Goal: Task Accomplishment & Management: Use online tool/utility

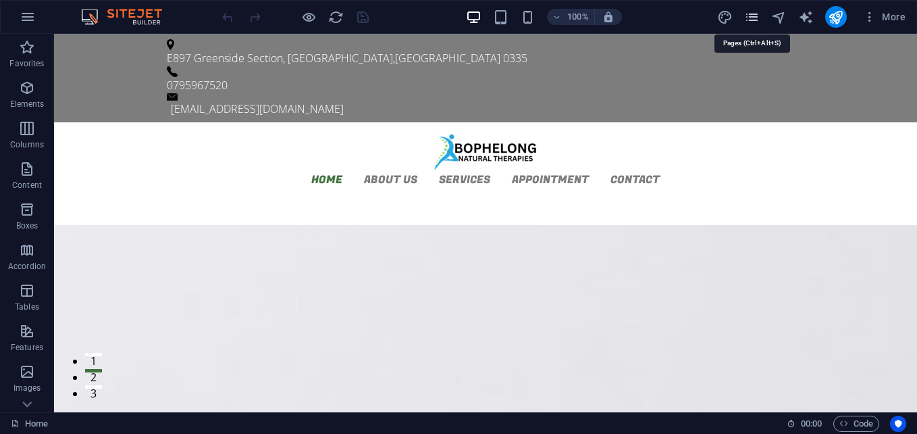
click at [750, 23] on icon "pages" at bounding box center [752, 17] width 16 height 16
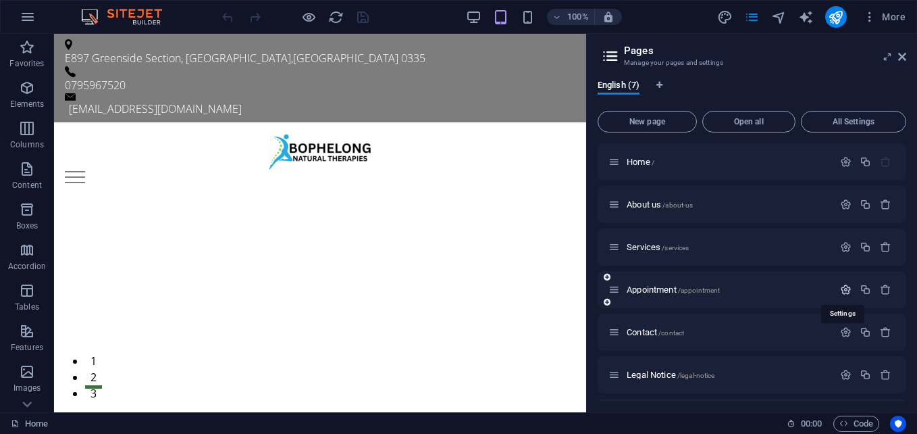
click at [845, 288] on icon "button" at bounding box center [845, 289] width 11 height 11
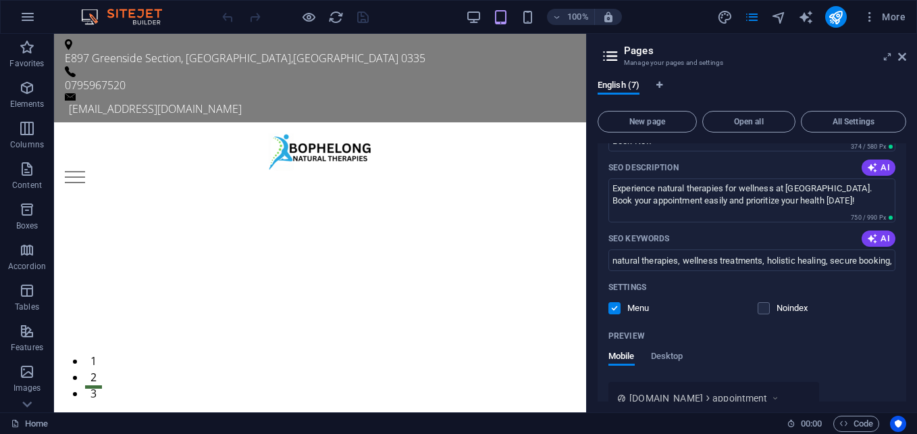
scroll to position [303, 0]
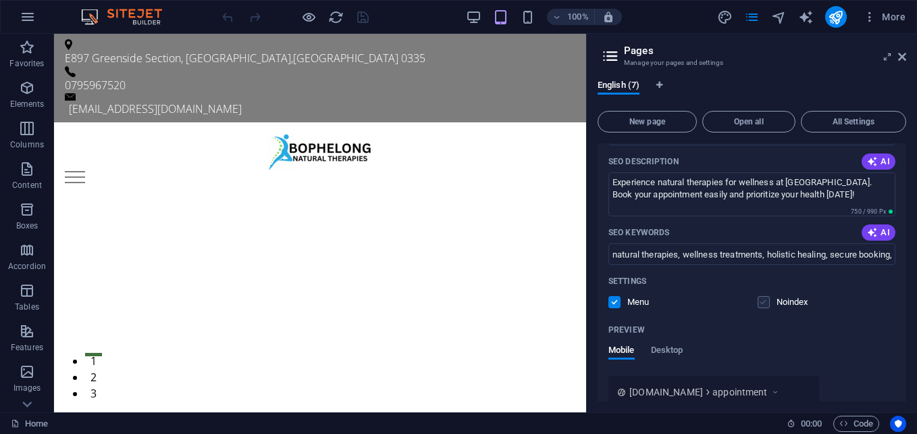
click at [763, 301] on label at bounding box center [764, 302] width 12 height 12
click at [0, 0] on input "checkbox" at bounding box center [0, 0] width 0 height 0
click at [763, 301] on label at bounding box center [764, 302] width 12 height 12
click at [0, 0] on input "checkbox" at bounding box center [0, 0] width 0 height 0
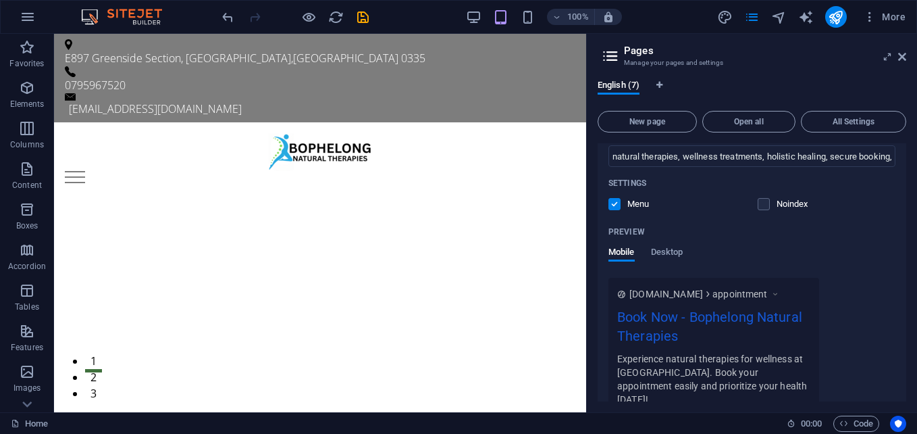
scroll to position [402, 0]
drag, startPoint x: 907, startPoint y: 307, endPoint x: 912, endPoint y: 371, distance: 64.4
click at [912, 371] on div "English (7) New page Open all All Settings Home / About us /about-us Services /…" at bounding box center [752, 240] width 330 height 343
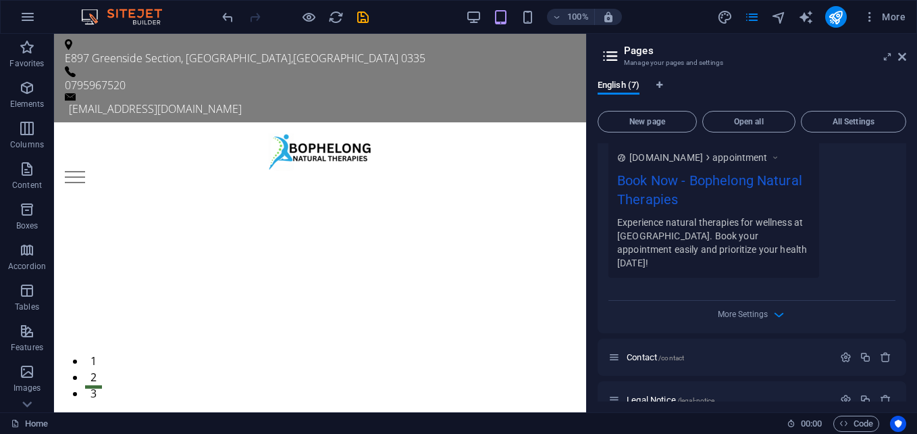
scroll to position [542, 0]
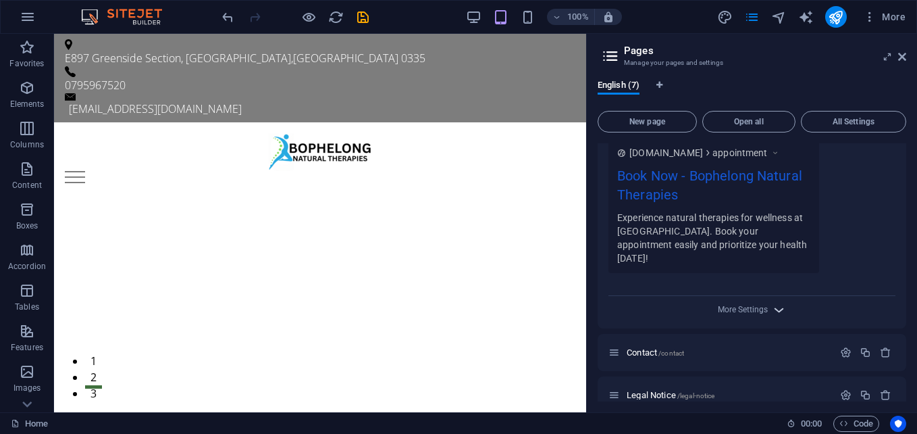
click at [777, 302] on icon "button" at bounding box center [779, 310] width 16 height 16
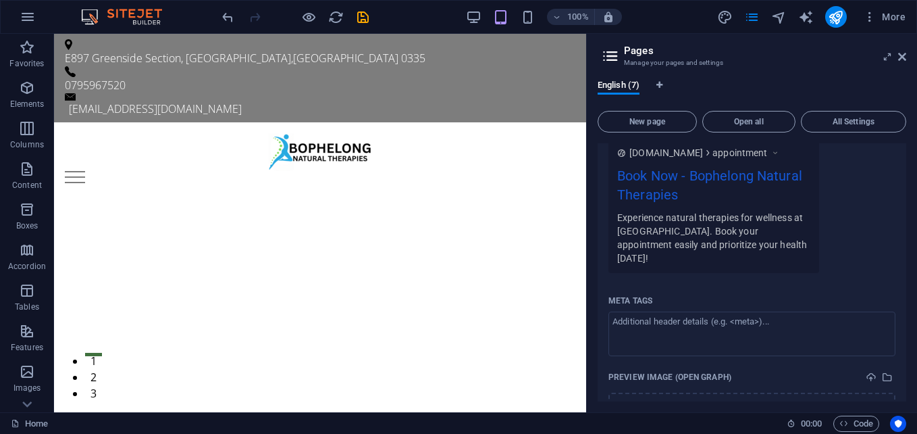
drag, startPoint x: 906, startPoint y: 324, endPoint x: 907, endPoint y: 366, distance: 41.9
click at [907, 366] on div "English (7) New page Open all All Settings Home / About us /about-us Services /…" at bounding box center [752, 240] width 330 height 343
drag, startPoint x: 903, startPoint y: 336, endPoint x: 906, endPoint y: 360, distance: 23.8
click at [906, 360] on div "Home / About us /about-us Services /services Appointment /appointment Name Appo…" at bounding box center [752, 272] width 309 height 258
drag, startPoint x: 908, startPoint y: 329, endPoint x: 907, endPoint y: 350, distance: 20.9
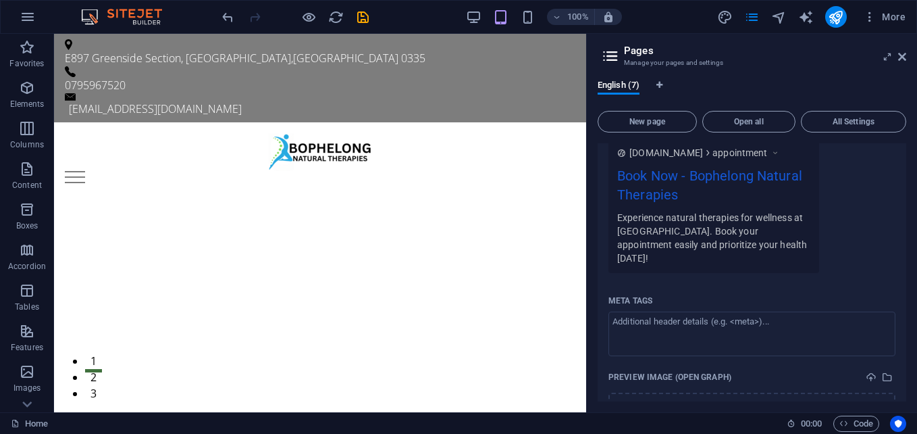
click at [907, 350] on div "English (7) New page Open all All Settings Home / About us /about-us Services /…" at bounding box center [752, 240] width 330 height 343
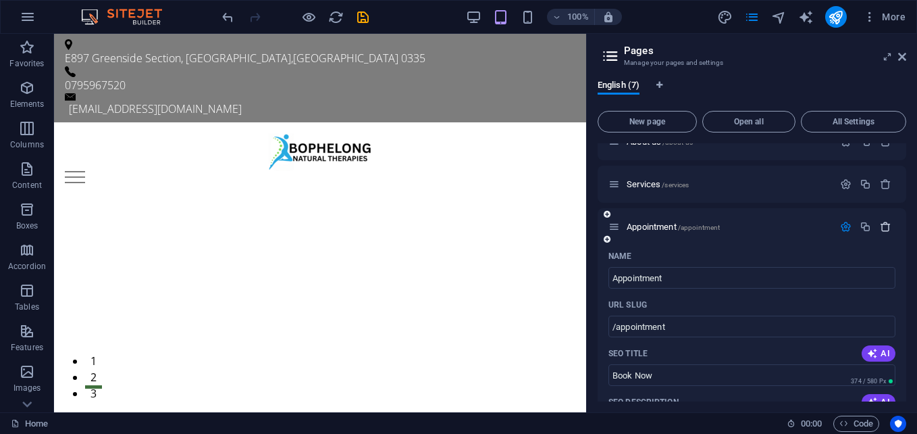
scroll to position [66, 0]
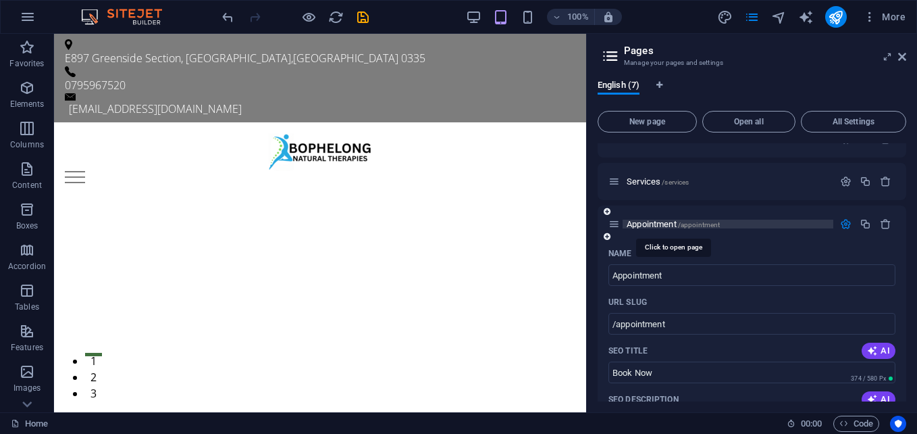
click at [648, 224] on span "Appointment /appointment" at bounding box center [673, 224] width 93 height 10
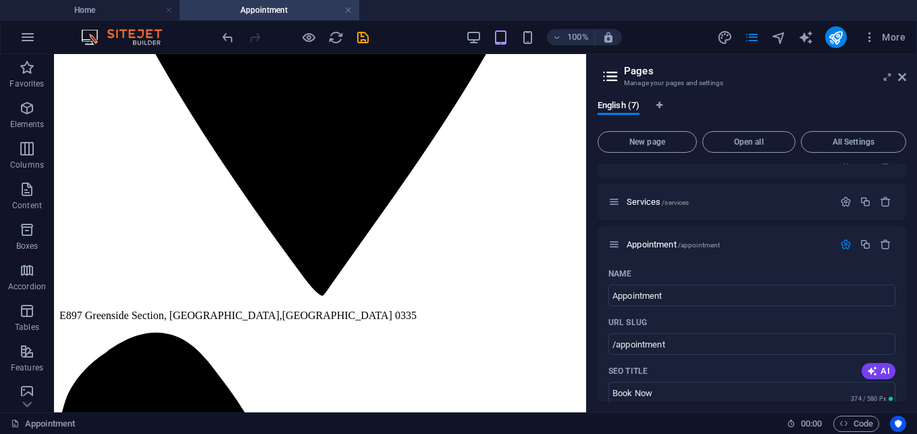
scroll to position [529, 0]
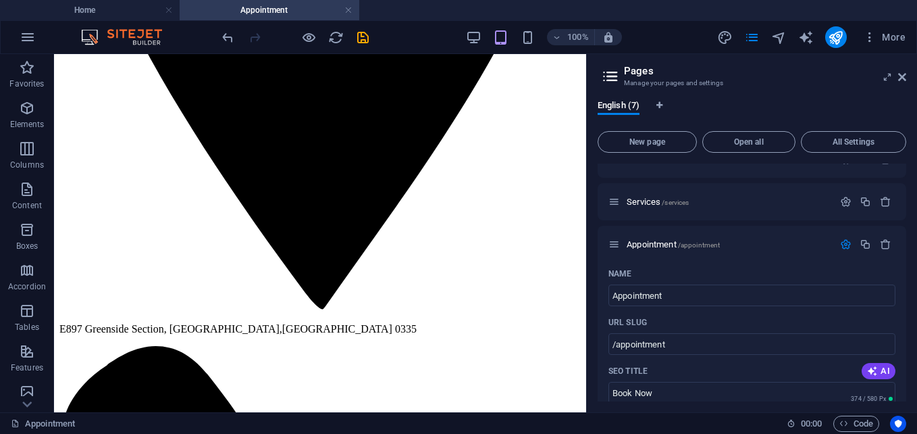
drag, startPoint x: 583, startPoint y: 164, endPoint x: 649, endPoint y: 385, distance: 230.5
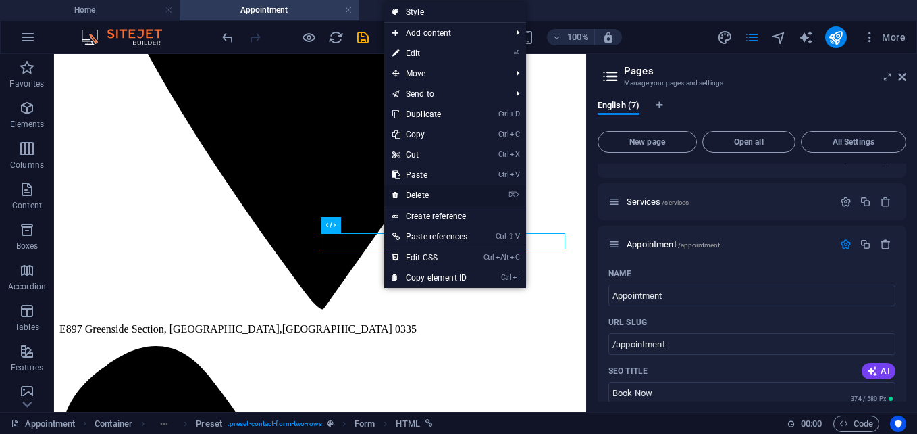
click at [414, 194] on link "⌦ Delete" at bounding box center [429, 195] width 91 height 20
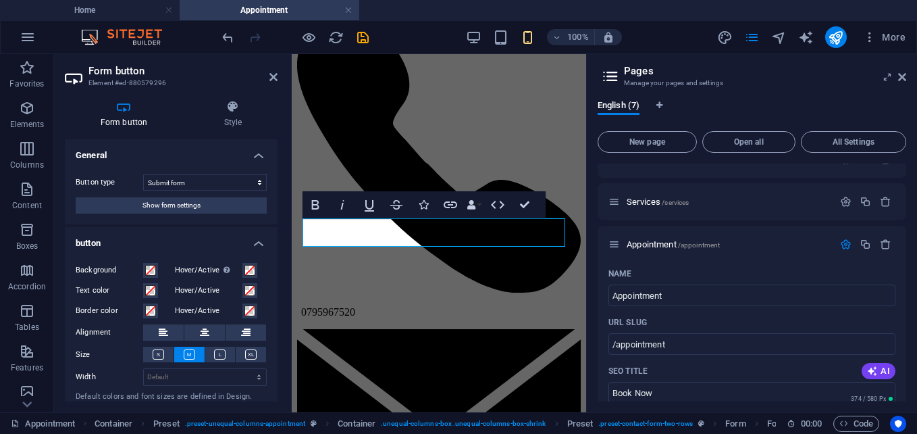
scroll to position [918, 0]
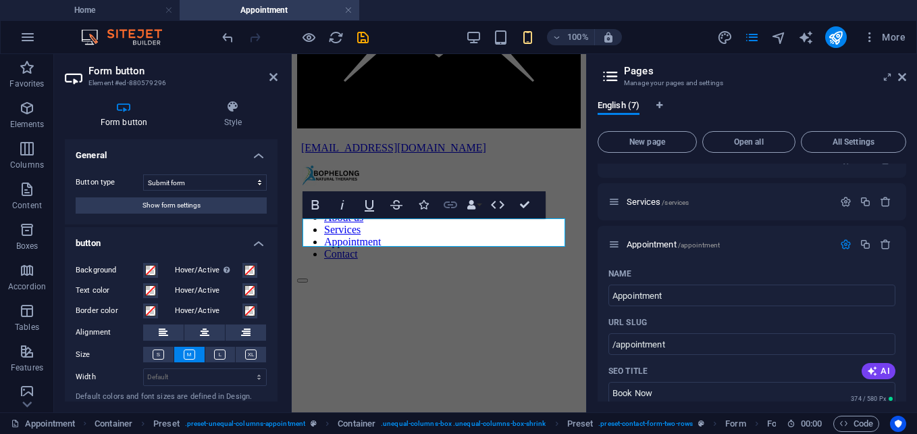
click at [452, 204] on icon "button" at bounding box center [450, 205] width 16 height 16
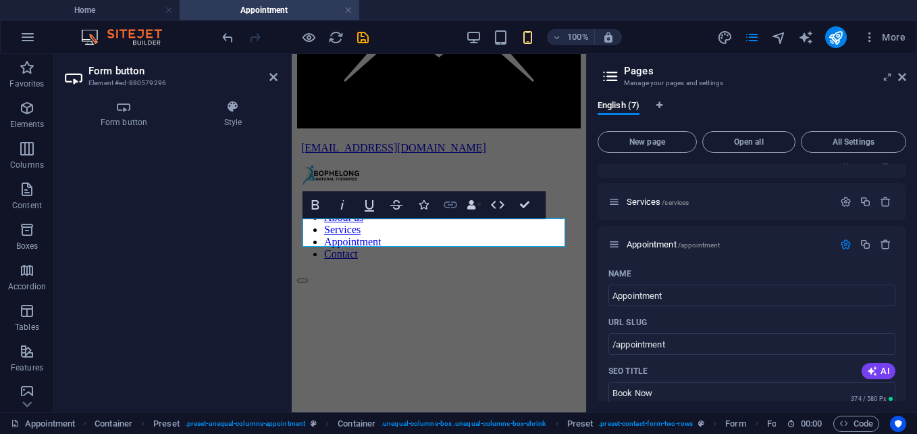
click at [452, 204] on icon "button" at bounding box center [450, 205] width 16 height 16
click at [126, 113] on h4 "Form button" at bounding box center [127, 114] width 124 height 28
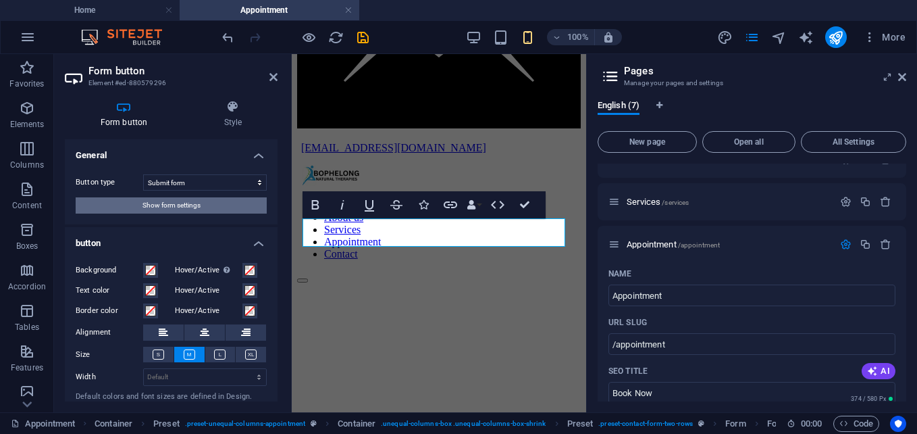
click at [219, 204] on button "Show form settings" at bounding box center [171, 205] width 191 height 16
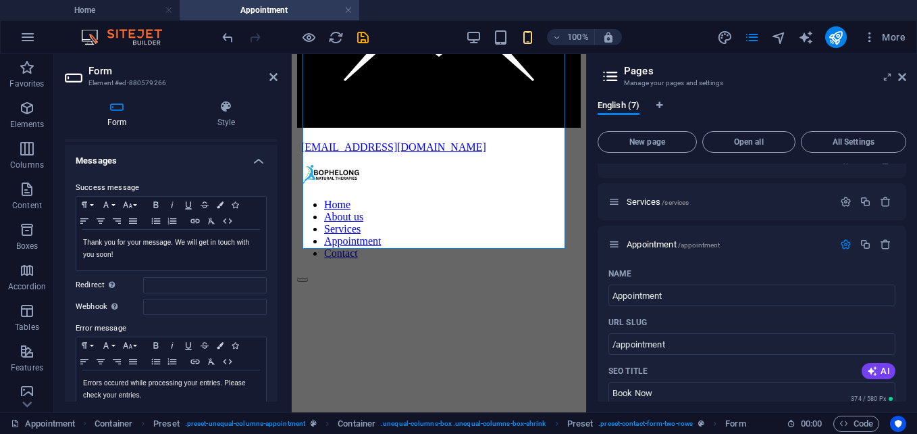
scroll to position [0, 0]
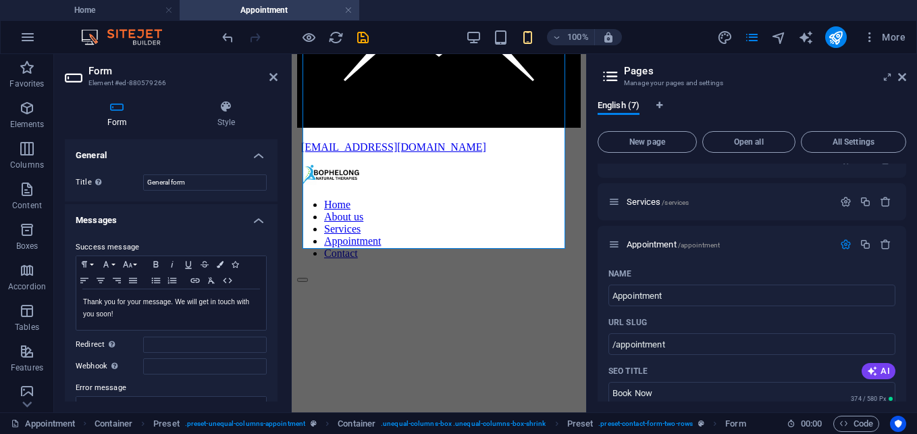
click at [75, 74] on icon at bounding box center [75, 78] width 20 height 22
click at [119, 77] on h3 "Element #ed-880579266" at bounding box center [169, 83] width 162 height 12
click at [897, 39] on span "More" at bounding box center [884, 37] width 43 height 14
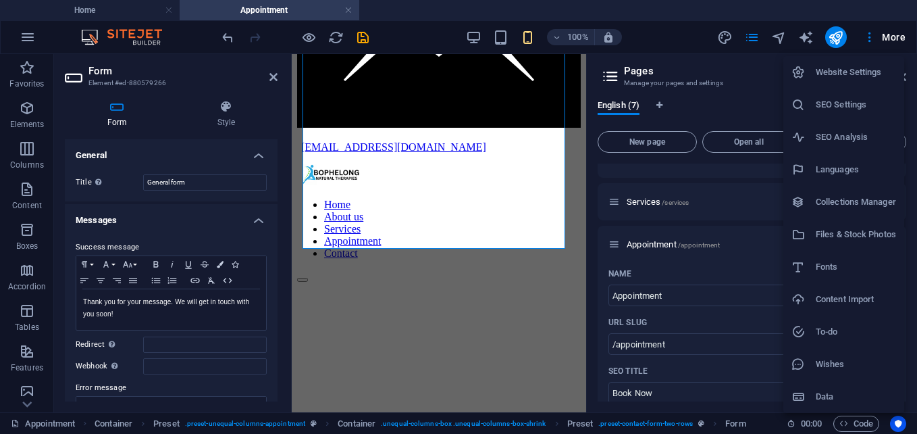
click at [897, 43] on div at bounding box center [458, 217] width 917 height 434
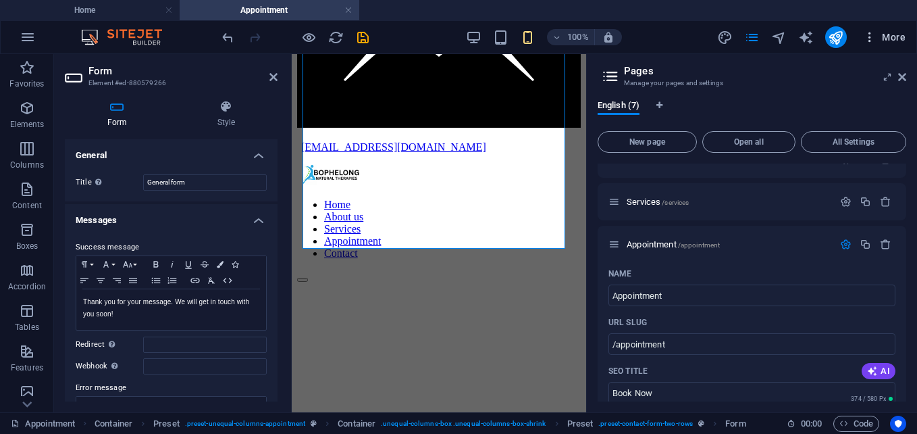
click at [871, 38] on icon "button" at bounding box center [870, 37] width 14 height 14
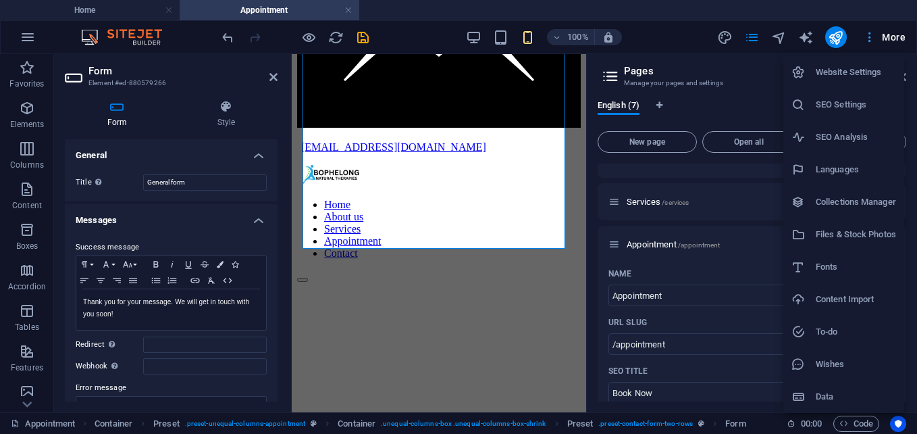
click at [871, 38] on div at bounding box center [458, 217] width 917 height 434
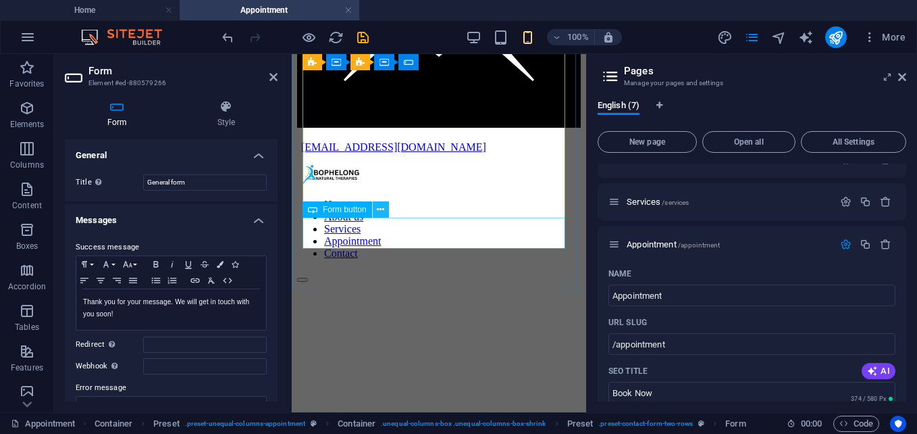
click at [377, 213] on icon at bounding box center [380, 210] width 7 height 14
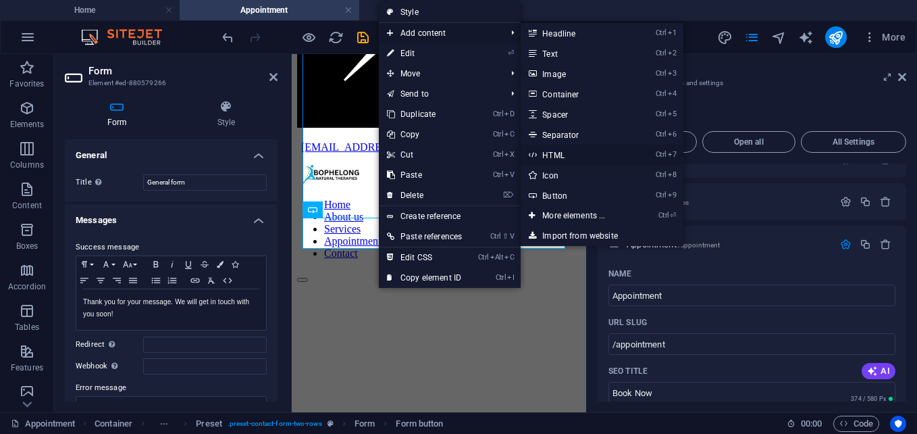
click at [550, 155] on link "Ctrl 7 HTML" at bounding box center [576, 155] width 111 height 20
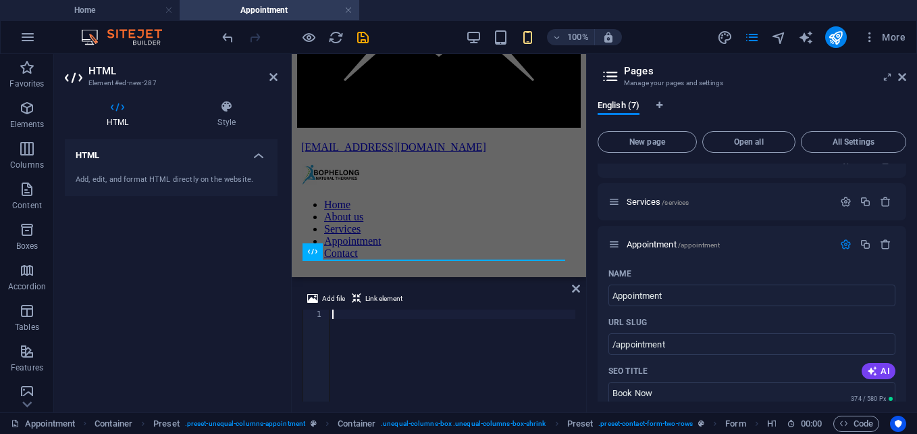
paste textarea "[URL][DOMAIN_NAME]"
type textarea "[URL][DOMAIN_NAME]"
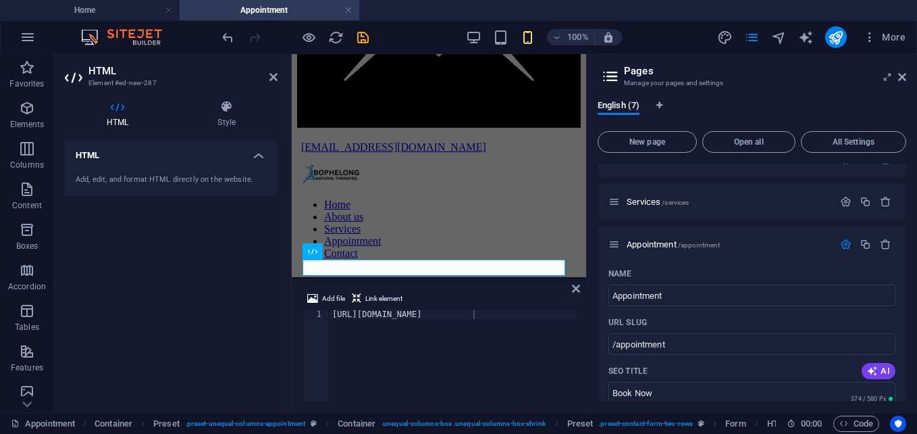
drag, startPoint x: 906, startPoint y: 210, endPoint x: 916, endPoint y: 274, distance: 64.8
click at [916, 274] on div "English (7) New page Open all All Settings Home / About us /about-us Services /…" at bounding box center [752, 250] width 330 height 323
click at [192, 175] on div "Add, edit, and format HTML directly on the website." at bounding box center [171, 179] width 191 height 11
click at [261, 153] on h4 "HTML" at bounding box center [171, 151] width 213 height 24
click at [355, 296] on icon at bounding box center [356, 298] width 9 height 16
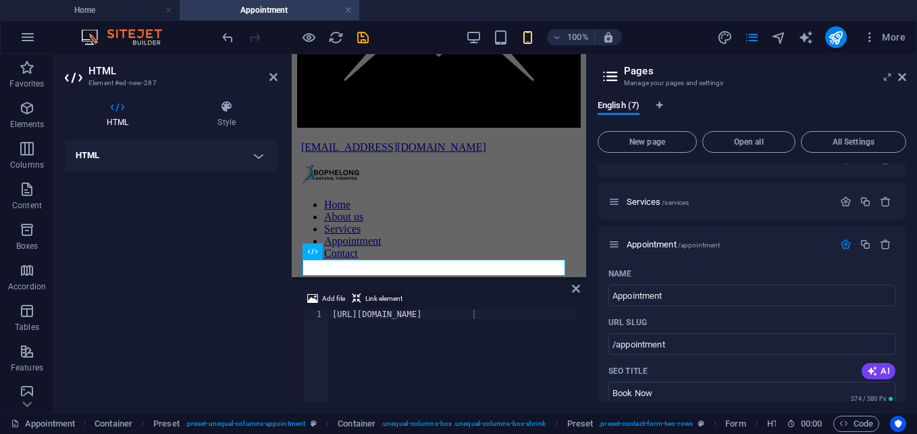
click at [371, 297] on span "Link element" at bounding box center [383, 298] width 37 height 16
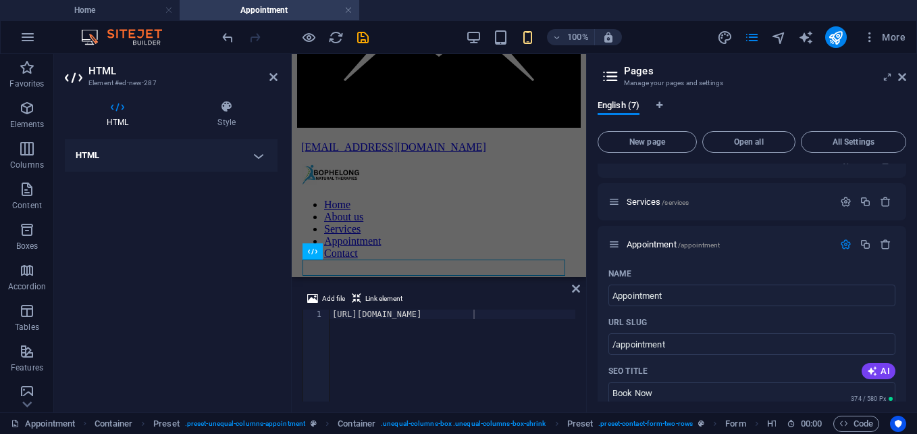
drag, startPoint x: 907, startPoint y: 207, endPoint x: 908, endPoint y: 261, distance: 53.3
click at [908, 261] on div "English (7) New page Open all All Settings Home / About us /about-us Services /…" at bounding box center [752, 250] width 330 height 323
drag, startPoint x: 906, startPoint y: 228, endPoint x: 898, endPoint y: 278, distance: 51.3
click at [898, 278] on div "English (7) New page Open all All Settings Home / About us /about-us Services /…" at bounding box center [752, 250] width 330 height 323
drag, startPoint x: 494, startPoint y: 314, endPoint x: 485, endPoint y: 315, distance: 9.5
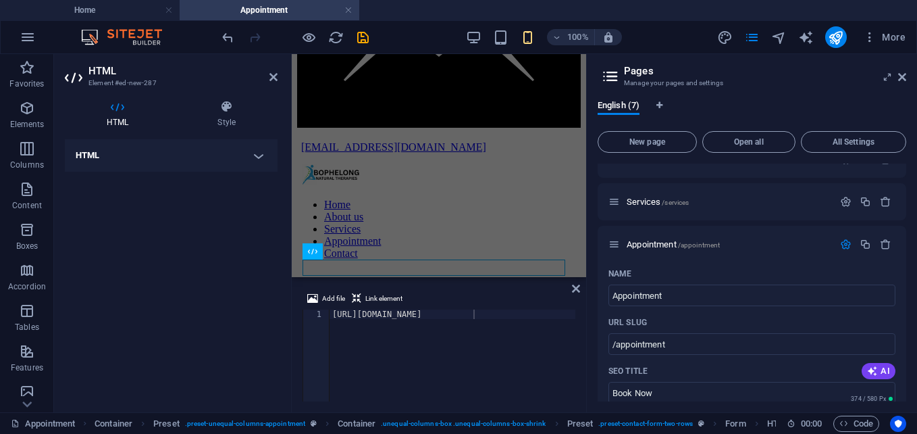
drag, startPoint x: 485, startPoint y: 315, endPoint x: 449, endPoint y: 296, distance: 40.2
click at [449, 296] on div "Add file Link element" at bounding box center [439, 300] width 273 height 20
click at [542, 341] on div "[URL][DOMAIN_NAME]" at bounding box center [453, 364] width 246 height 111
click at [275, 80] on icon at bounding box center [273, 77] width 8 height 11
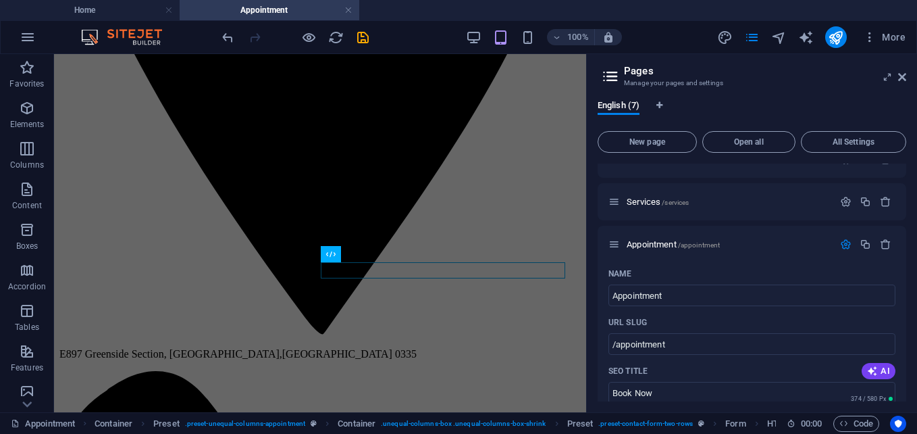
scroll to position [491, 0]
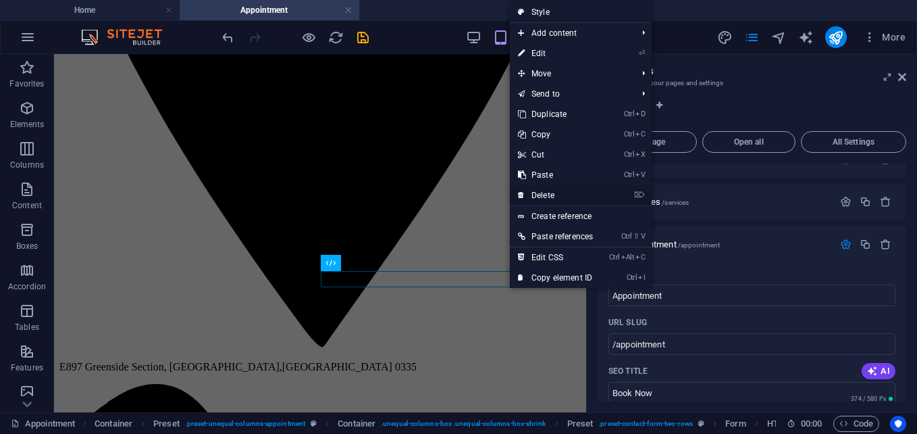
click at [538, 192] on link "⌦ Delete" at bounding box center [555, 195] width 91 height 20
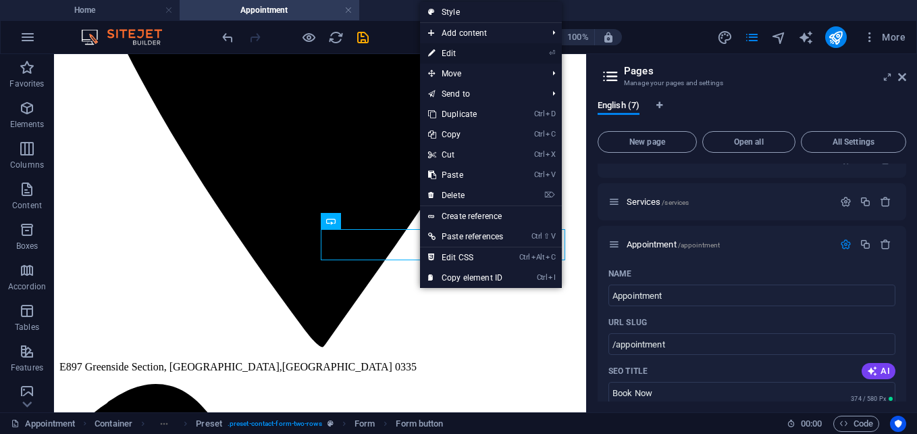
click at [447, 49] on link "⏎ Edit" at bounding box center [465, 53] width 91 height 20
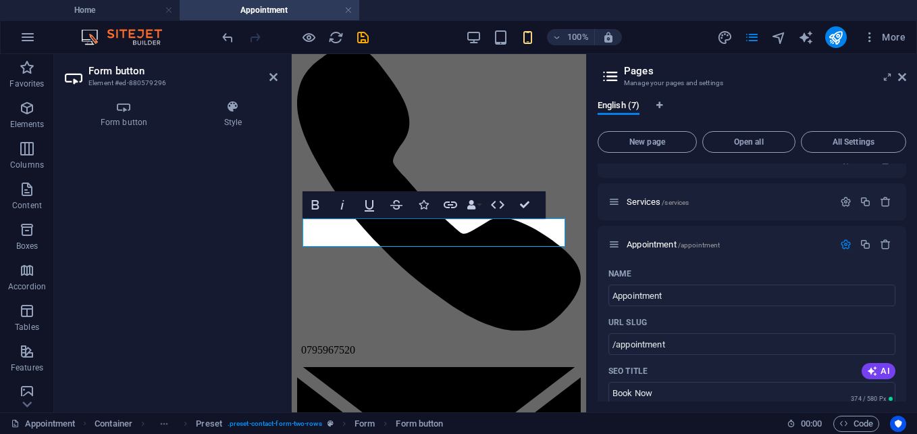
scroll to position [918, 0]
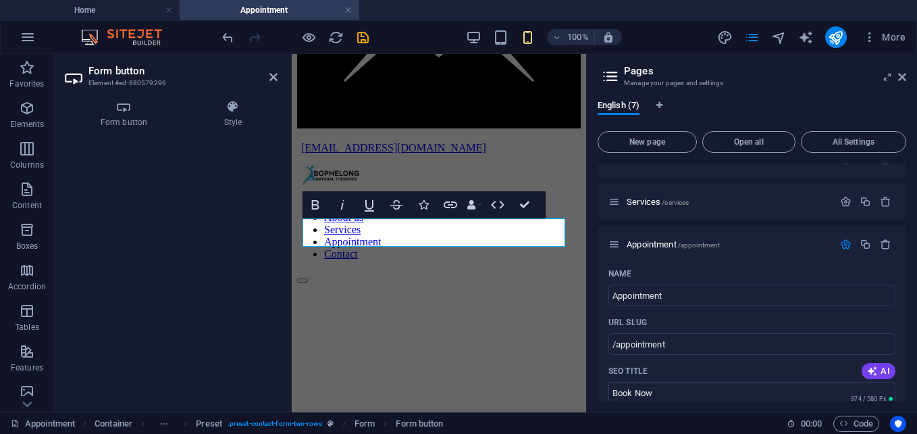
drag, startPoint x: 740, startPoint y: 262, endPoint x: 426, endPoint y: 229, distance: 315.7
drag, startPoint x: 486, startPoint y: 235, endPoint x: 420, endPoint y: 221, distance: 67.5
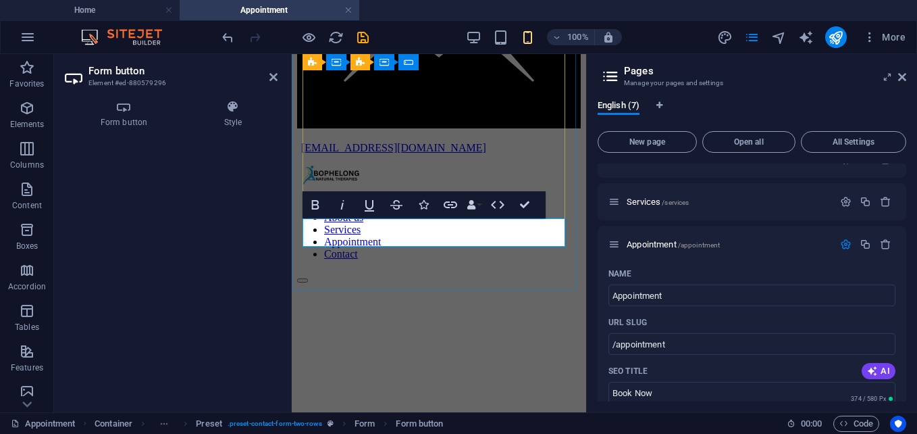
click at [451, 203] on icon "button" at bounding box center [450, 205] width 16 height 16
drag, startPoint x: 392, startPoint y: 232, endPoint x: 510, endPoint y: 234, distance: 118.9
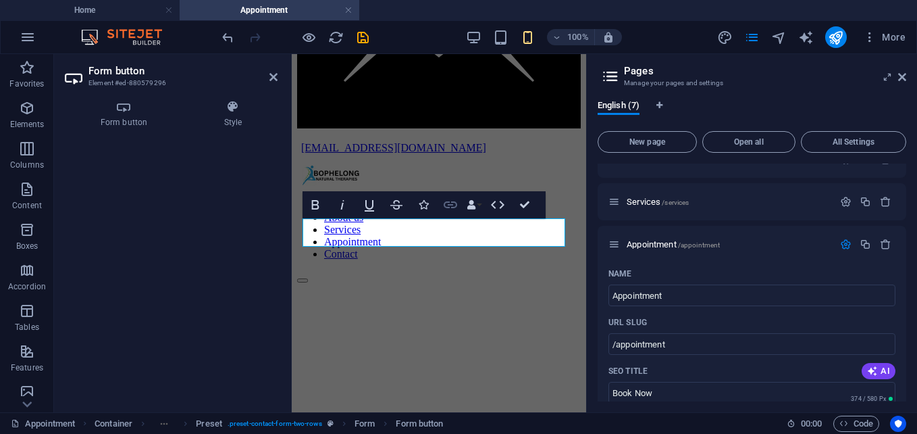
click at [448, 203] on icon "button" at bounding box center [450, 205] width 16 height 16
click at [126, 109] on icon at bounding box center [124, 107] width 118 height 14
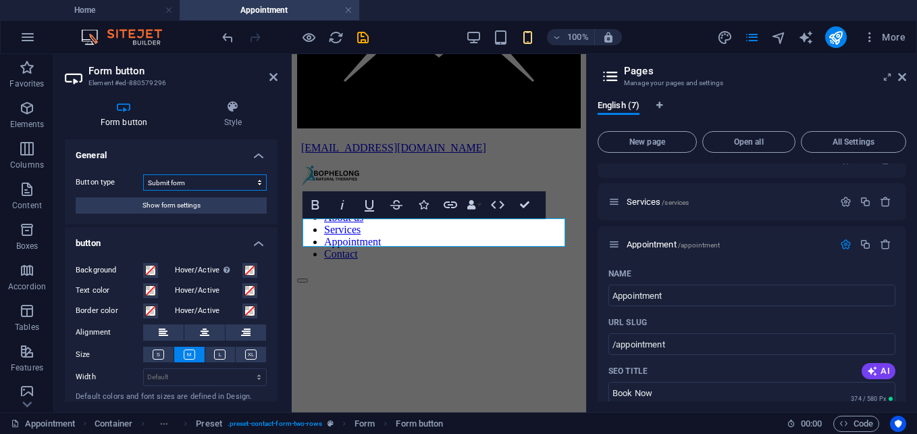
click at [257, 182] on select "Submit form Reset form No action" at bounding box center [205, 182] width 124 height 16
click at [143, 174] on select "Submit form Reset form No action" at bounding box center [205, 182] width 124 height 16
click at [195, 201] on span "Show form settings" at bounding box center [171, 205] width 58 height 16
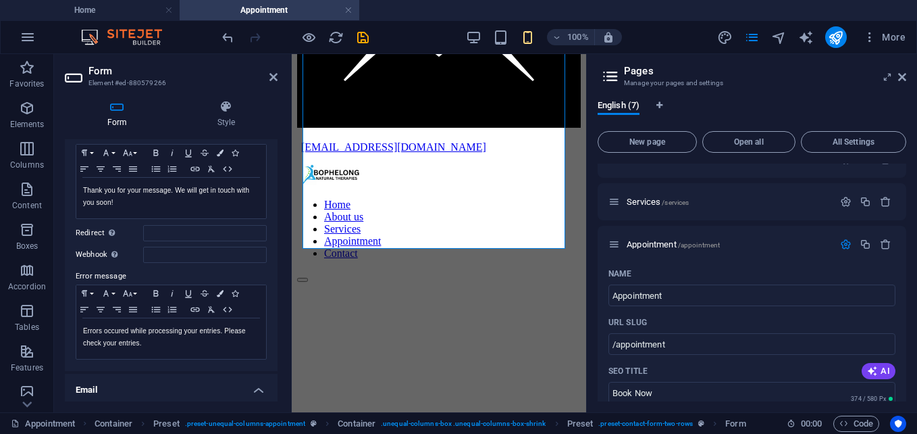
scroll to position [113, 0]
click at [155, 237] on input "Redirect Define a redirect target upon successful form submission; for example,…" at bounding box center [205, 231] width 124 height 16
paste input "[URL][DOMAIN_NAME]"
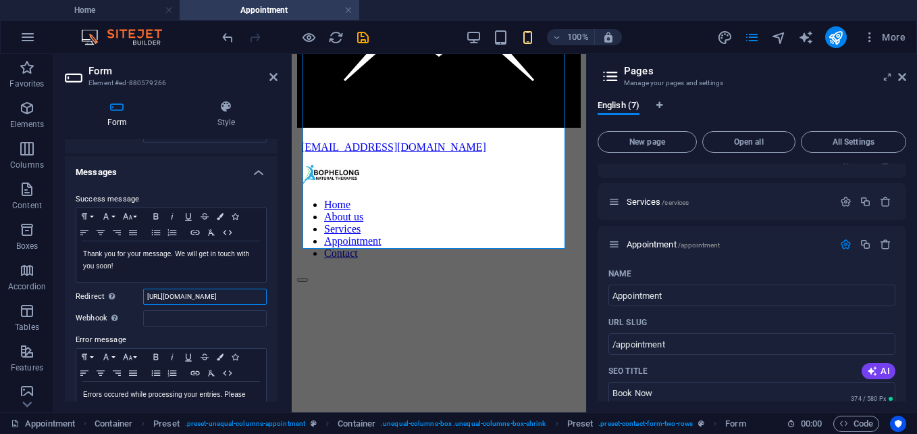
scroll to position [0, 0]
type input "h"
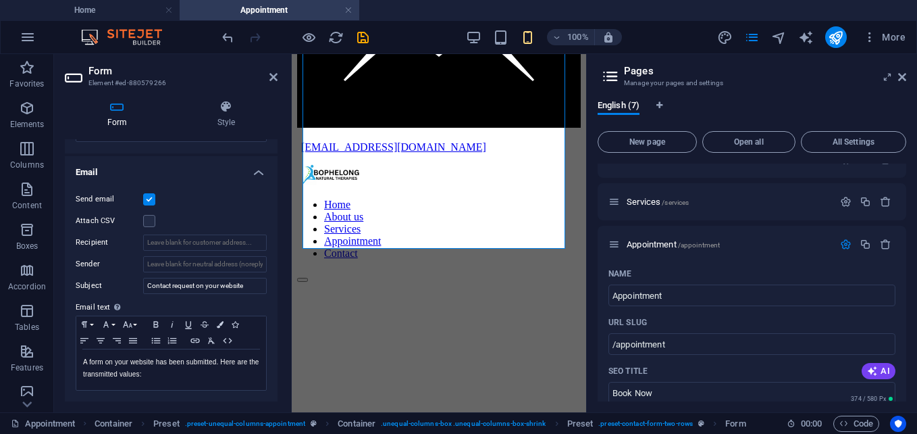
scroll to position [332, 0]
click at [290, 320] on div at bounding box center [289, 233] width 3 height 358
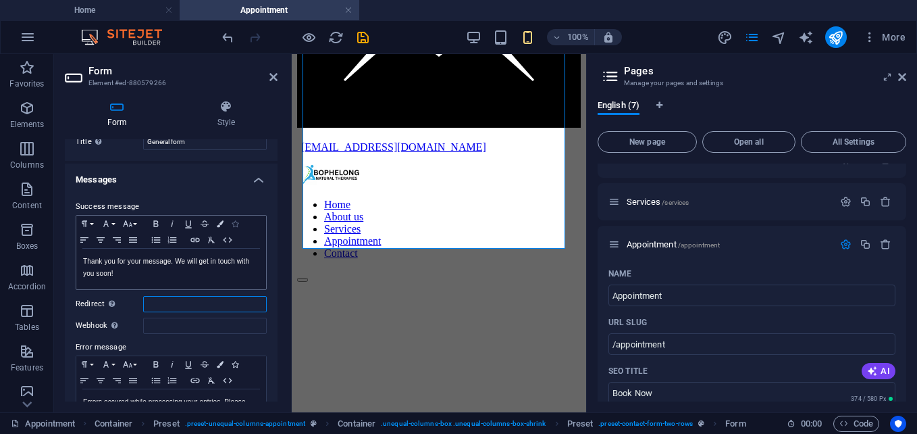
scroll to position [38, 0]
click at [255, 184] on h4 "Messages" at bounding box center [171, 177] width 213 height 24
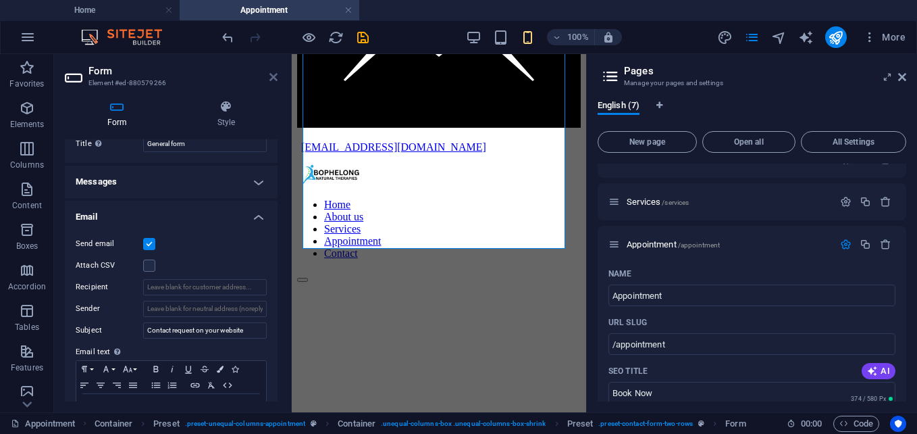
click at [272, 76] on icon at bounding box center [273, 77] width 8 height 11
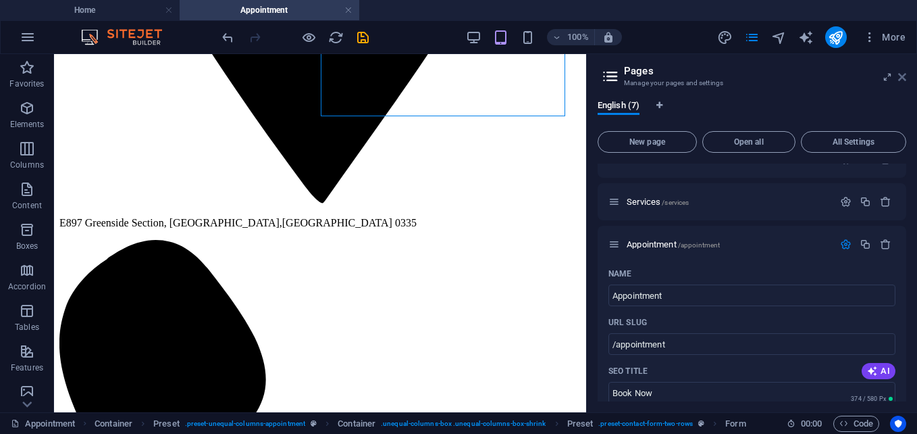
click at [903, 73] on icon at bounding box center [902, 77] width 8 height 11
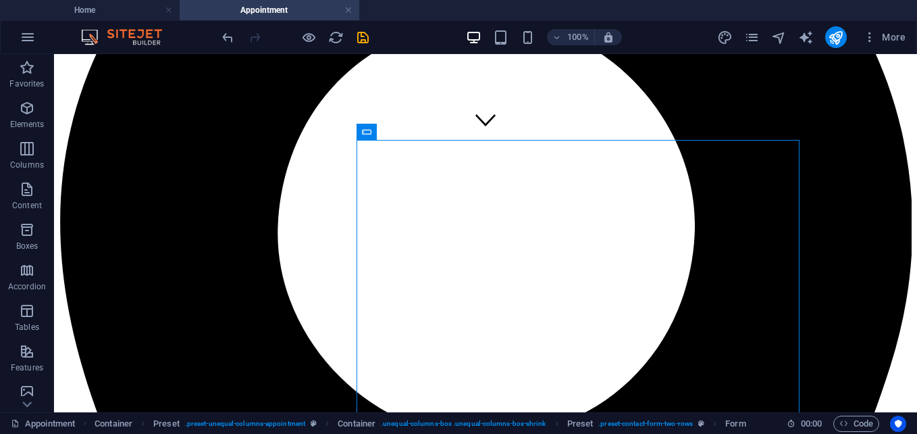
scroll to position [265, 0]
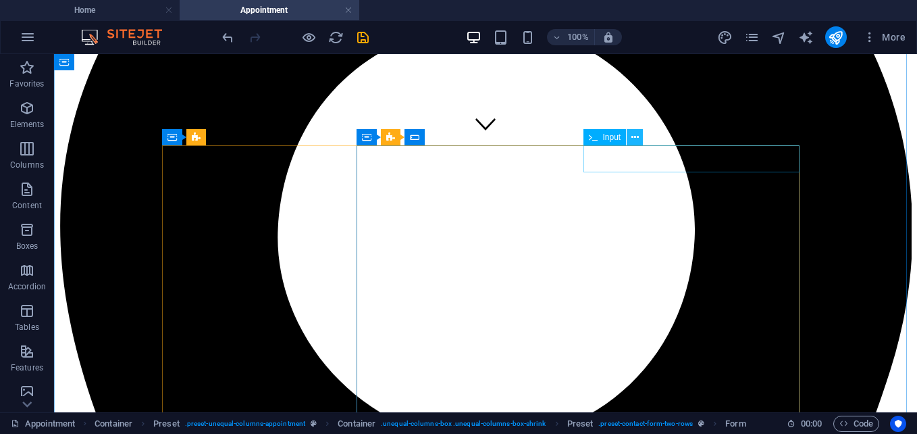
click at [634, 134] on icon at bounding box center [634, 137] width 7 height 14
click at [481, 130] on icon at bounding box center [480, 137] width 7 height 14
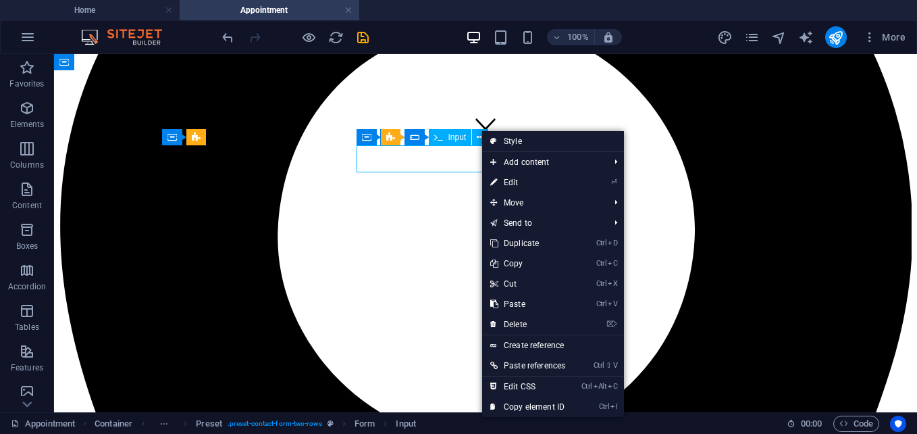
click at [439, 138] on icon at bounding box center [438, 137] width 9 height 16
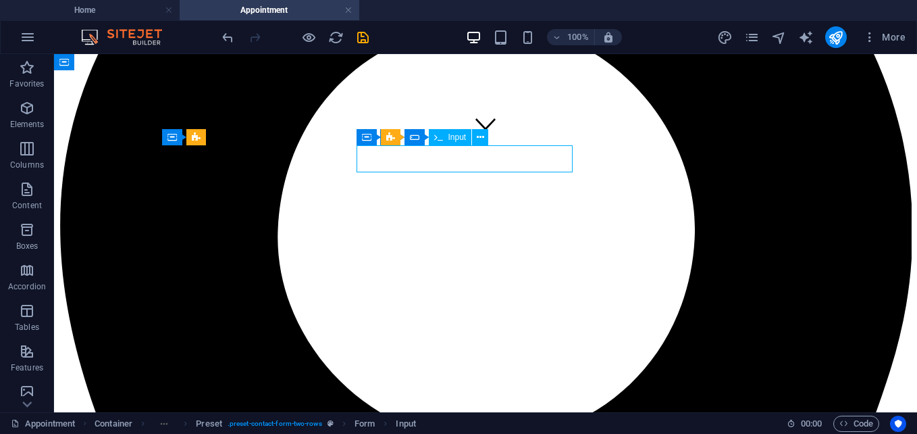
drag, startPoint x: 439, startPoint y: 138, endPoint x: 461, endPoint y: 145, distance: 22.6
click at [461, 145] on div "Input" at bounding box center [450, 137] width 43 height 16
click at [429, 133] on span "Form" at bounding box center [434, 137] width 19 height 8
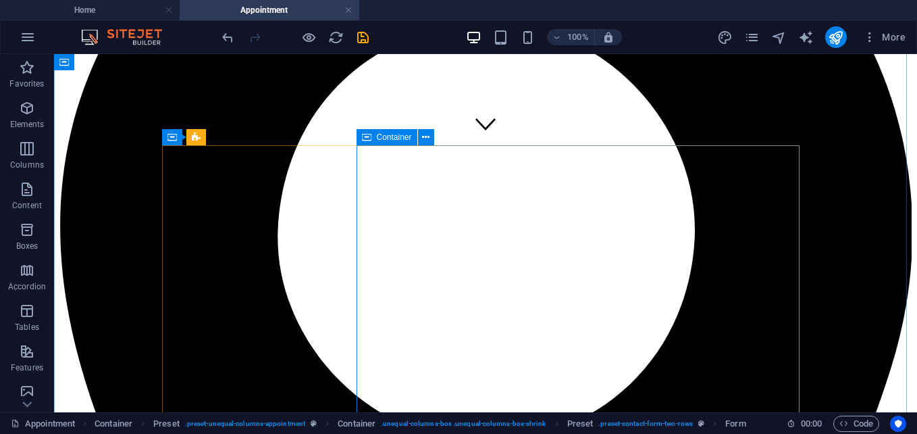
click at [375, 136] on div "Container" at bounding box center [387, 137] width 61 height 16
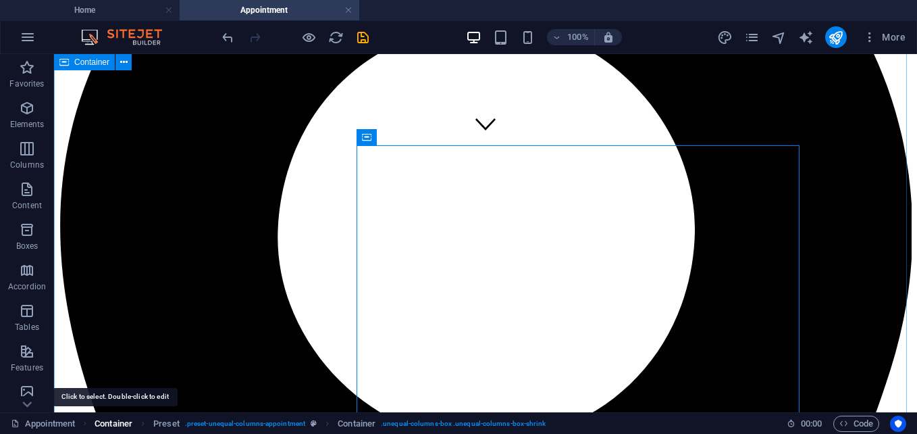
click at [117, 419] on span "Container" at bounding box center [114, 423] width 38 height 16
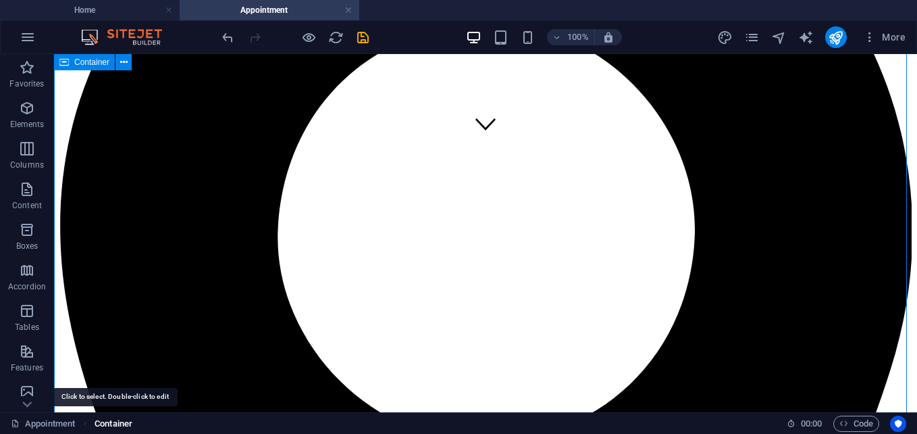
click at [117, 419] on span "Container" at bounding box center [114, 423] width 38 height 16
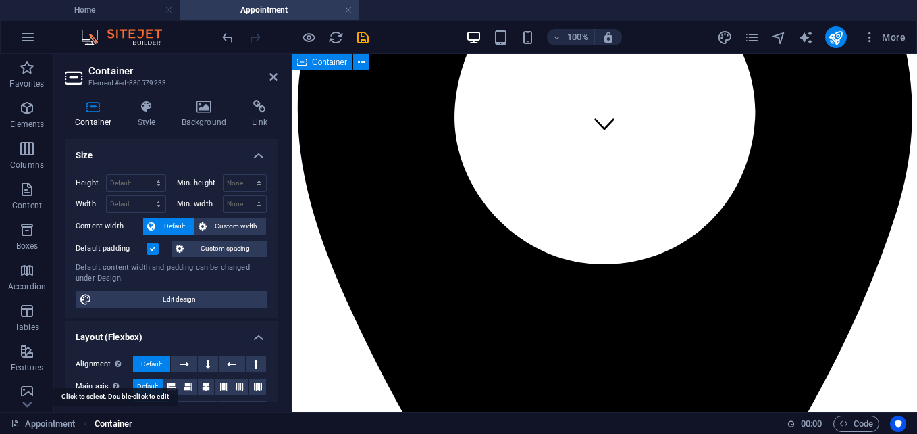
scroll to position [259, 0]
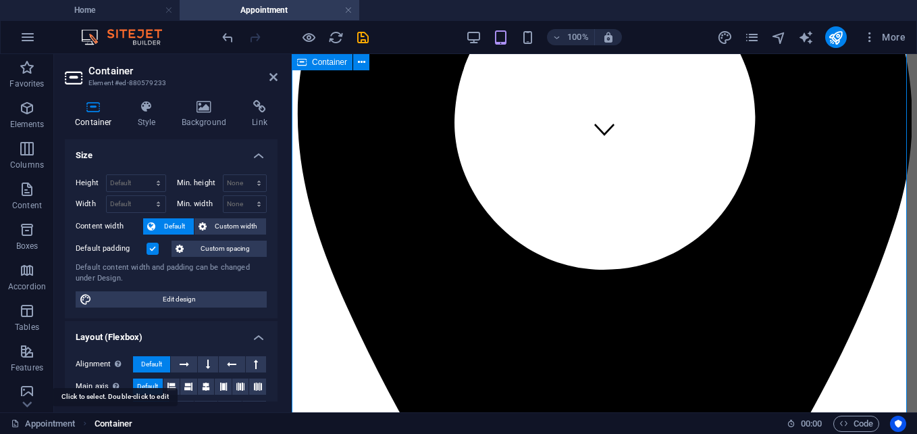
click at [117, 419] on span "Container" at bounding box center [114, 423] width 38 height 16
click at [266, 109] on icon at bounding box center [260, 107] width 36 height 14
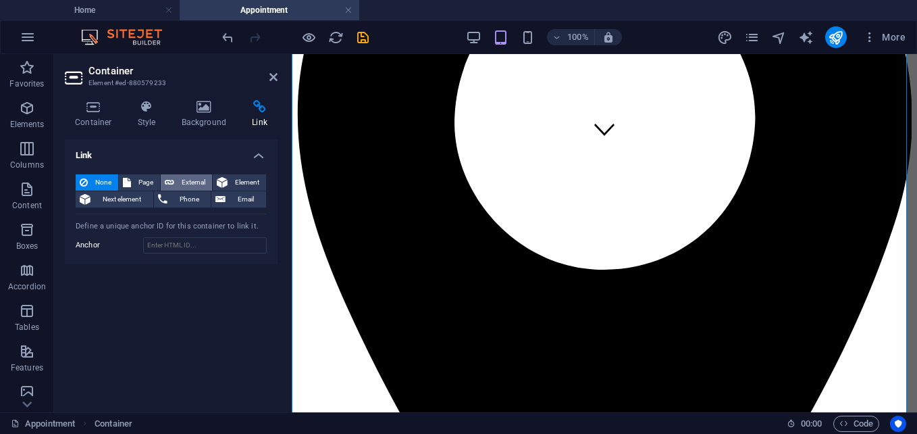
click at [193, 184] on span "External" at bounding box center [193, 182] width 30 height 16
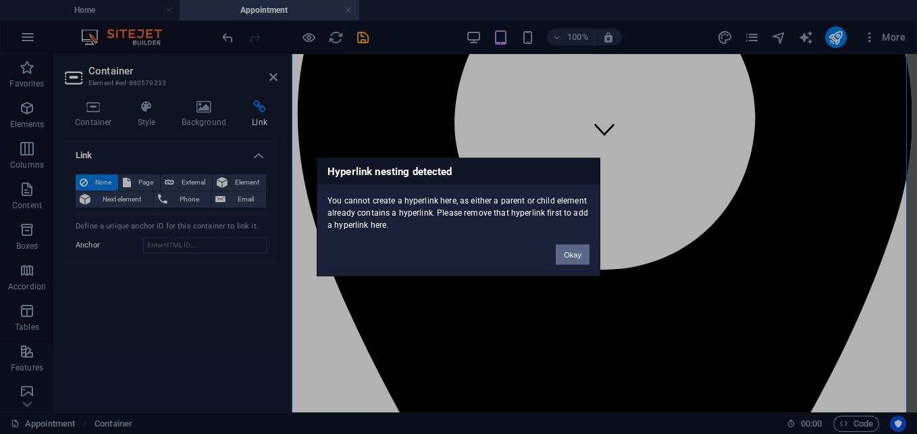
click at [572, 255] on button "Okay" at bounding box center [573, 254] width 34 height 20
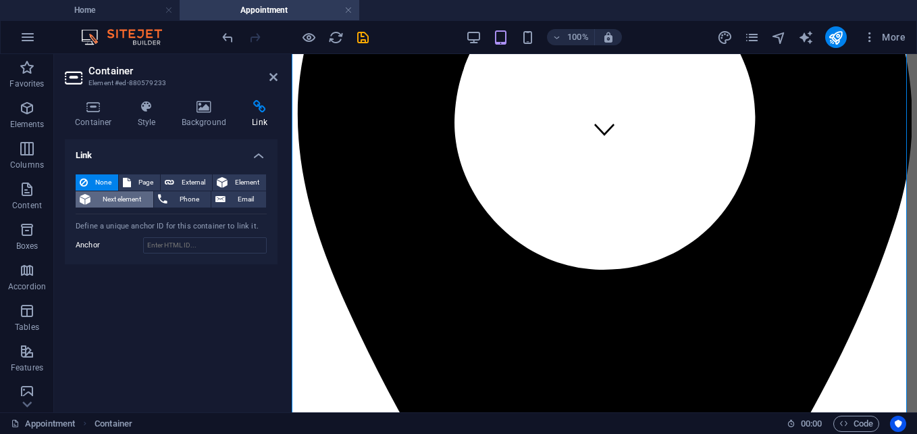
click at [118, 199] on span "Next element" at bounding box center [122, 199] width 55 height 16
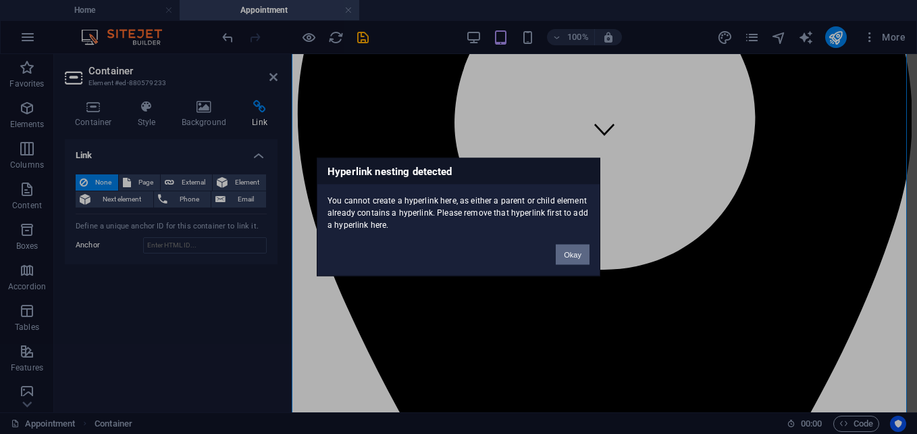
click at [571, 253] on button "Okay" at bounding box center [573, 254] width 34 height 20
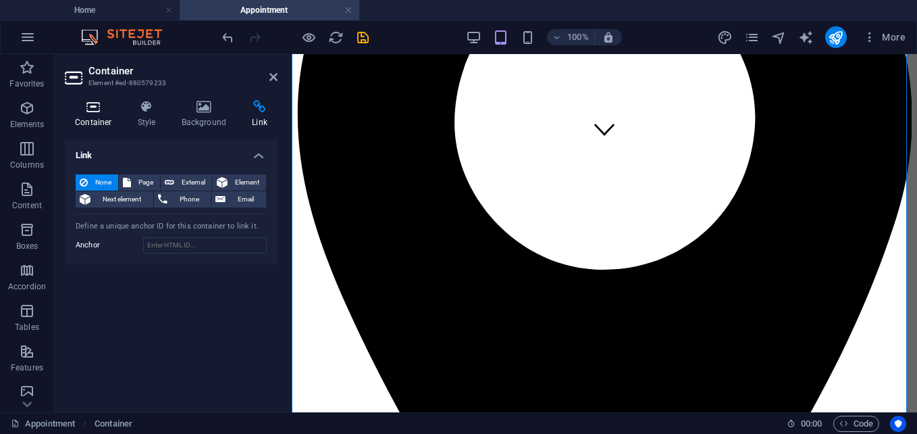
click at [108, 107] on icon at bounding box center [93, 107] width 57 height 14
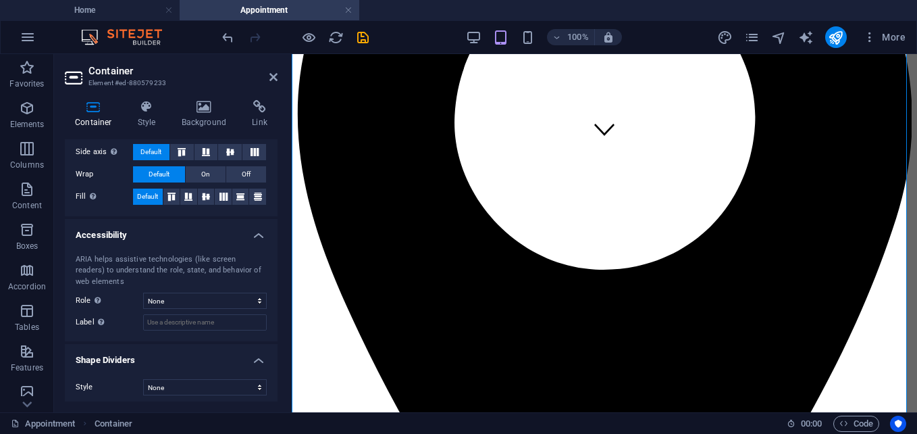
scroll to position [261, 0]
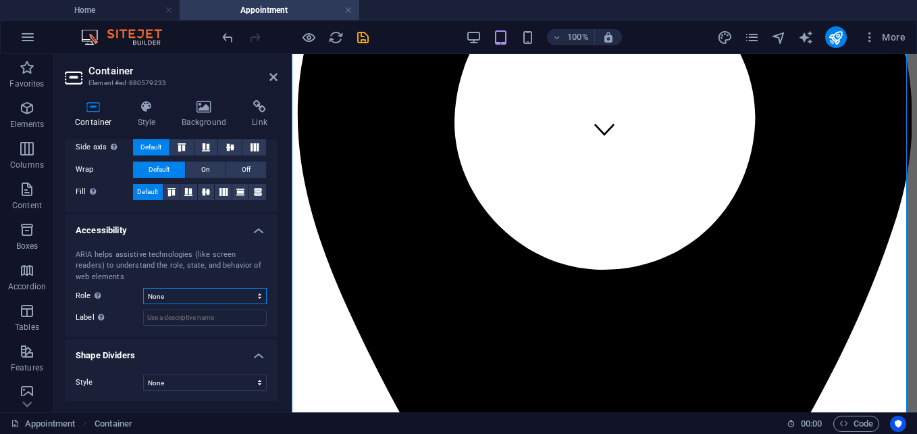
click at [183, 293] on select "None Alert Article Banner Comment Complementary Dialog Footer Header Marquee Pr…" at bounding box center [205, 296] width 124 height 16
click at [249, 231] on h4 "Accessibility" at bounding box center [171, 226] width 213 height 24
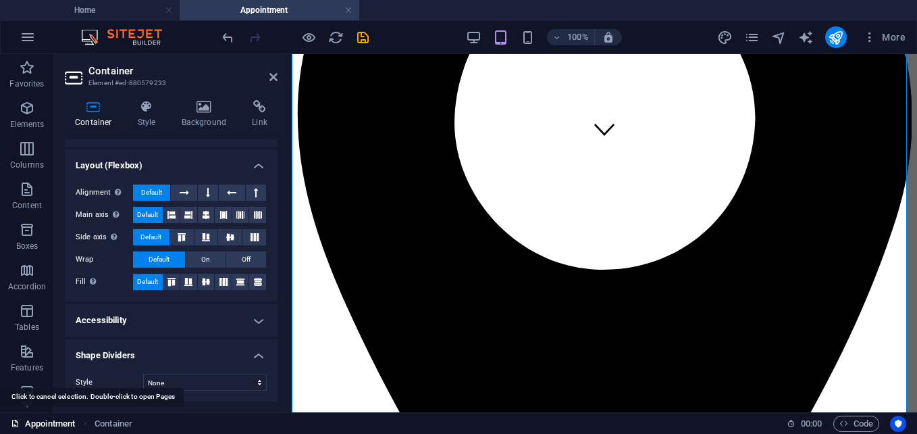
click at [62, 421] on link "Appointment" at bounding box center [43, 423] width 64 height 16
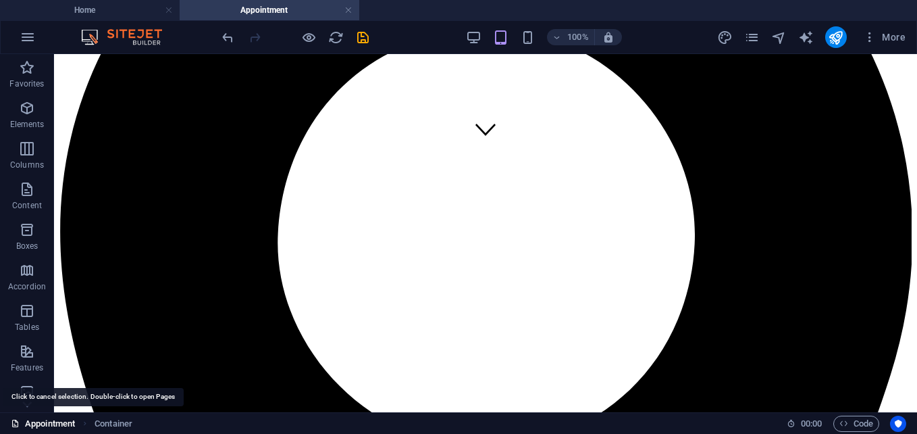
scroll to position [265, 0]
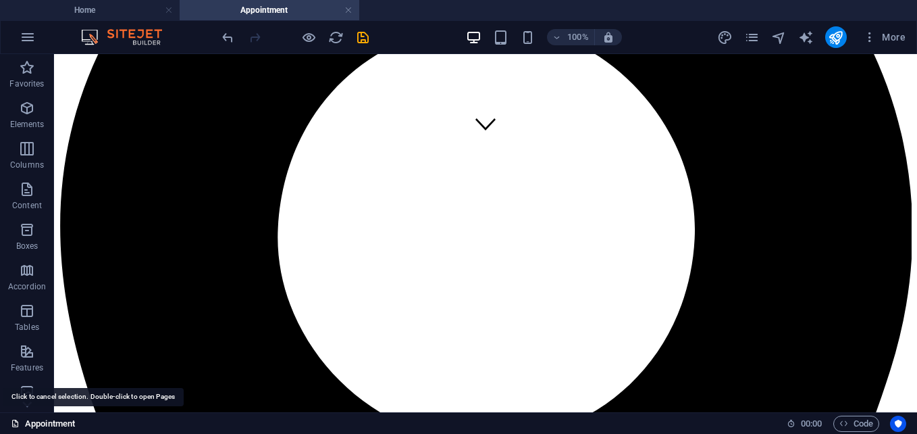
click at [62, 421] on link "Appointment" at bounding box center [43, 423] width 64 height 16
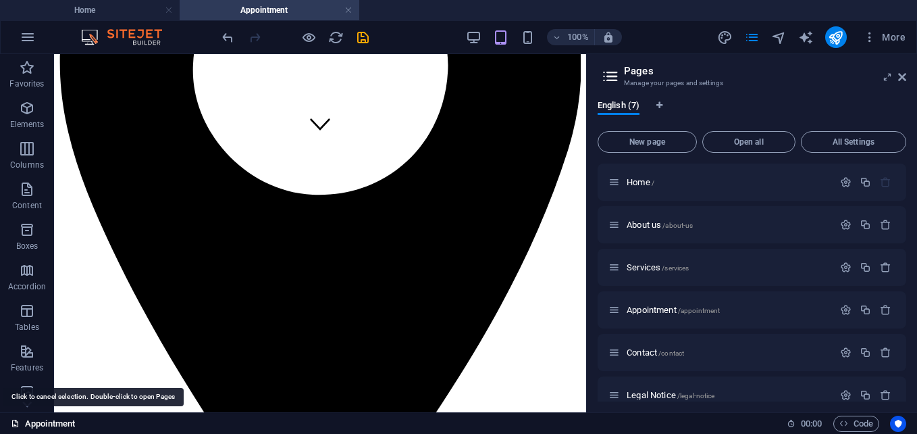
scroll to position [276, 0]
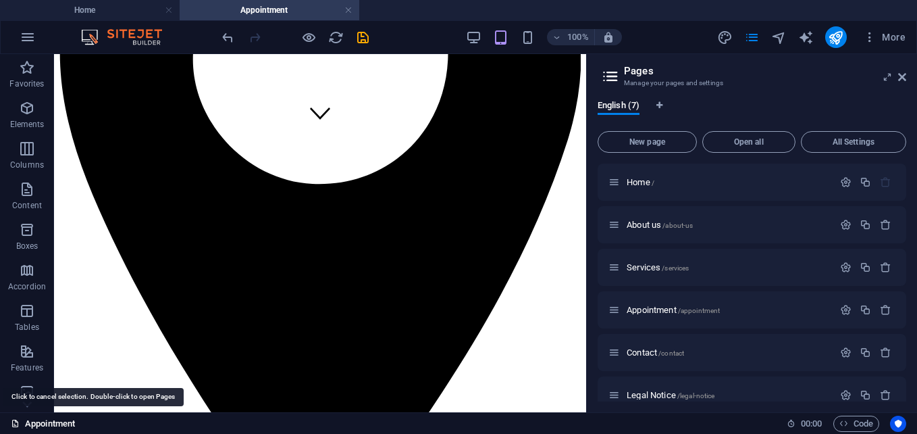
click at [62, 421] on link "Appointment" at bounding box center [43, 423] width 64 height 16
click at [12, 422] on icon at bounding box center [15, 423] width 9 height 9
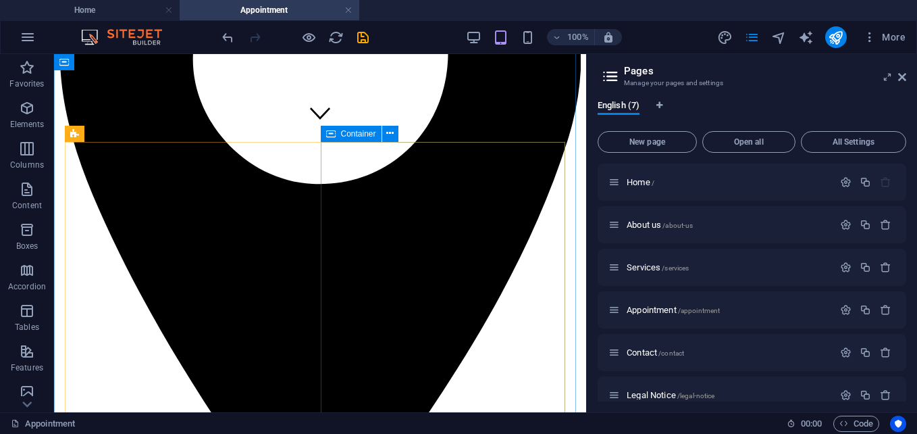
click at [332, 135] on icon at bounding box center [330, 134] width 9 height 16
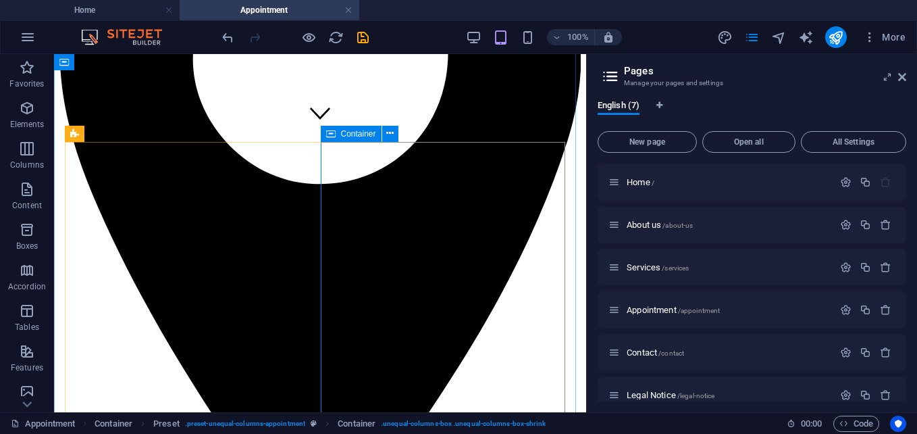
click at [331, 131] on icon at bounding box center [330, 134] width 9 height 16
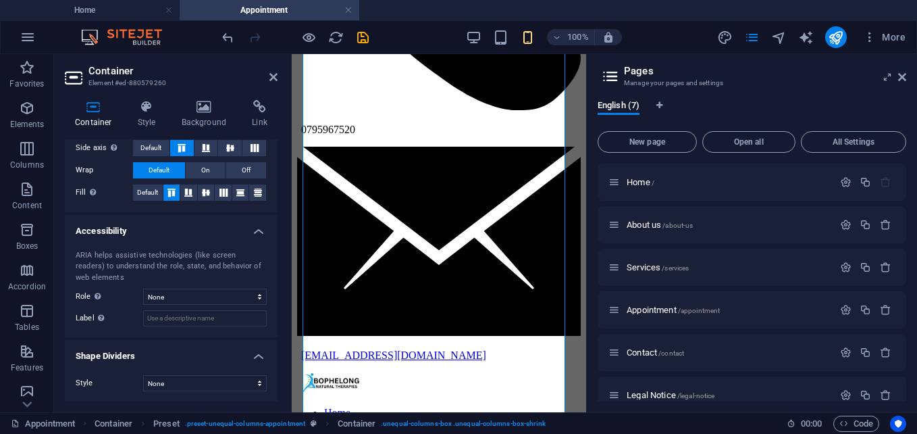
scroll to position [284, 0]
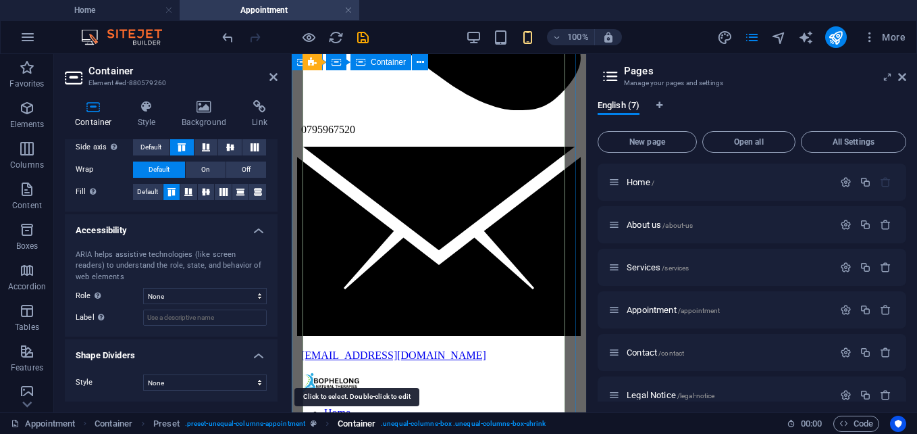
click at [351, 425] on span "Container" at bounding box center [357, 423] width 38 height 16
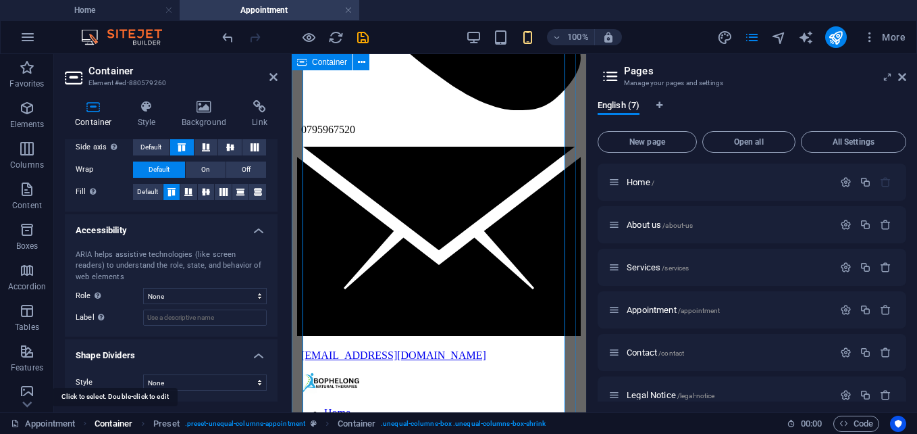
click at [107, 419] on span "Container" at bounding box center [114, 423] width 38 height 16
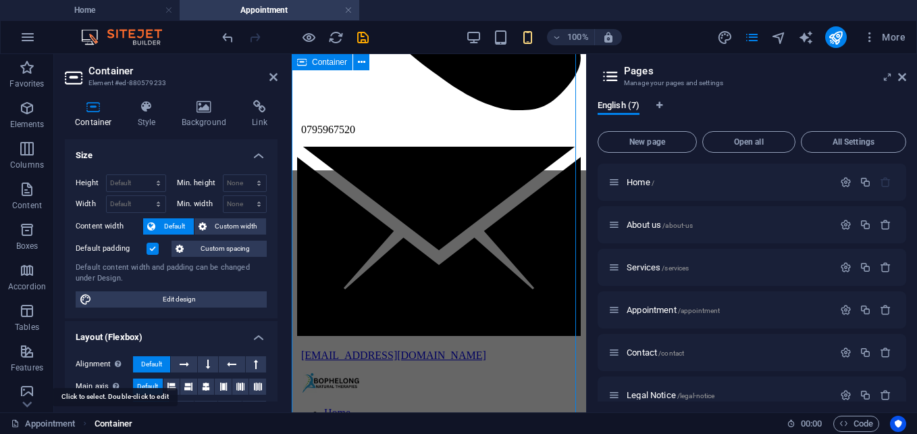
scroll to position [635, 0]
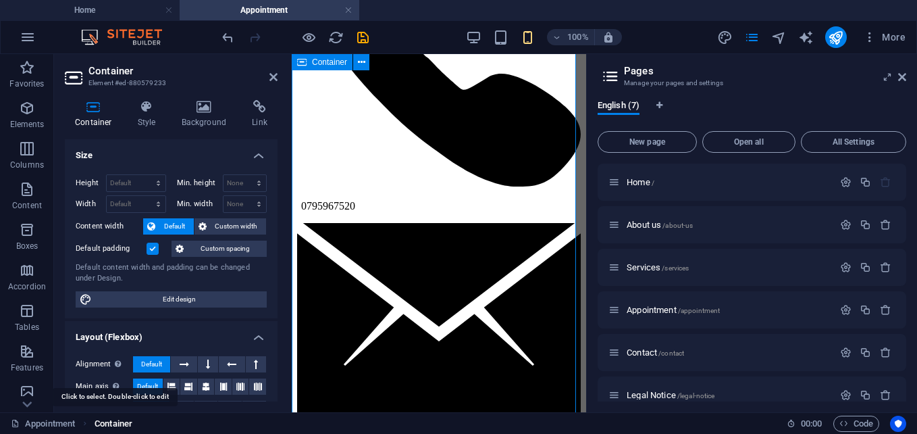
click at [107, 419] on span "Container" at bounding box center [114, 423] width 38 height 16
click at [55, 424] on link "Appointment" at bounding box center [43, 423] width 64 height 16
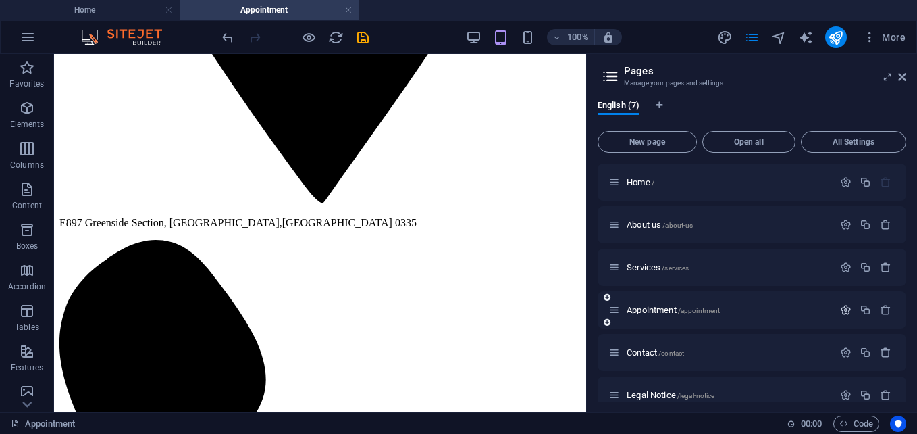
click at [842, 307] on icon "button" at bounding box center [845, 309] width 11 height 11
click at [844, 313] on icon "button" at bounding box center [845, 309] width 11 height 11
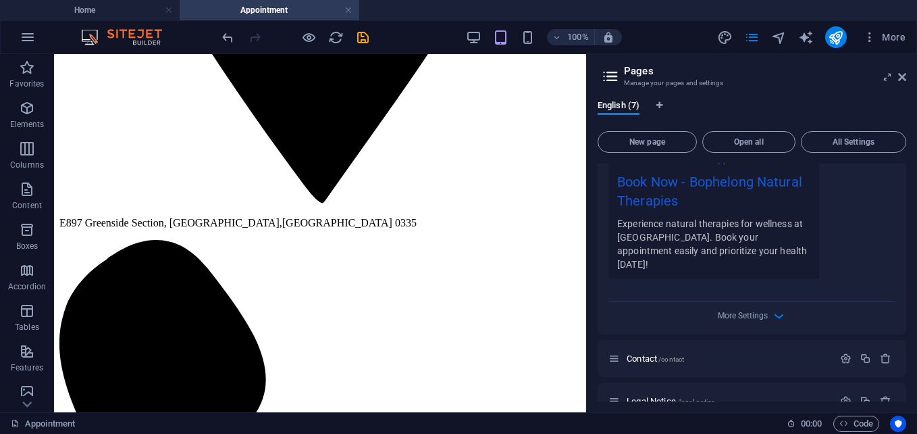
scroll to position [560, 0]
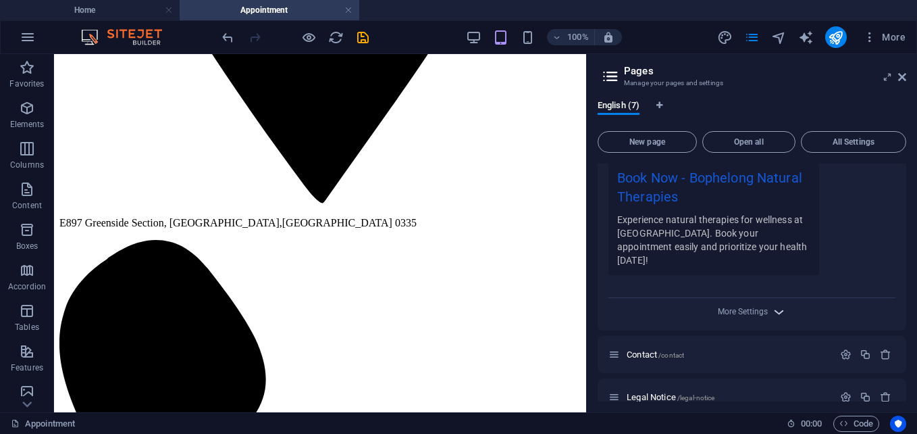
click at [781, 304] on icon "button" at bounding box center [779, 312] width 16 height 16
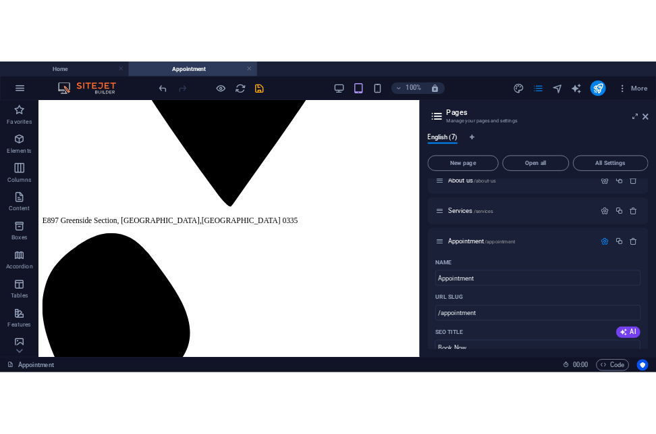
scroll to position [45, 0]
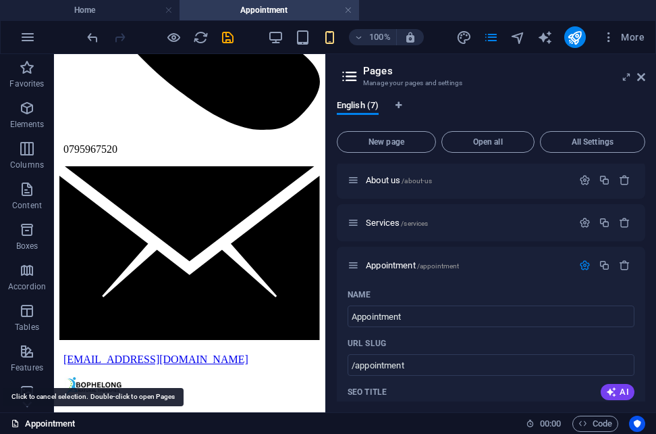
click at [49, 424] on link "Appointment" at bounding box center [43, 423] width 64 height 16
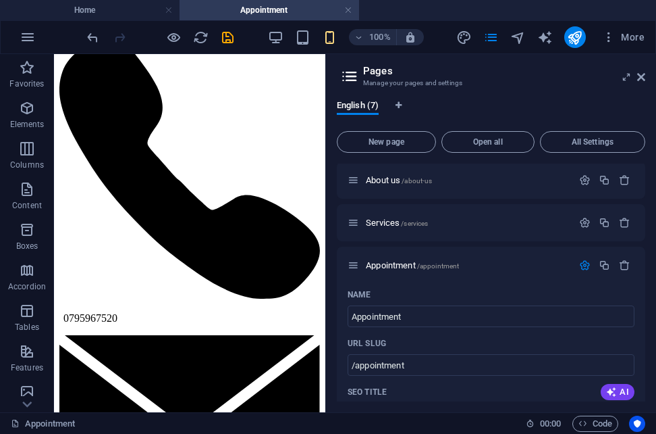
scroll to position [469, 0]
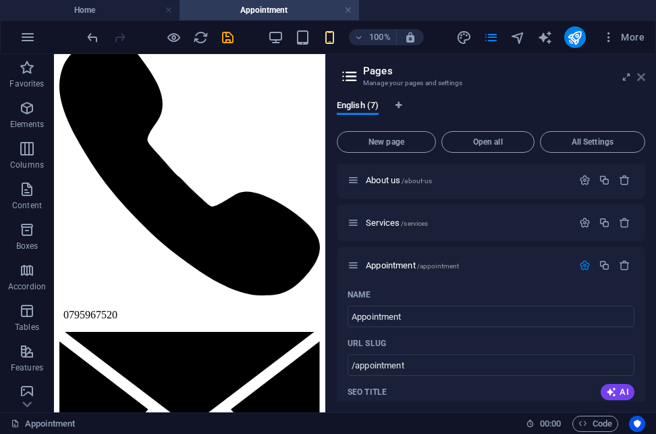
click at [639, 80] on icon at bounding box center [641, 77] width 8 height 11
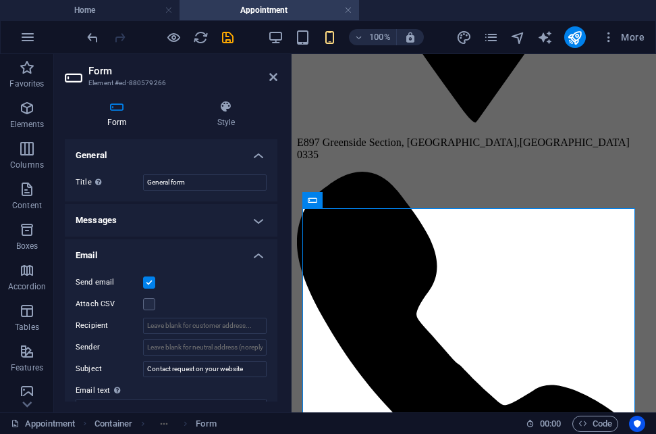
click at [143, 78] on h3 "Element #ed-880579266" at bounding box center [169, 83] width 162 height 12
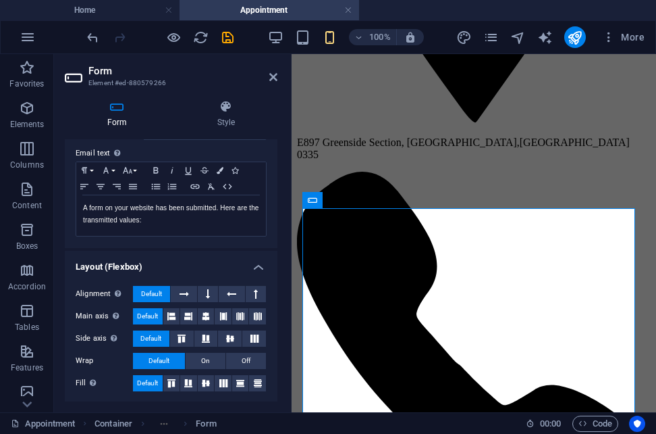
scroll to position [238, 0]
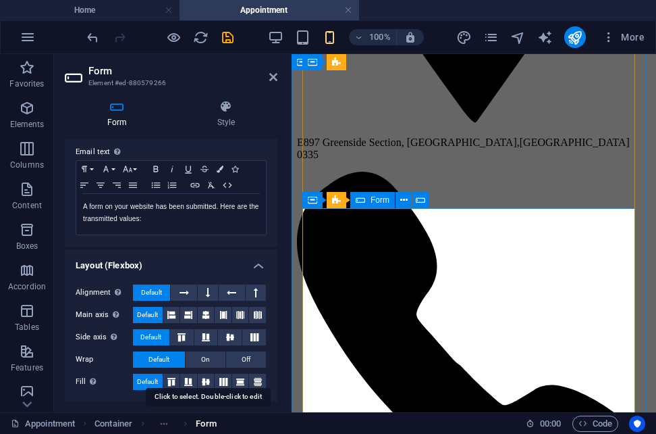
click at [209, 421] on span "Form" at bounding box center [206, 423] width 20 height 16
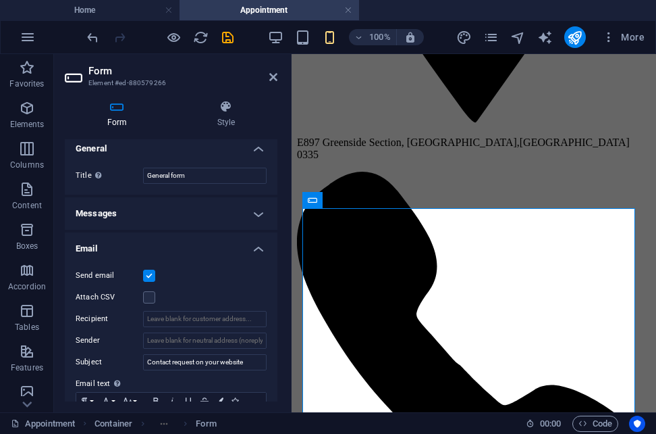
scroll to position [0, 0]
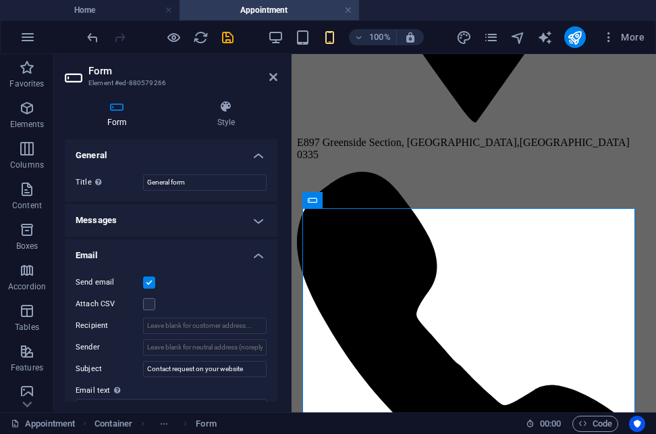
click at [164, 423] on ol "Container Form" at bounding box center [156, 423] width 122 height 16
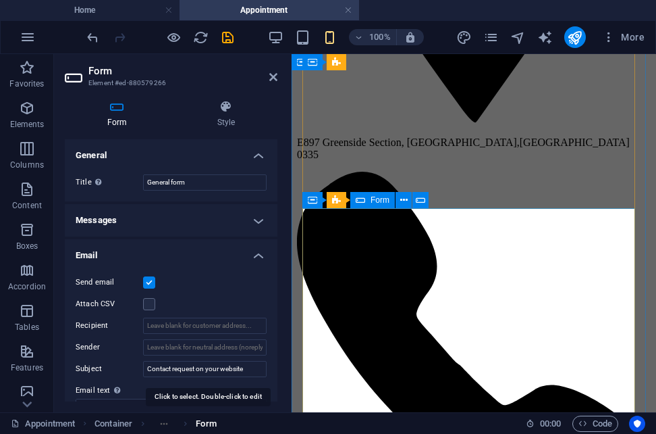
click at [216, 423] on span "Form" at bounding box center [206, 423] width 20 height 16
click at [315, 201] on icon at bounding box center [312, 200] width 9 height 16
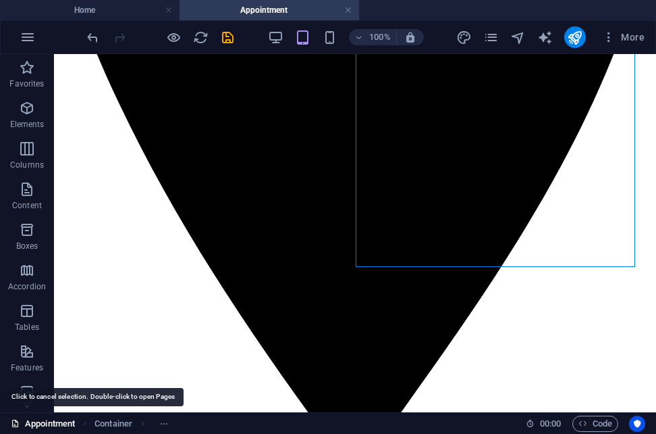
click at [52, 427] on link "Appointment" at bounding box center [43, 423] width 64 height 16
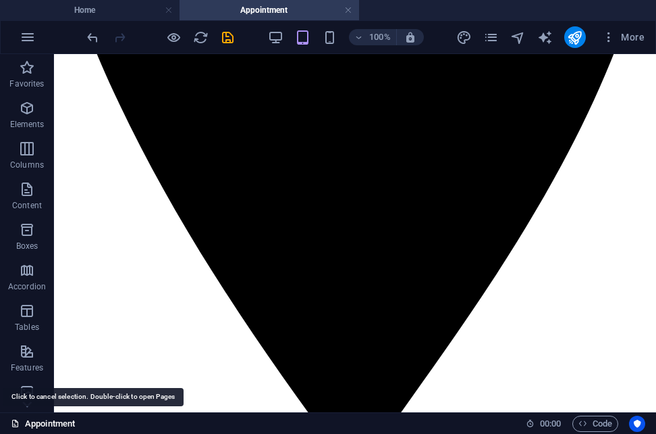
click at [52, 427] on link "Appointment" at bounding box center [43, 423] width 64 height 16
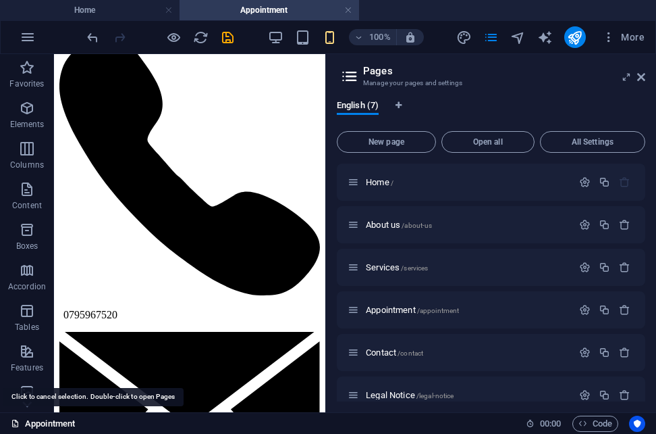
click at [52, 427] on link "Appointment" at bounding box center [43, 423] width 64 height 16
click at [10, 423] on div "Appointment 00 : 00 Code" at bounding box center [328, 423] width 656 height 22
click at [14, 423] on icon at bounding box center [15, 423] width 9 height 9
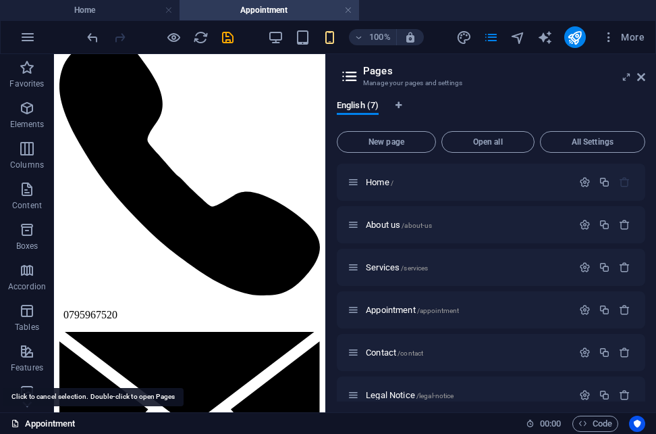
click at [14, 423] on icon at bounding box center [15, 423] width 9 height 9
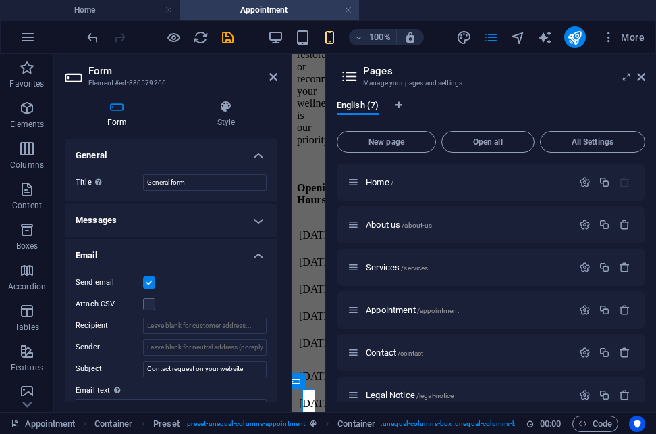
click at [144, 83] on h3 "Element #ed-880579266" at bounding box center [169, 83] width 162 height 12
click at [244, 423] on span ". preset-unequal-columns-appointment" at bounding box center [245, 423] width 120 height 16
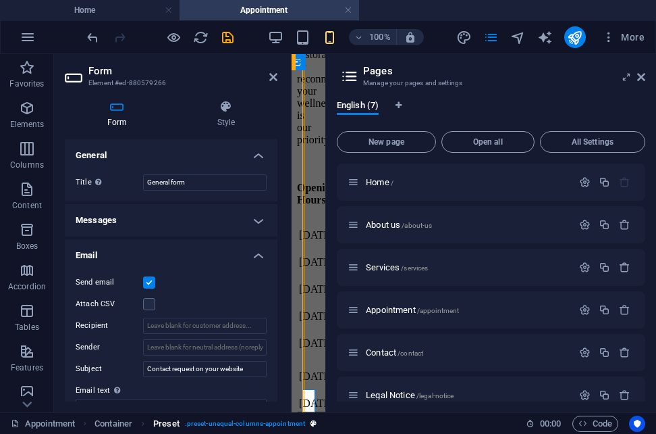
scroll to position [469, 0]
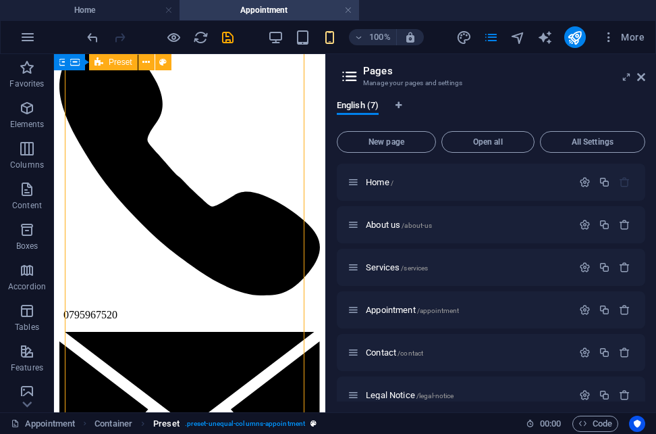
click at [244, 423] on span ". preset-unequal-columns-appointment" at bounding box center [245, 423] width 120 height 16
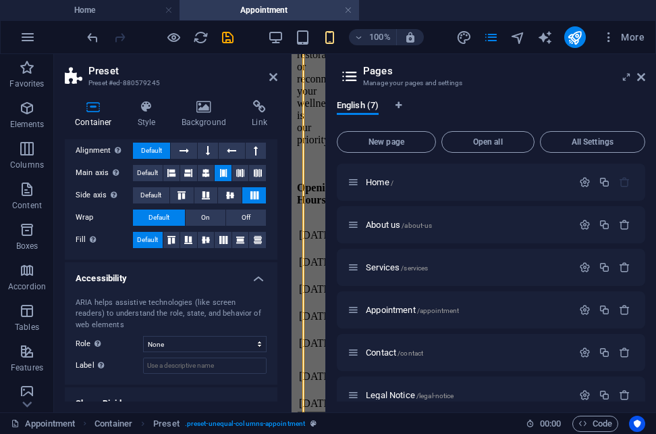
scroll to position [207, 0]
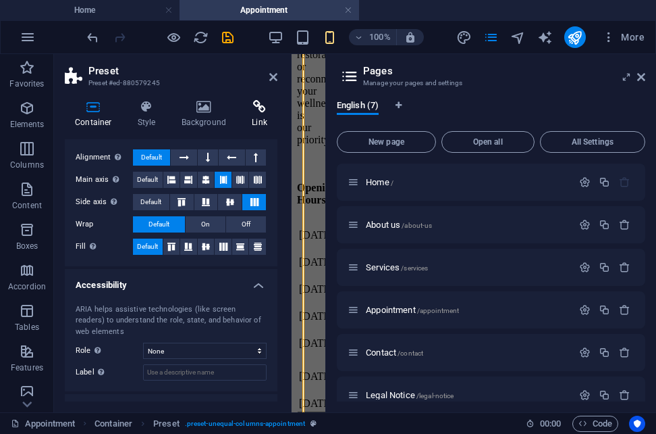
click at [261, 115] on h4 "Link" at bounding box center [260, 114] width 36 height 28
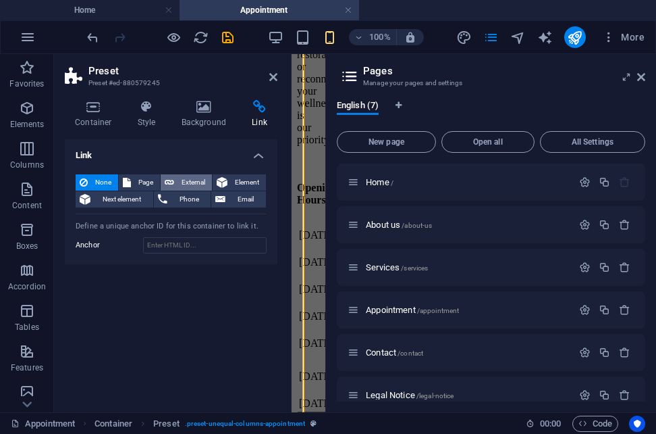
click at [189, 180] on span "External" at bounding box center [193, 182] width 30 height 16
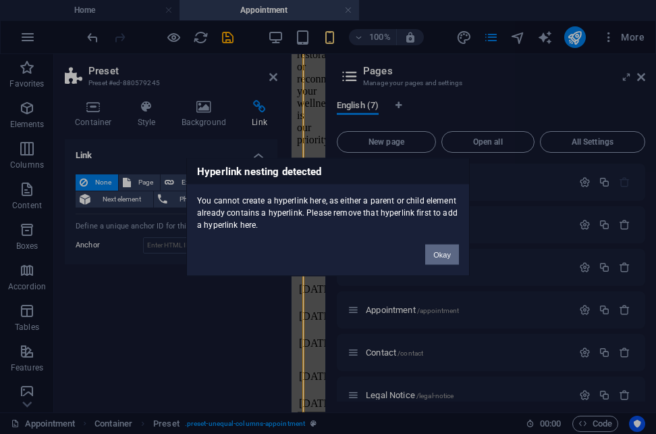
click at [442, 258] on button "Okay" at bounding box center [442, 254] width 34 height 20
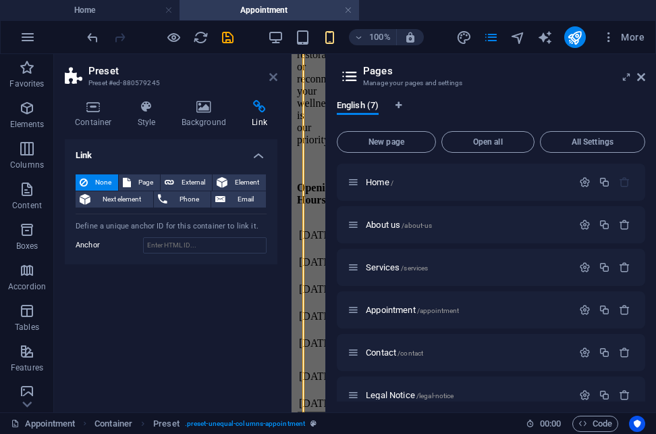
click at [274, 74] on icon at bounding box center [273, 77] width 8 height 11
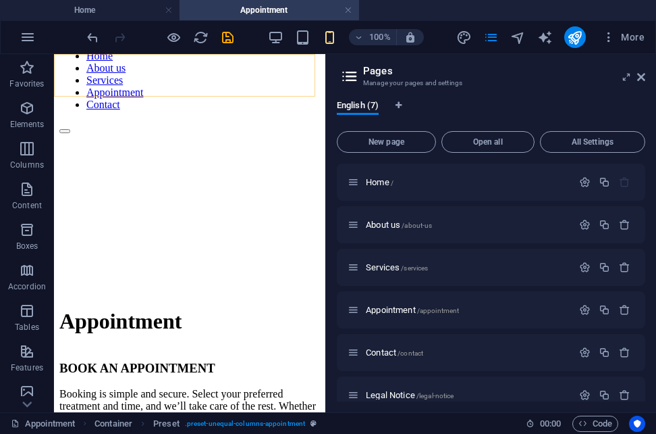
scroll to position [469, 0]
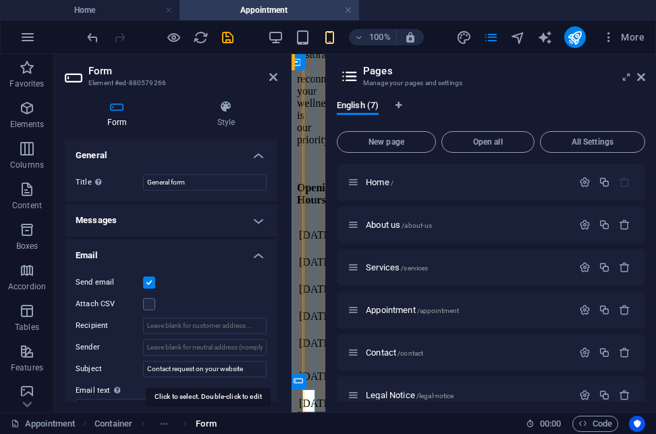
click at [209, 421] on span "Form" at bounding box center [206, 423] width 20 height 16
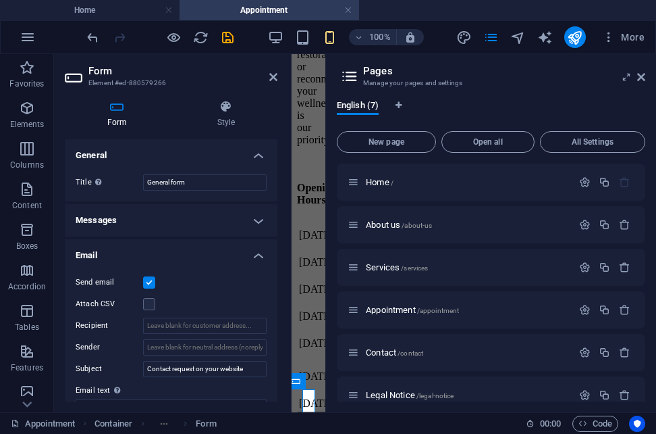
click at [145, 280] on label at bounding box center [149, 282] width 12 height 12
click at [0, 0] on input "Send email" at bounding box center [0, 0] width 0 height 0
click at [262, 258] on h4 "Email" at bounding box center [171, 251] width 213 height 24
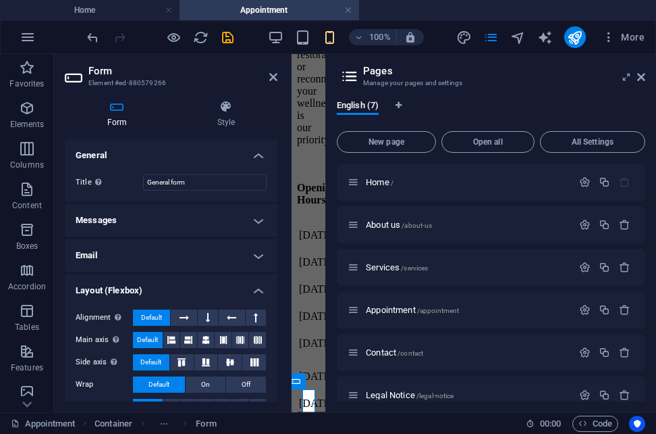
click at [256, 224] on h4 "Messages" at bounding box center [171, 220] width 213 height 32
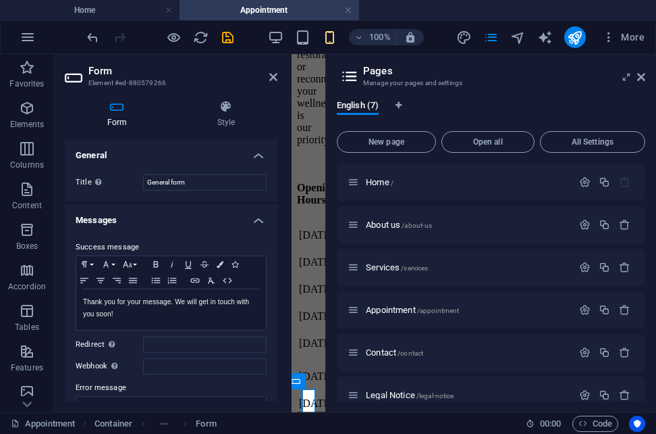
click at [255, 221] on h4 "Messages" at bounding box center [171, 216] width 213 height 24
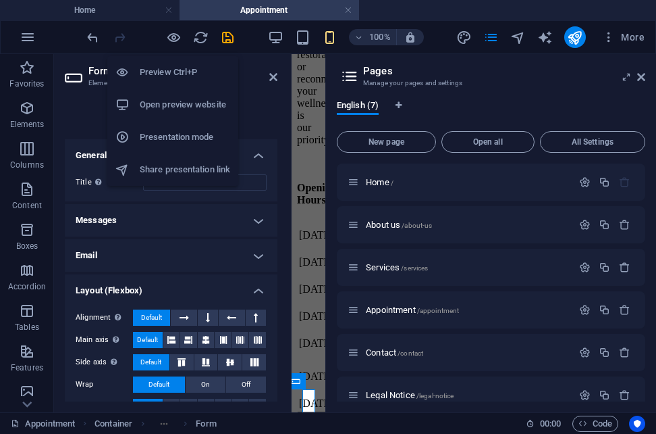
click at [174, 69] on h6 "Preview Ctrl+P" at bounding box center [185, 72] width 90 height 16
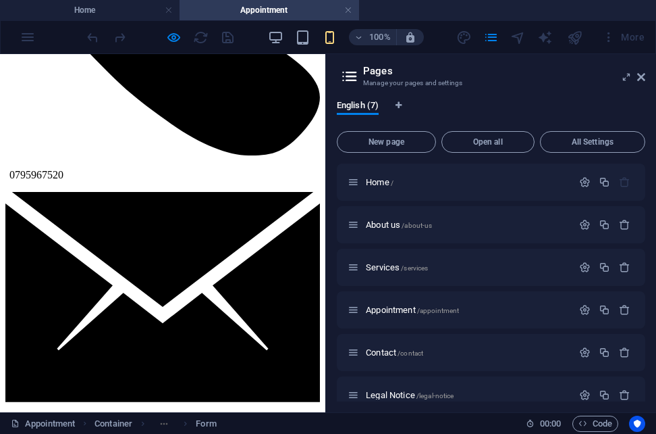
scroll to position [787, 0]
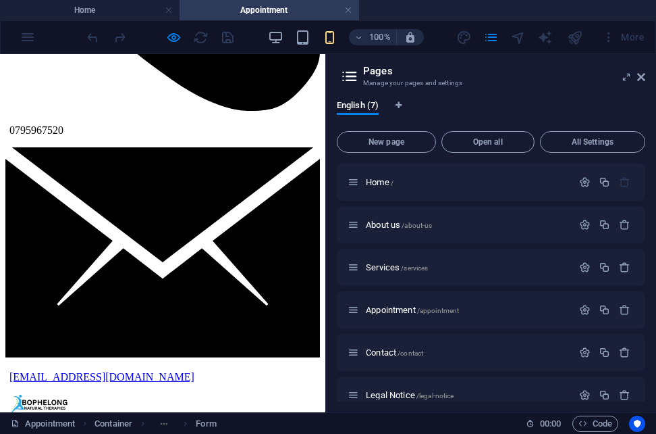
checkbox input "true"
type input "XA95DP"
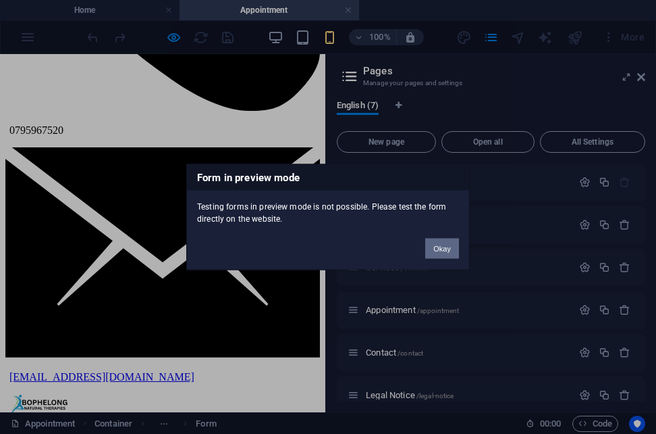
click at [446, 248] on button "Okay" at bounding box center [442, 248] width 34 height 20
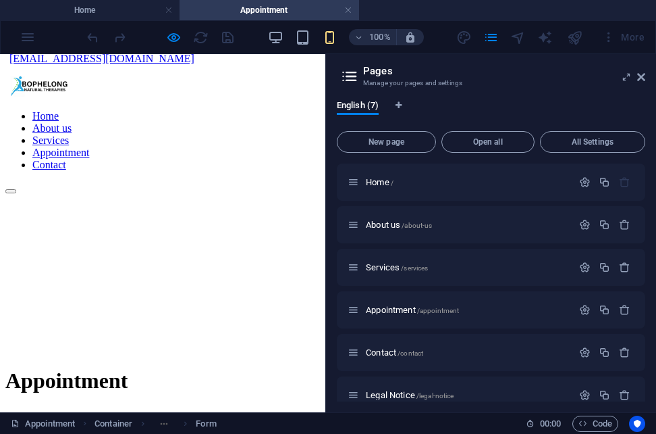
scroll to position [1165, 0]
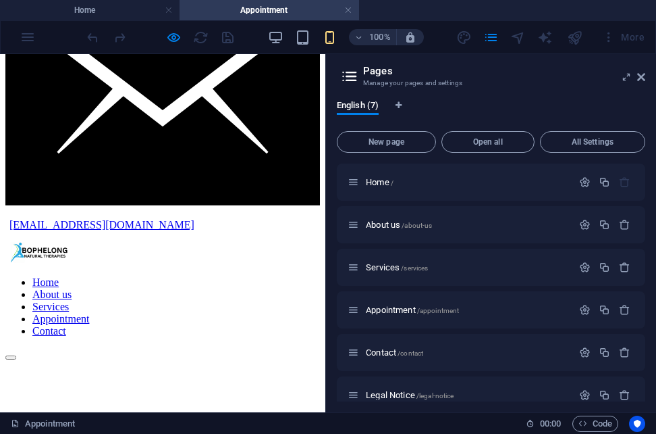
scroll to position [926, 0]
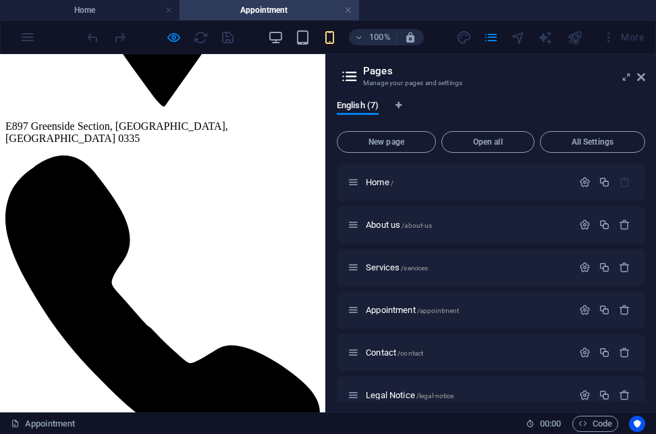
scroll to position [53, 0]
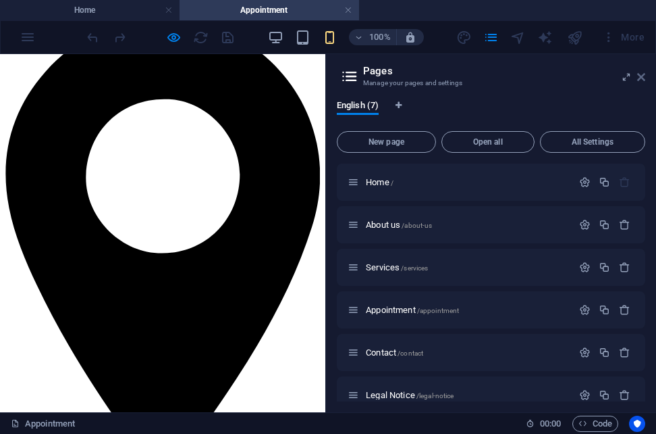
click at [642, 76] on icon at bounding box center [641, 77] width 8 height 11
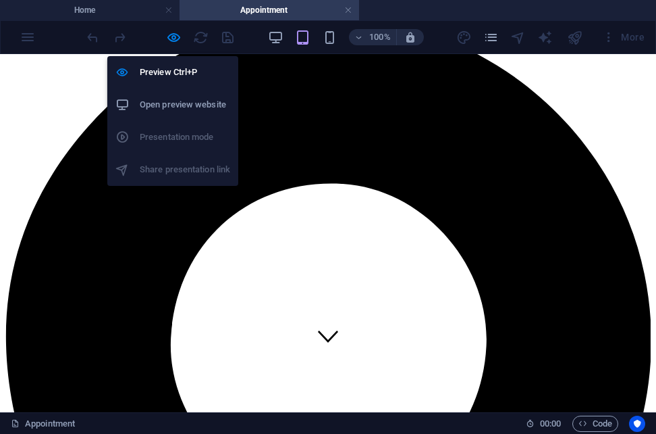
click at [181, 105] on h6 "Open preview website" at bounding box center [185, 105] width 90 height 16
click at [172, 38] on icon "button" at bounding box center [174, 38] width 16 height 16
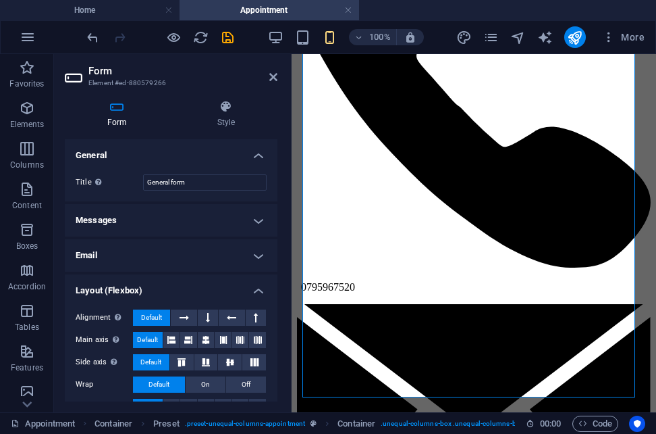
scroll to position [25, 0]
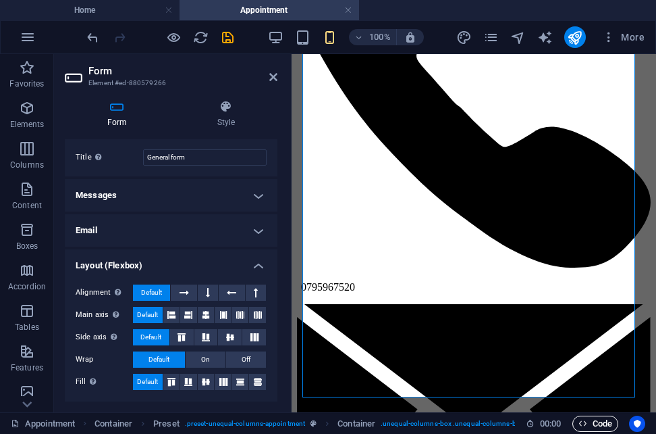
click at [588, 422] on span "Code" at bounding box center [596, 423] width 34 height 16
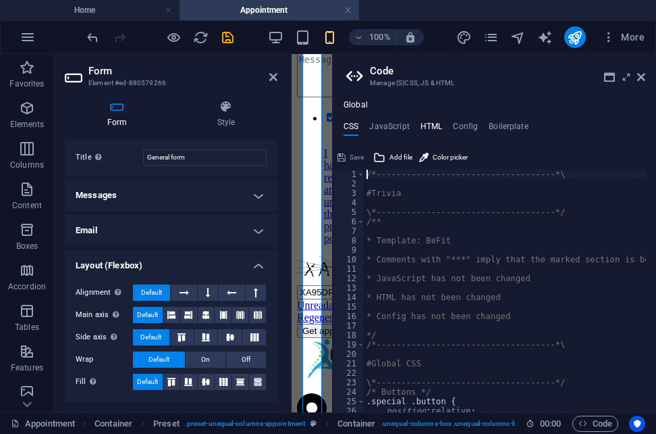
click at [430, 124] on h4 "HTML" at bounding box center [432, 129] width 22 height 15
type textarea "<a href="#main-content" class="wv-link-content button">Skip to main content</a>"
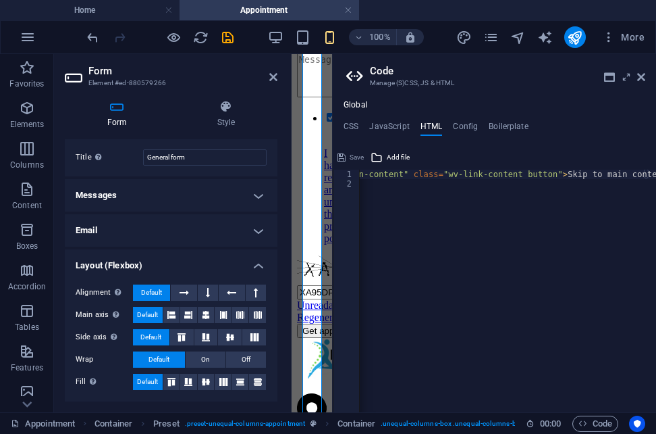
scroll to position [0, 50]
click at [490, 413] on div "Appointment Container Preset . preset-unequal-columns-appointment Container . u…" at bounding box center [328, 423] width 656 height 22
click at [276, 73] on icon at bounding box center [273, 77] width 8 height 11
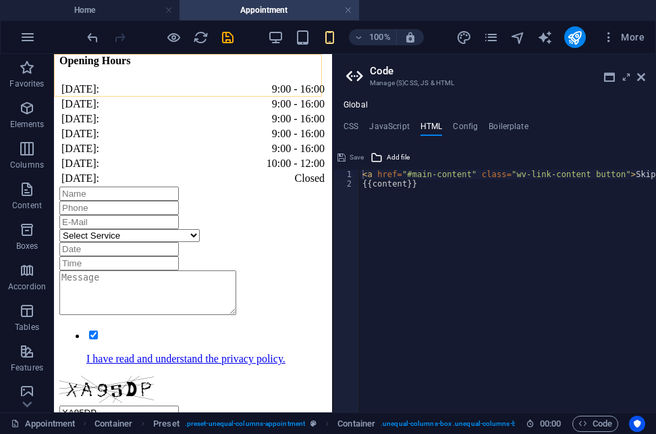
scroll to position [803, 0]
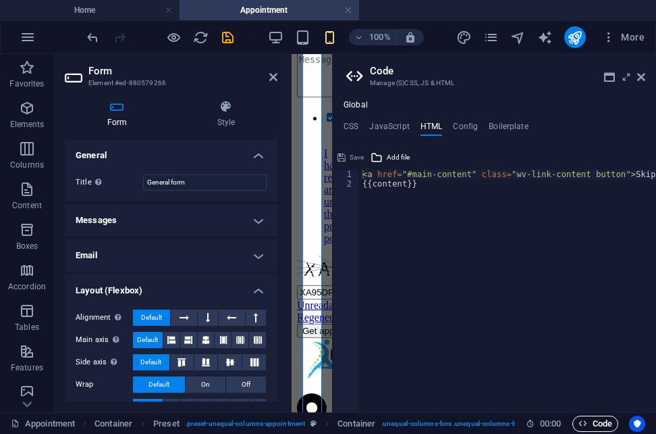
click at [599, 426] on span "Code" at bounding box center [596, 423] width 34 height 16
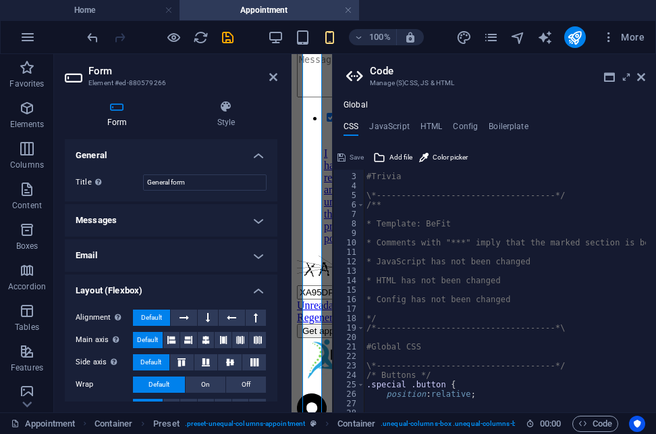
scroll to position [0, 0]
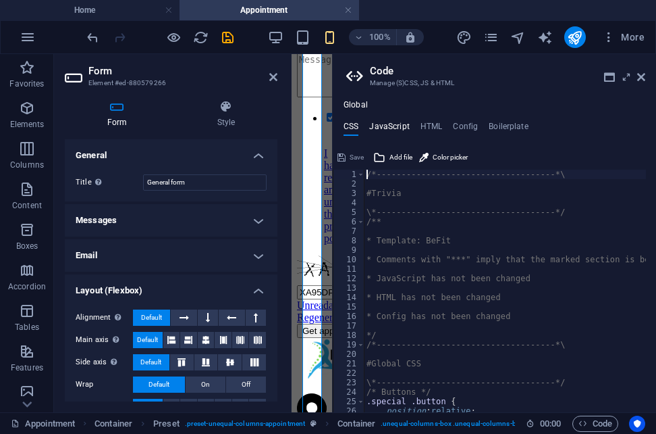
click at [387, 124] on h4 "JavaScript" at bounding box center [389, 129] width 40 height 15
type textarea "/* JS for preset "Content Slider" */"
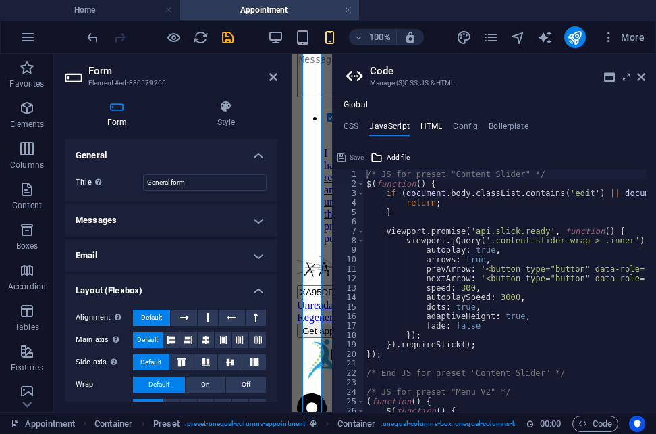
click at [434, 122] on h4 "HTML" at bounding box center [432, 129] width 22 height 15
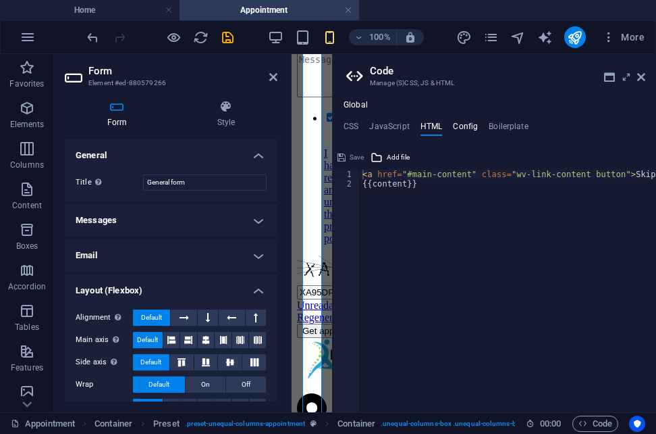
click at [467, 126] on h4 "Config" at bounding box center [465, 129] width 25 height 15
type textarea "$color-background: #ffffff;"
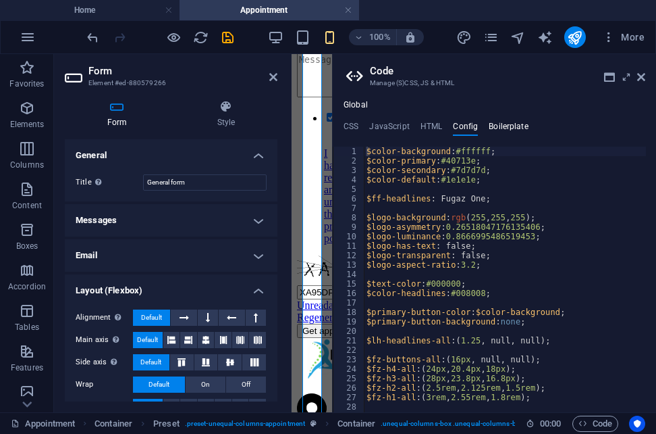
click at [513, 126] on h4 "Boilerplate" at bounding box center [509, 129] width 40 height 15
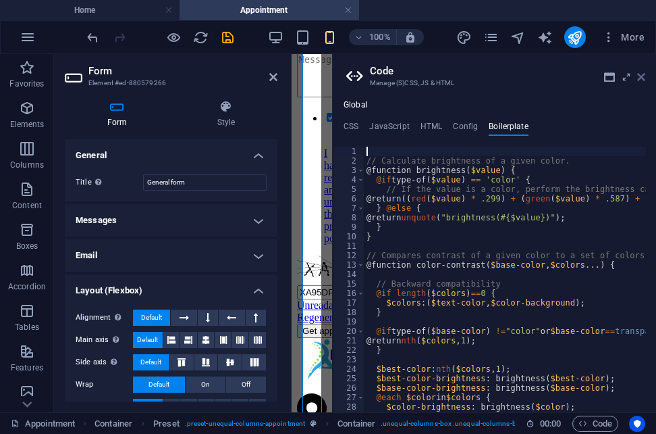
click at [641, 79] on icon at bounding box center [641, 77] width 8 height 11
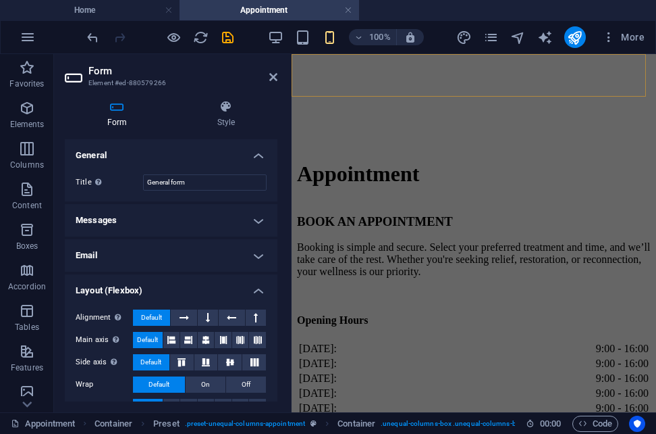
scroll to position [727, 0]
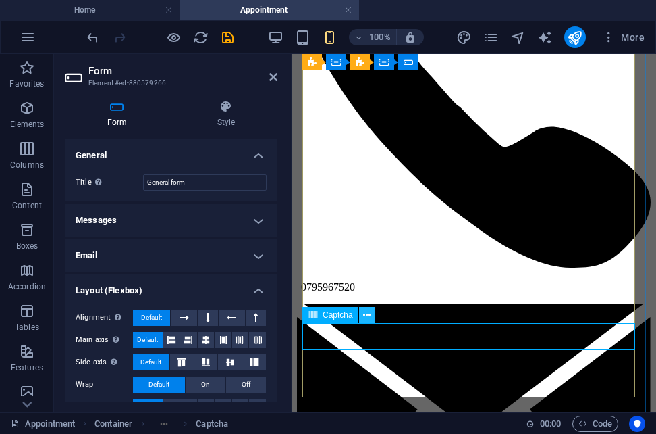
click at [367, 319] on icon at bounding box center [366, 315] width 7 height 14
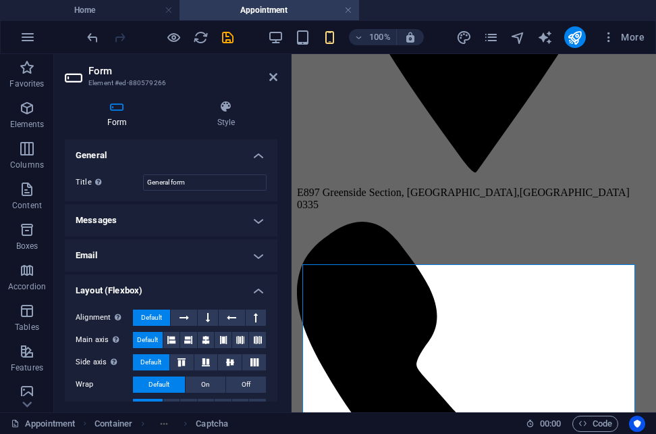
scroll to position [413, 0]
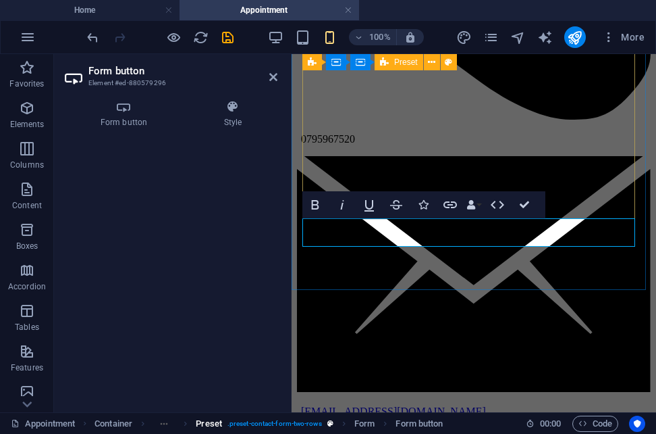
click at [287, 422] on span ". preset-contact-form-two-rows" at bounding box center [275, 423] width 95 height 16
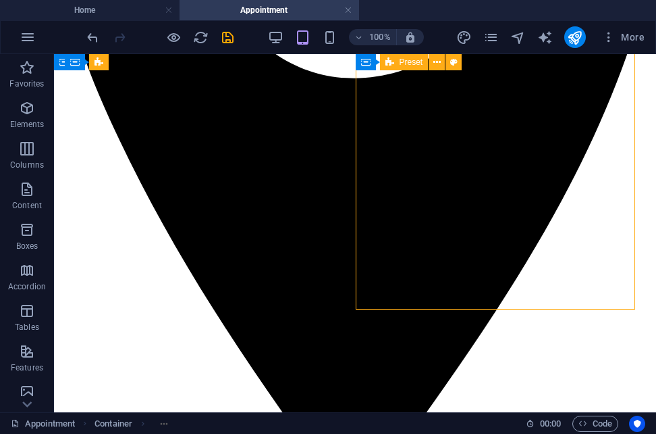
scroll to position [417, 0]
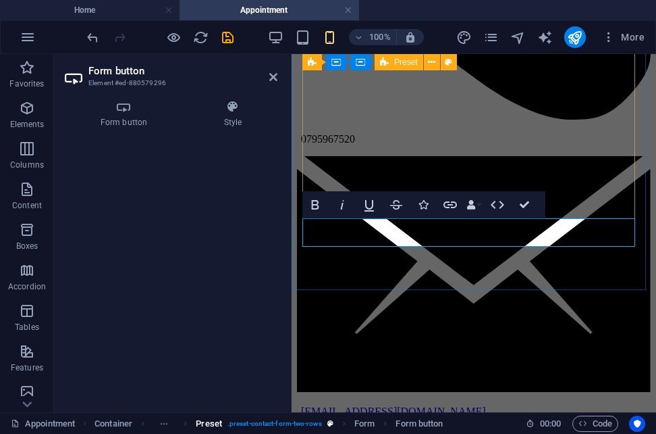
click at [289, 422] on span ". preset-contact-form-two-rows" at bounding box center [275, 423] width 95 height 16
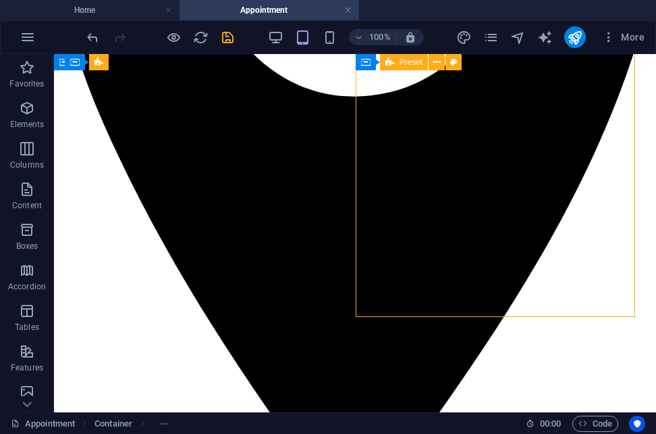
scroll to position [411, 0]
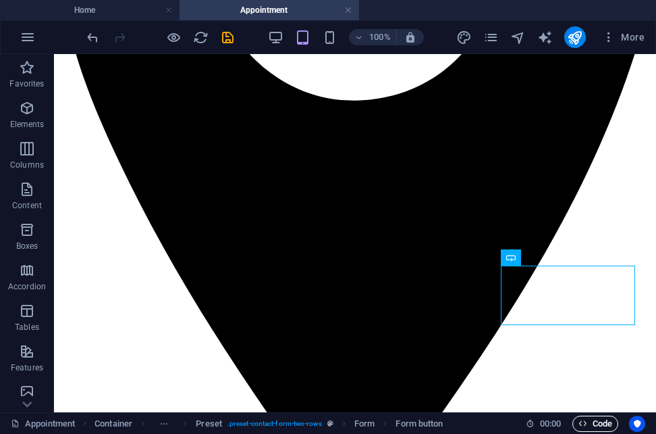
click at [595, 421] on span "Code" at bounding box center [596, 423] width 34 height 16
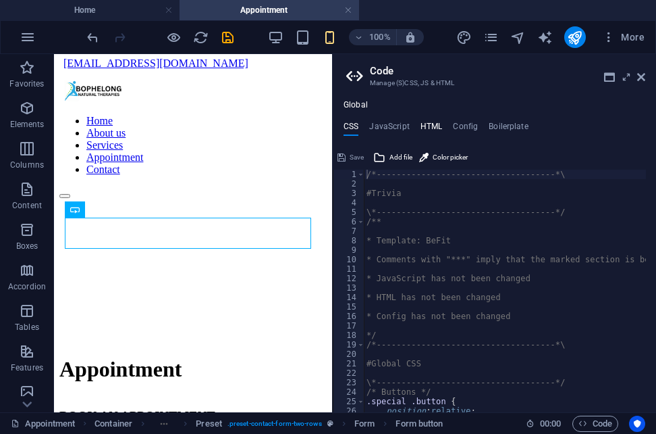
click at [433, 125] on h4 "HTML" at bounding box center [432, 129] width 22 height 15
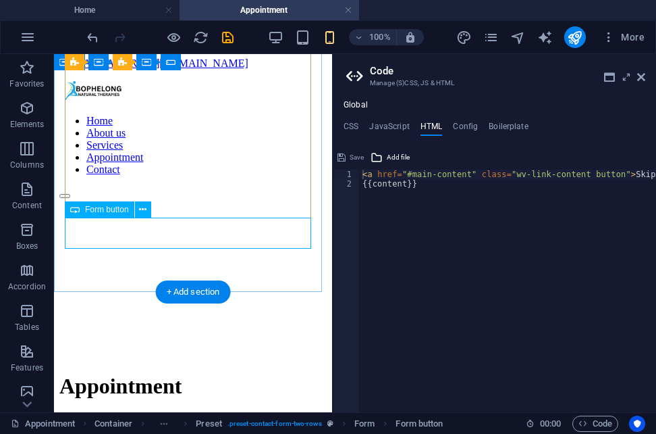
scroll to position [1583, 0]
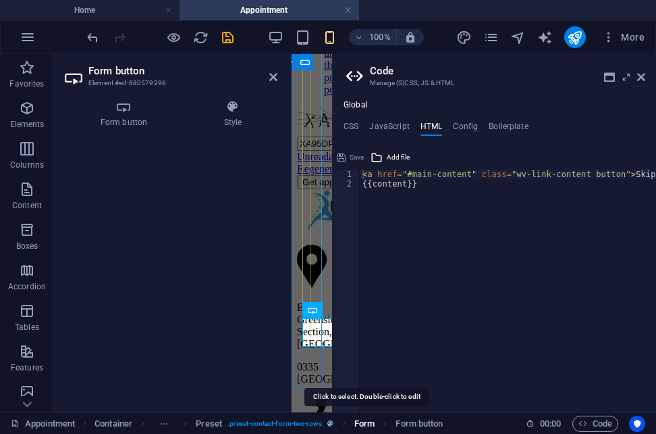
click at [371, 427] on span "Form" at bounding box center [365, 423] width 20 height 16
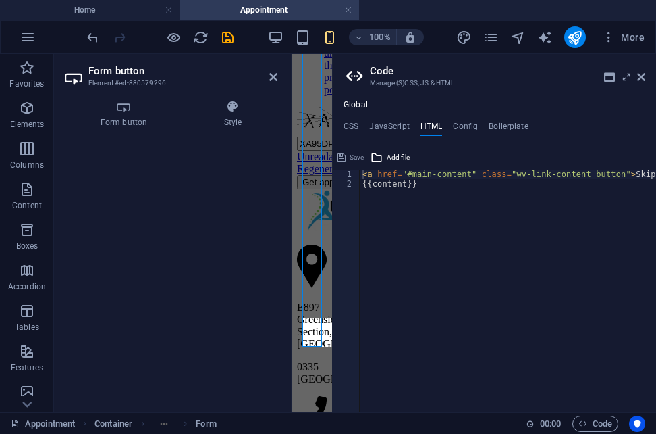
click at [371, 427] on div "Appointment Container Form" at bounding box center [263, 423] width 504 height 16
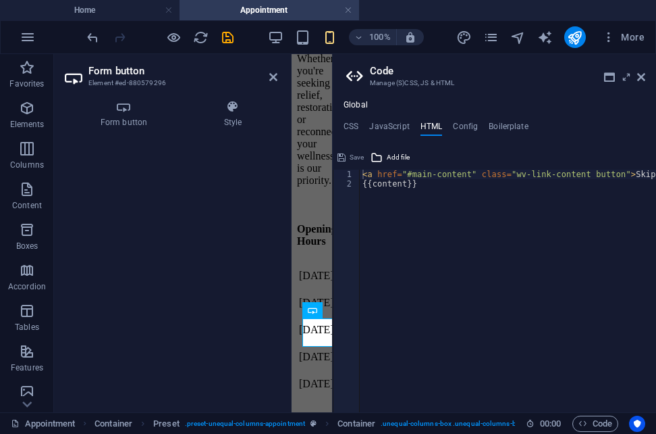
scroll to position [1583, 0]
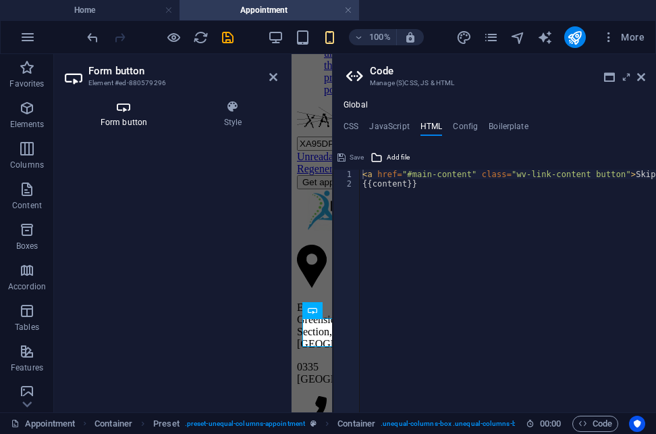
click at [119, 109] on icon at bounding box center [124, 107] width 118 height 14
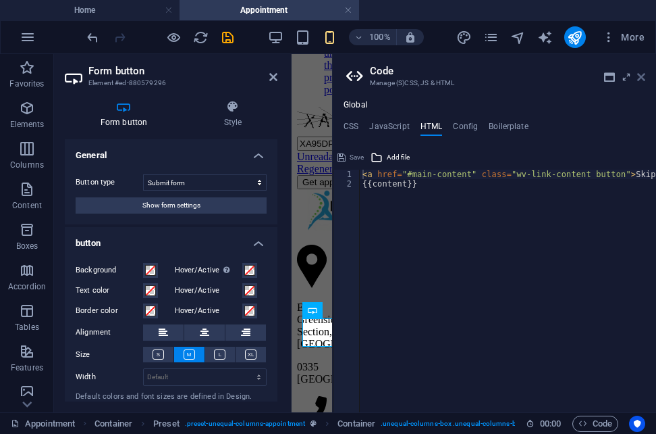
click at [640, 78] on icon at bounding box center [641, 77] width 8 height 11
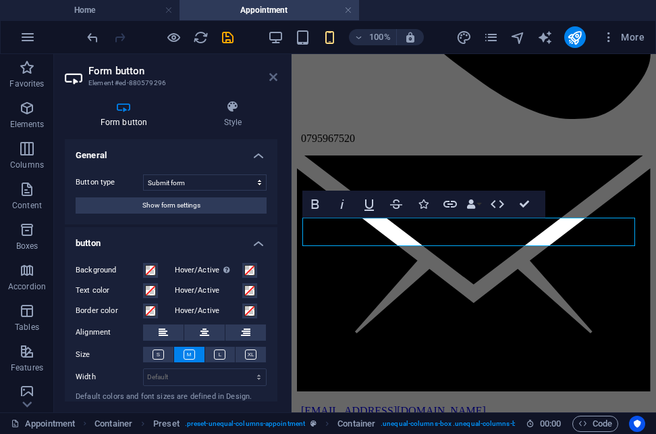
click at [269, 80] on icon at bounding box center [273, 77] width 8 height 11
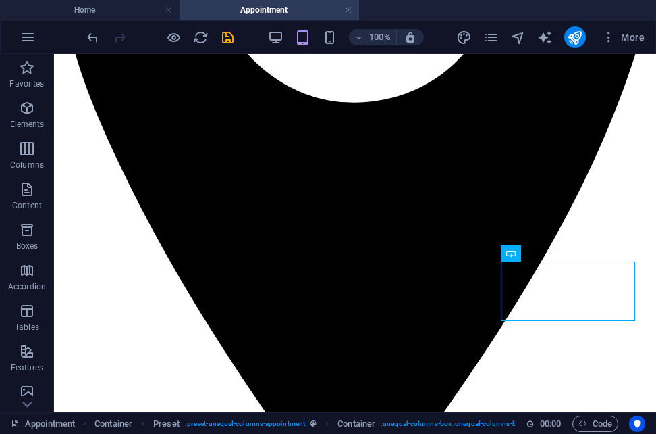
scroll to position [417, 0]
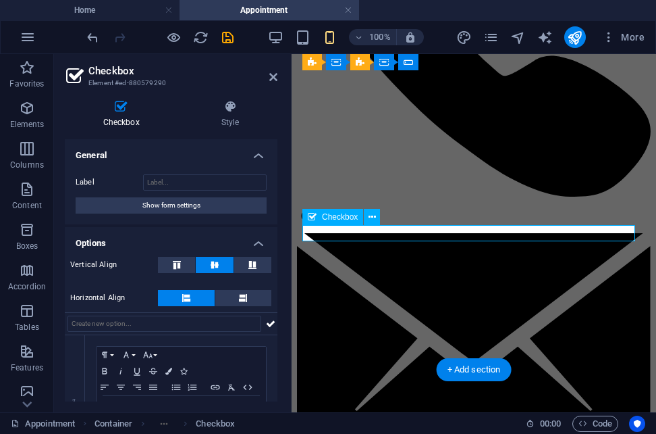
checkbox input "false"
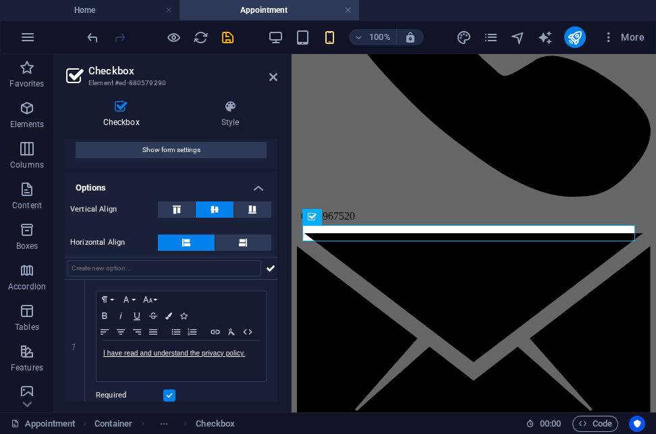
scroll to position [68, 0]
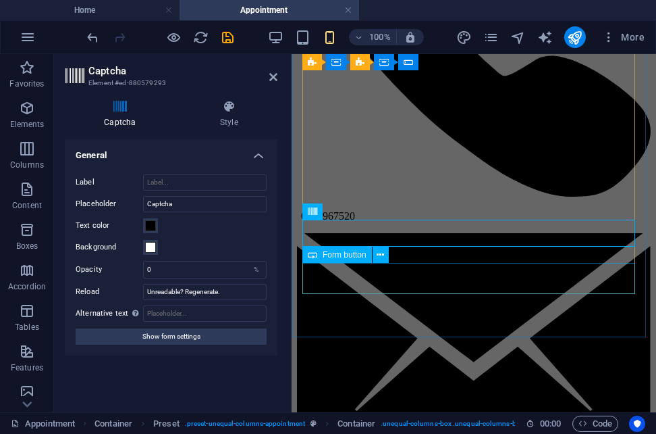
scroll to position [831, 0]
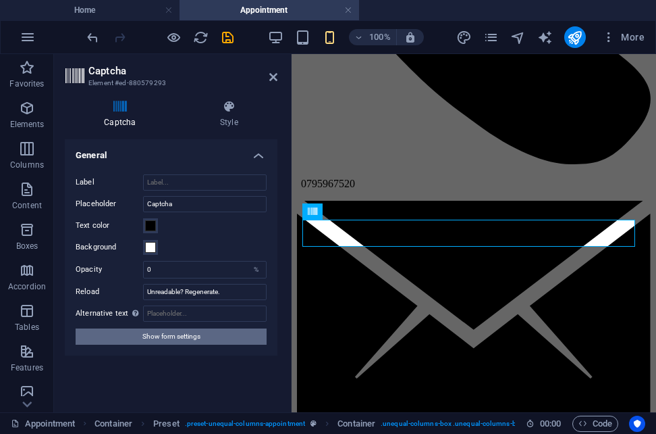
click at [232, 340] on button "Show form settings" at bounding box center [171, 336] width 191 height 16
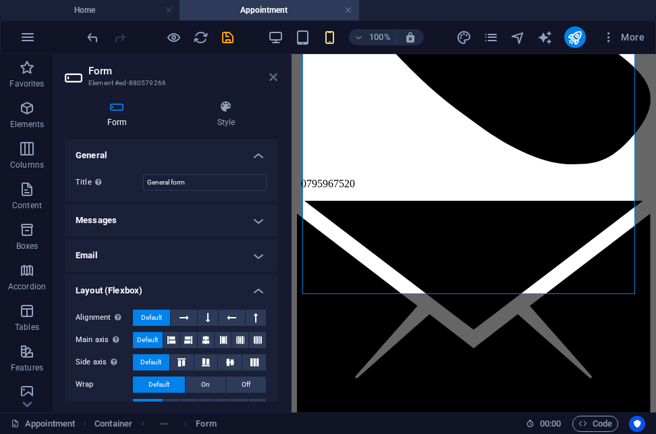
click at [276, 75] on icon at bounding box center [273, 77] width 8 height 11
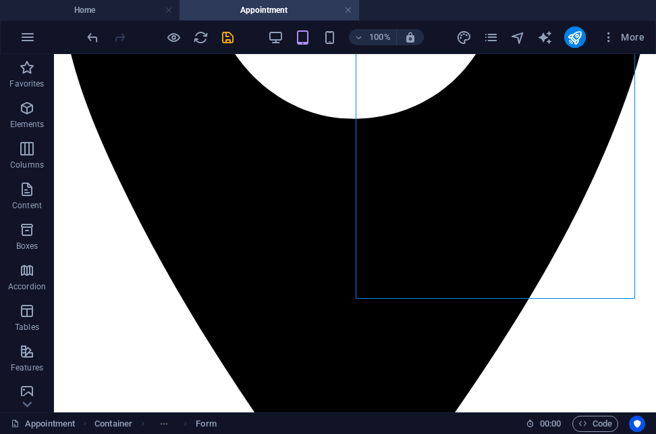
scroll to position [384, 0]
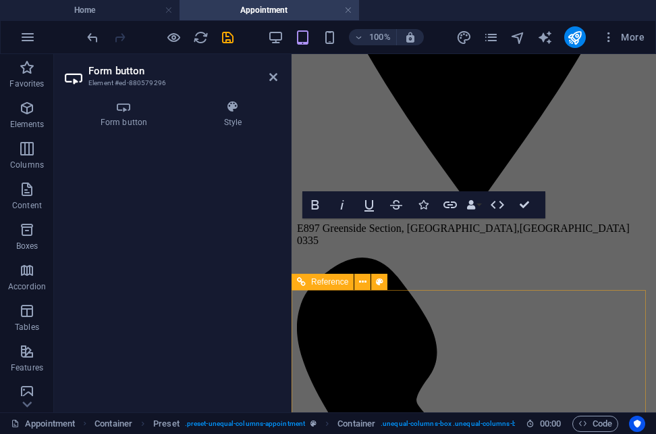
scroll to position [875, 0]
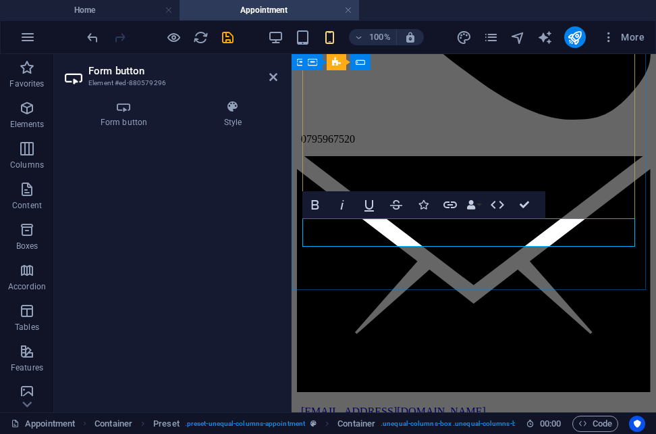
drag, startPoint x: 540, startPoint y: 231, endPoint x: 400, endPoint y: 233, distance: 140.5
click at [492, 424] on span ". unequal-columns-box .unequal-columns-box-shrink" at bounding box center [463, 423] width 165 height 16
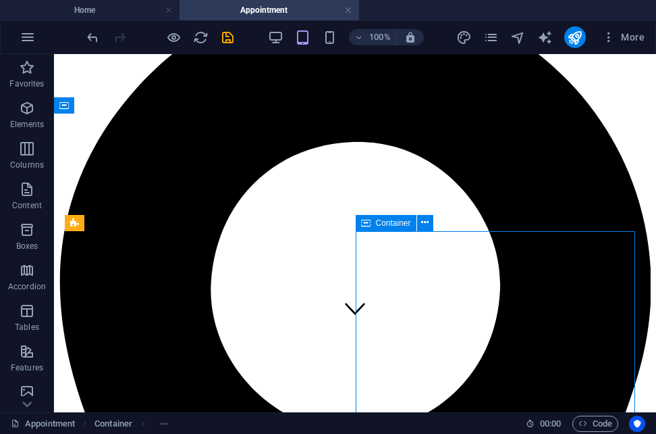
scroll to position [0, 0]
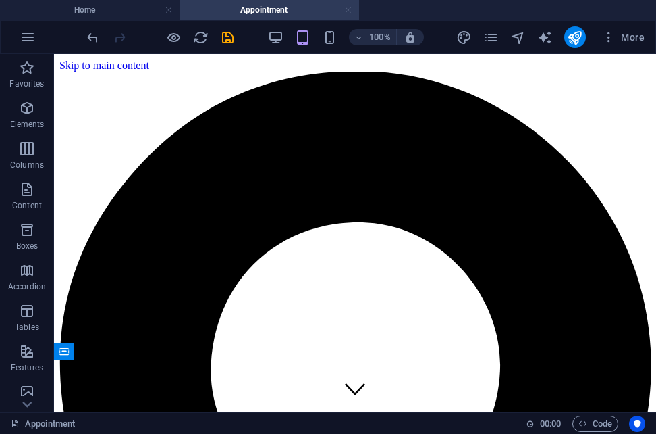
click at [347, 11] on link at bounding box center [348, 10] width 8 height 13
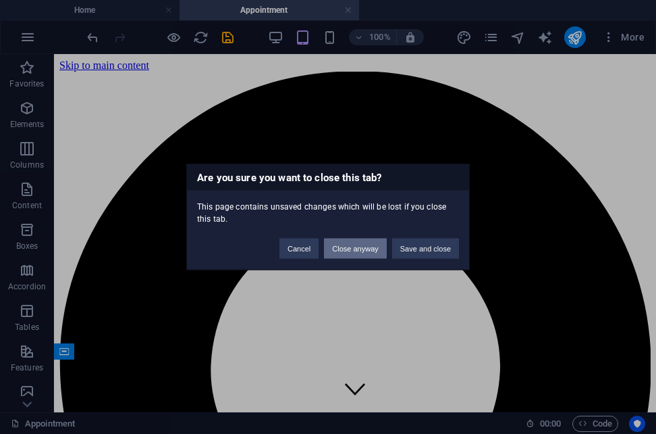
click at [359, 248] on button "Close anyway" at bounding box center [355, 248] width 62 height 20
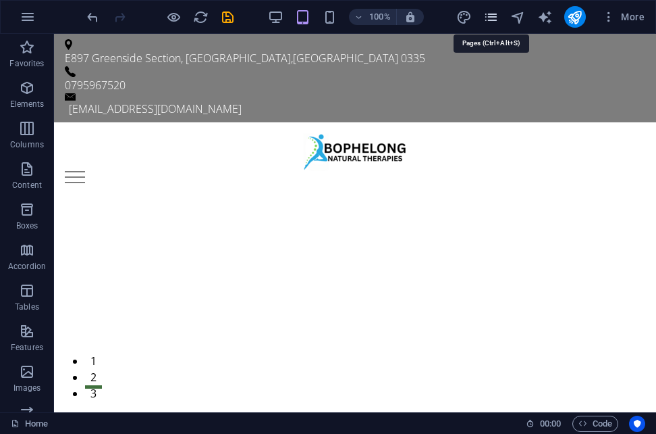
click at [488, 20] on icon "pages" at bounding box center [491, 17] width 16 height 16
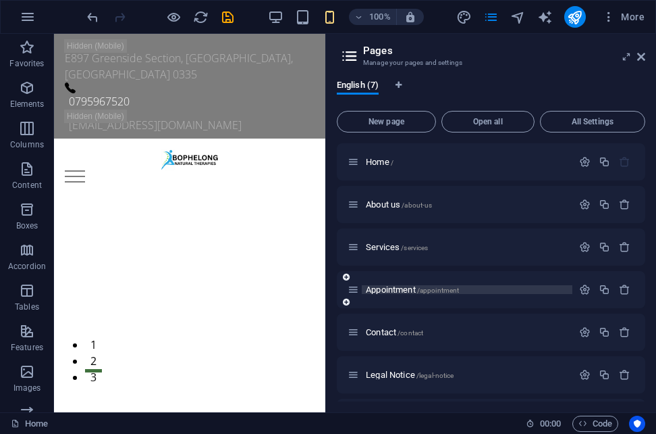
click at [400, 288] on span "Appointment /appointment" at bounding box center [412, 289] width 93 height 10
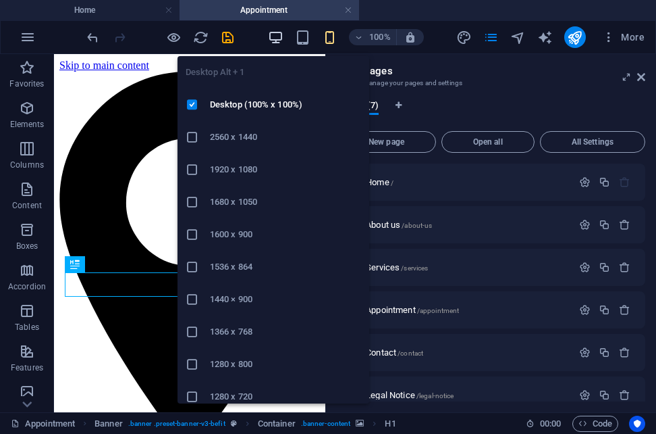
click at [278, 36] on icon "button" at bounding box center [276, 38] width 16 height 16
click at [279, 33] on icon "button" at bounding box center [276, 38] width 16 height 16
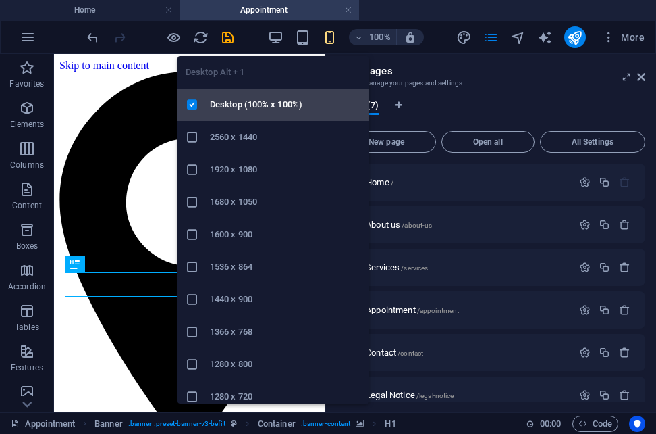
click at [248, 110] on h6 "Desktop (100% x 100%)" at bounding box center [285, 105] width 151 height 16
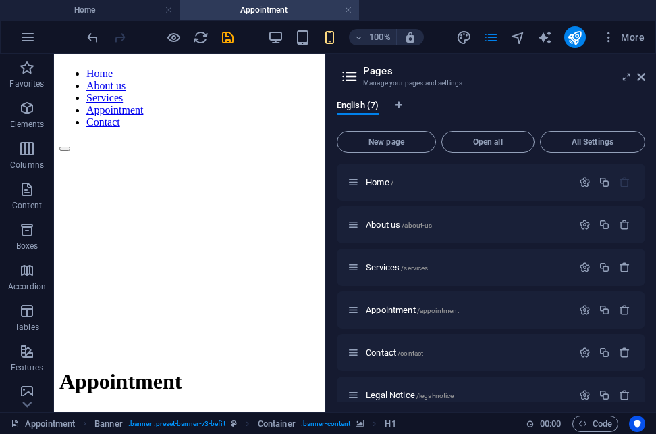
scroll to position [974, 0]
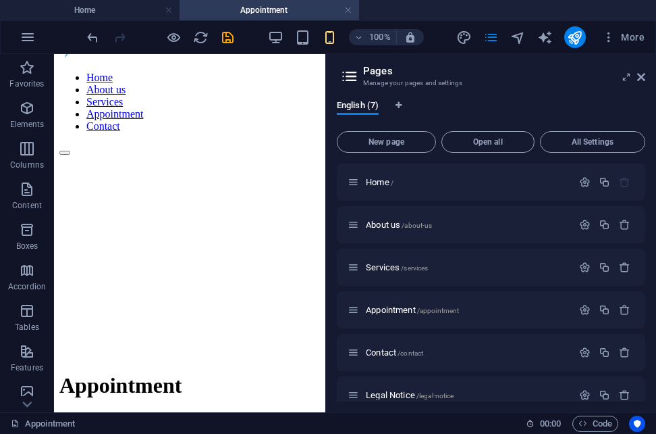
drag, startPoint x: 321, startPoint y: 106, endPoint x: 384, endPoint y: 354, distance: 255.8
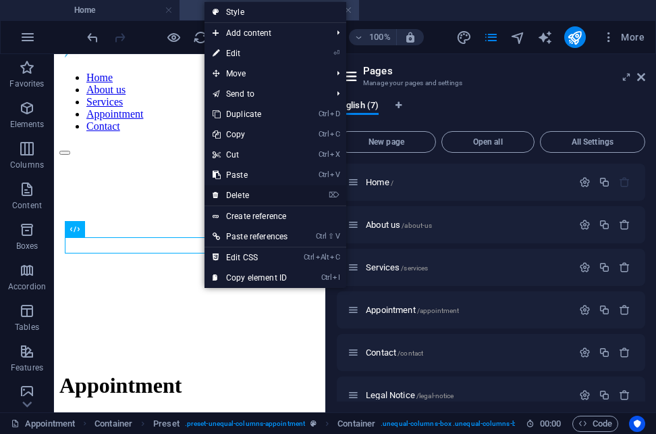
click at [242, 188] on link "⌦ Delete" at bounding box center [250, 195] width 91 height 20
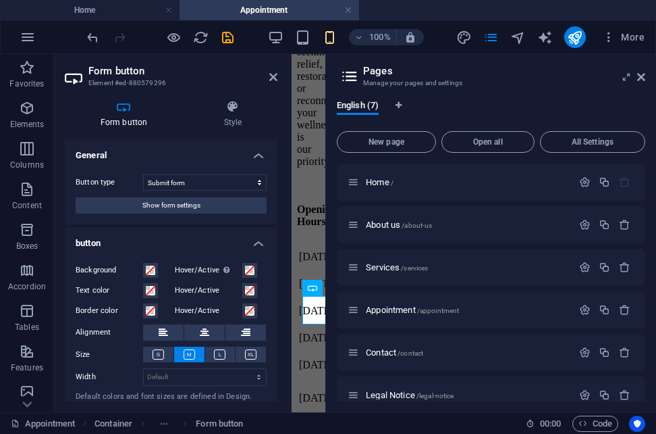
scroll to position [1605, 0]
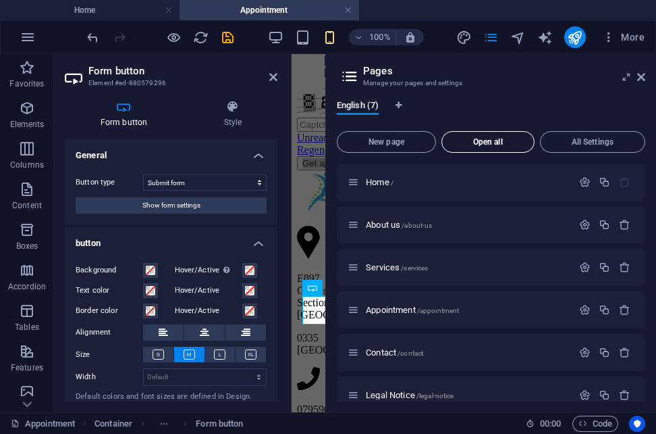
click at [511, 141] on span "Open all" at bounding box center [488, 142] width 81 height 8
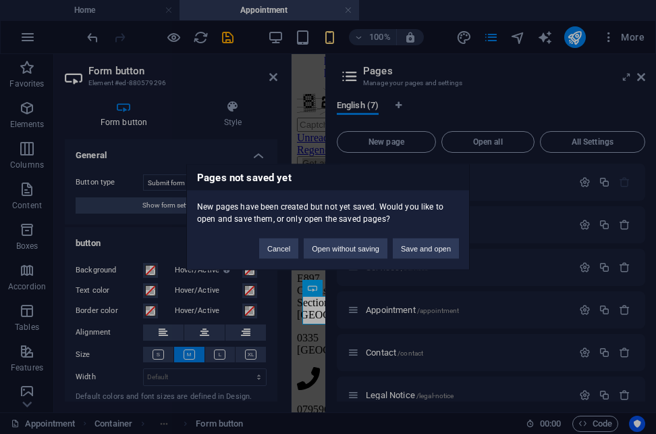
click at [320, 147] on div "Pages not saved yet New pages have been created but not yet saved. Would you li…" at bounding box center [328, 217] width 656 height 434
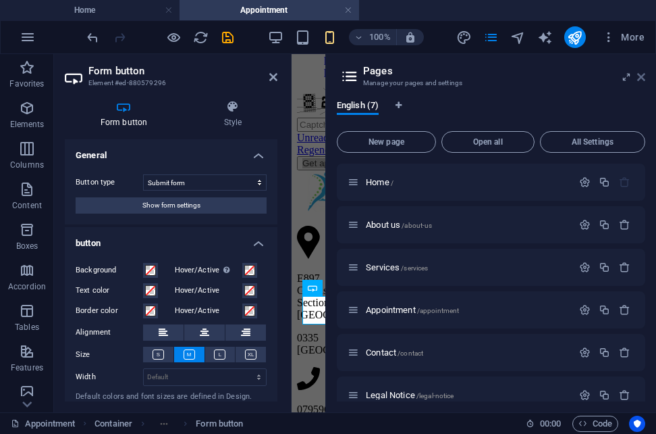
click at [638, 80] on icon at bounding box center [641, 77] width 8 height 11
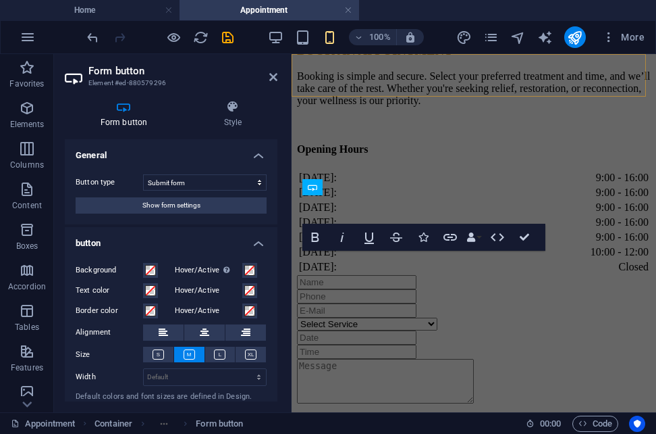
scroll to position [898, 0]
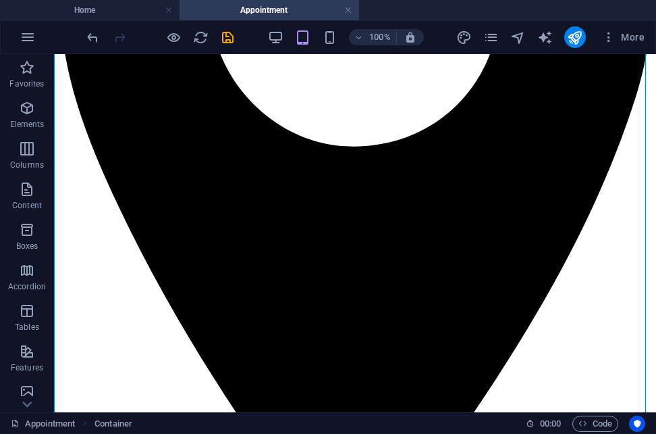
scroll to position [357, 0]
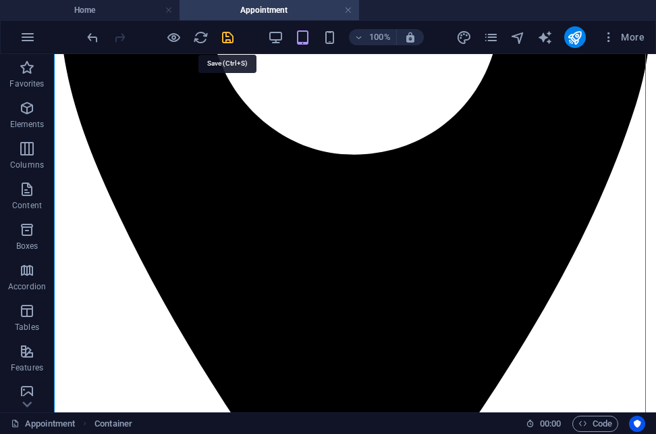
click at [230, 39] on icon "save" at bounding box center [228, 38] width 16 height 16
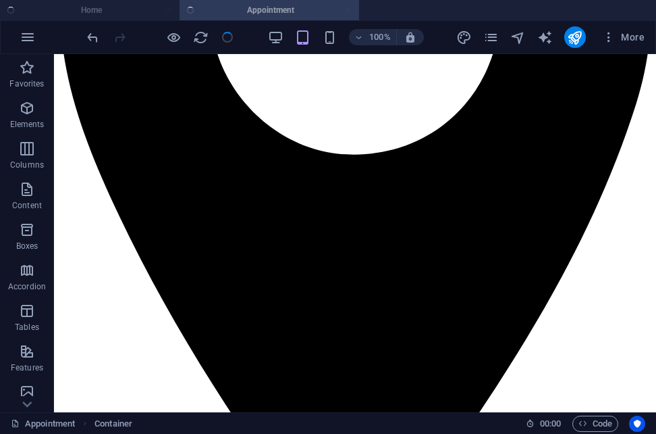
checkbox input "false"
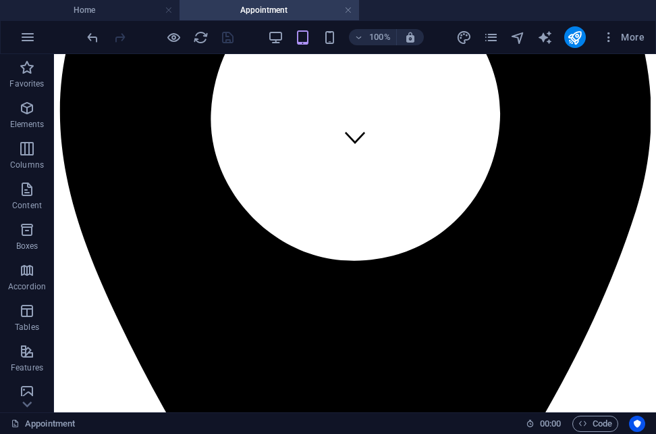
scroll to position [259, 0]
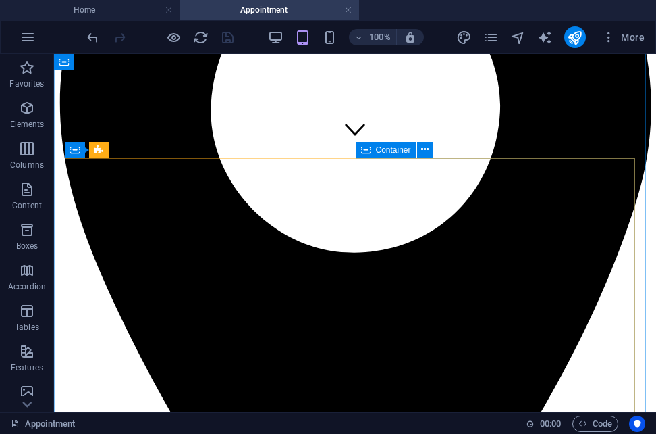
click at [373, 149] on div "Container" at bounding box center [386, 150] width 61 height 16
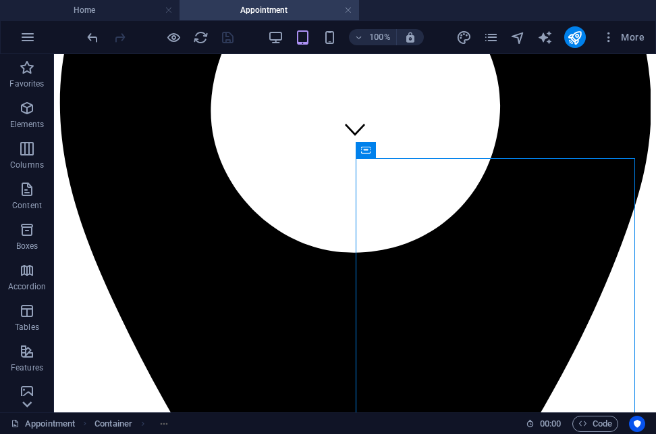
click at [28, 410] on icon at bounding box center [27, 403] width 19 height 19
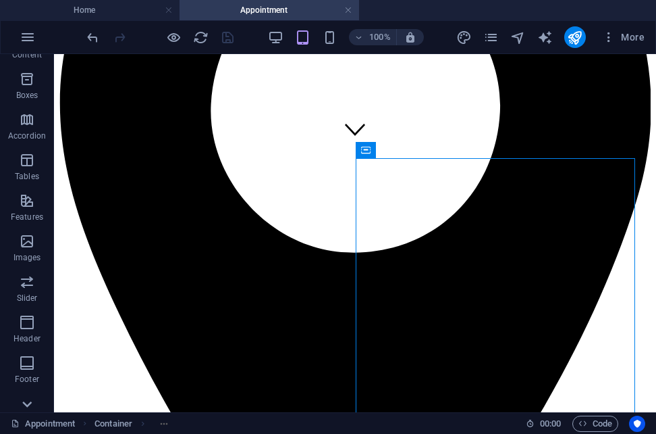
scroll to position [250, 0]
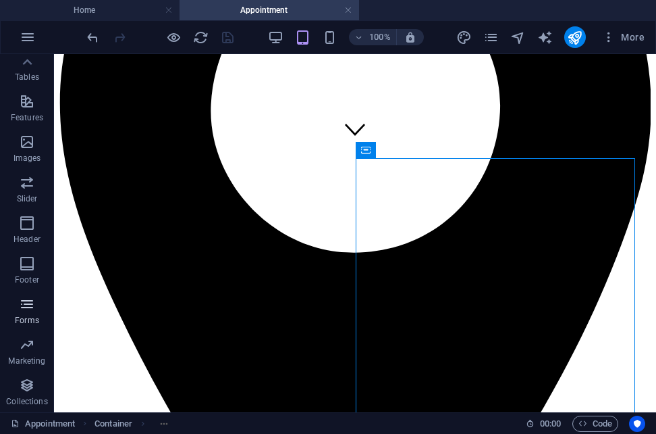
click at [27, 312] on span "Forms" at bounding box center [27, 312] width 54 height 32
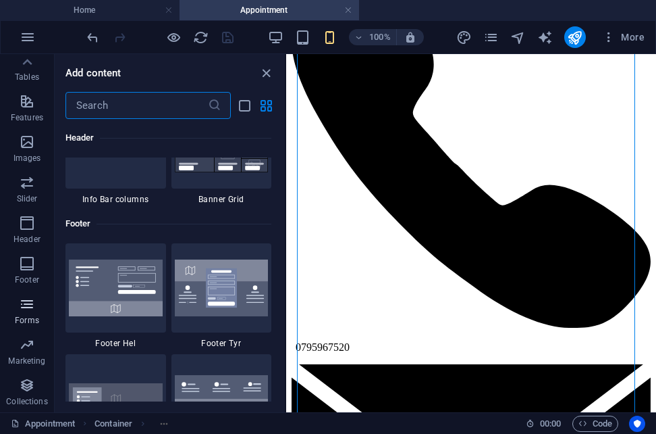
scroll to position [9970, 0]
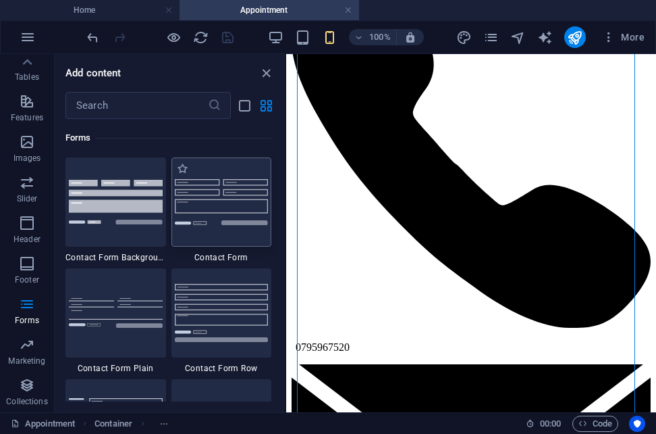
click at [244, 221] on img at bounding box center [222, 201] width 94 height 45
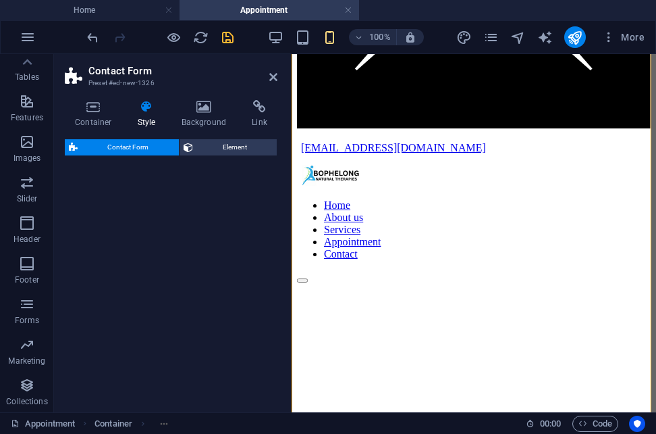
select select "rem"
select select "preset-contact-form-v3-default"
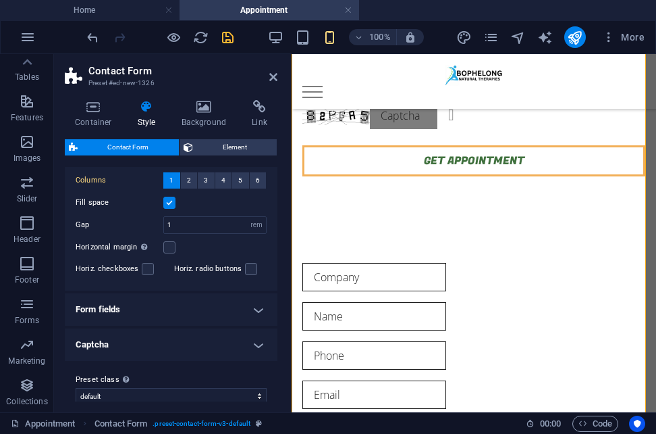
scroll to position [278, 0]
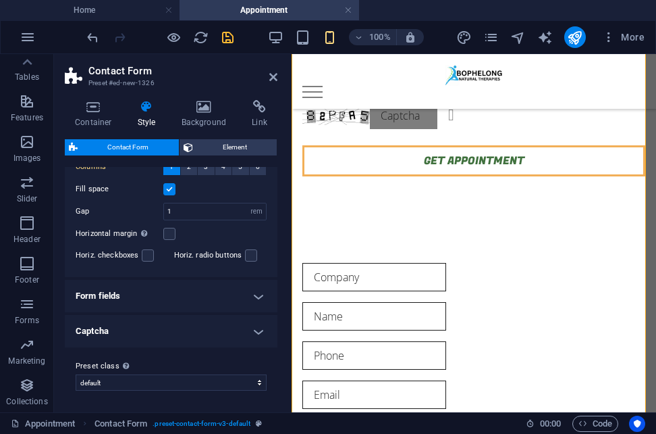
click at [257, 331] on h4 "Captcha" at bounding box center [171, 331] width 213 height 32
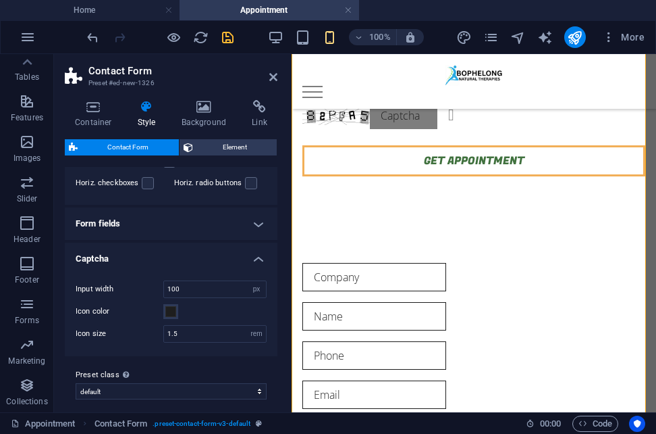
scroll to position [337, 0]
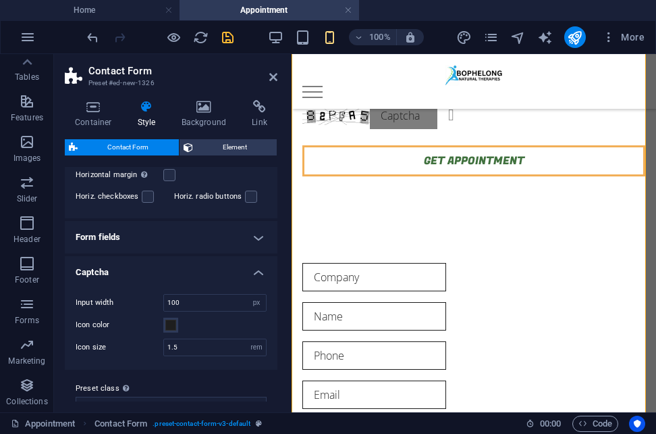
click at [255, 276] on h4 "Captcha" at bounding box center [171, 268] width 213 height 24
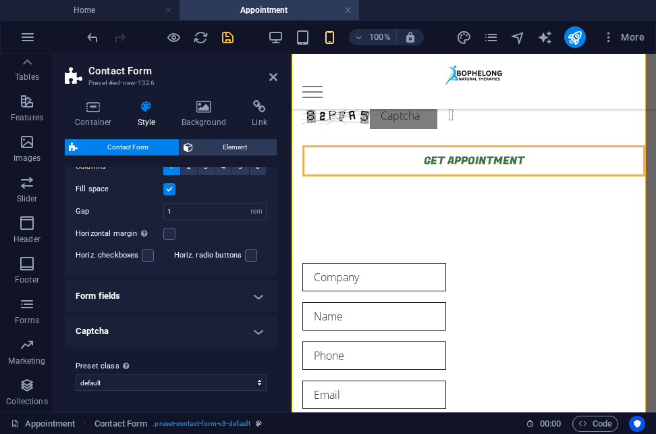
scroll to position [278, 0]
click at [259, 295] on h4 "Form fields" at bounding box center [171, 296] width 213 height 32
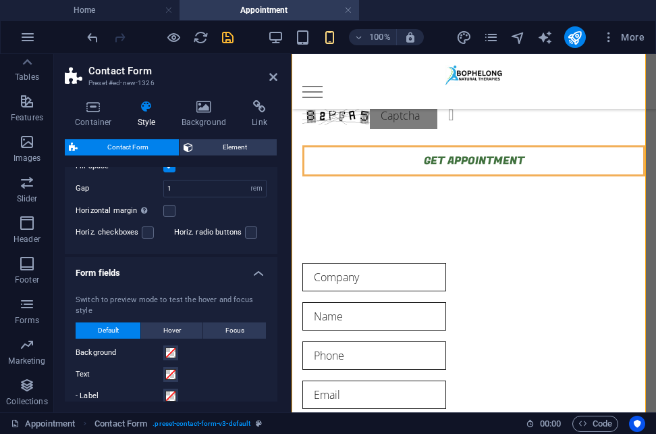
scroll to position [269, 0]
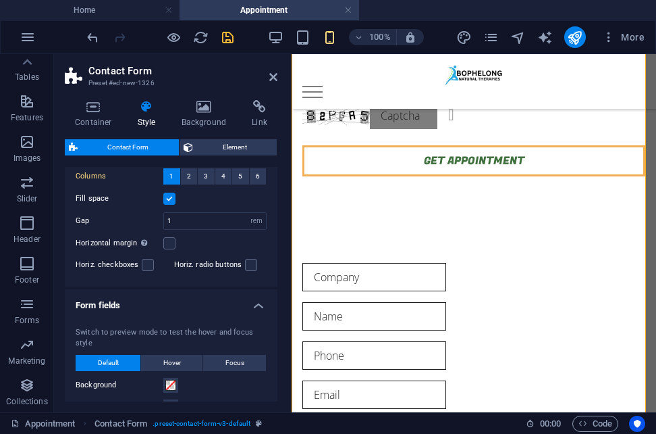
click at [258, 302] on h4 "Form fields" at bounding box center [171, 301] width 213 height 24
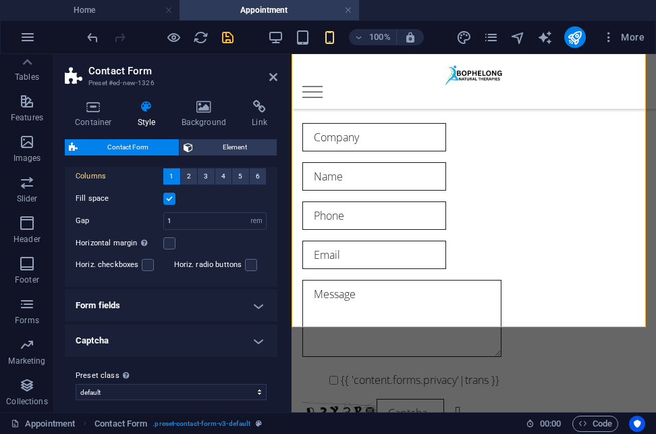
scroll to position [1274, 0]
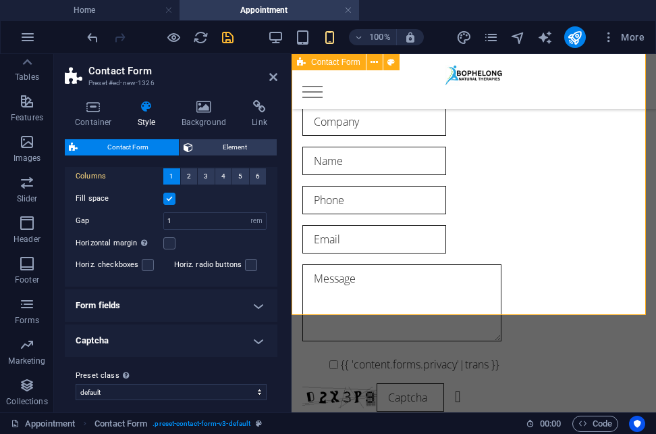
click at [606, 298] on div "{{ 'content.forms.privacy'|trans }} Unreadable? Regenerate Submit" at bounding box center [474, 280] width 365 height 432
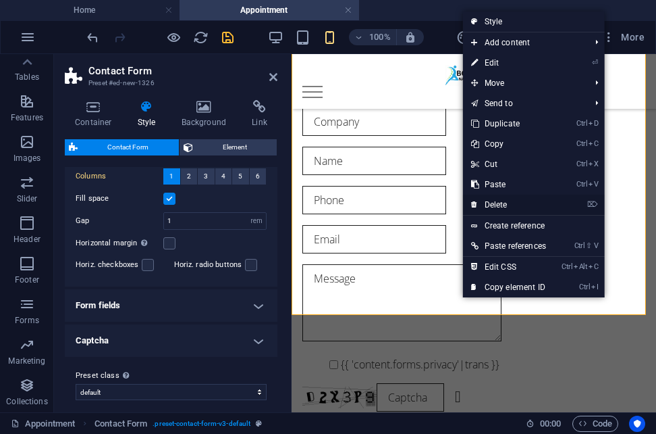
click at [508, 209] on link "⌦ Delete" at bounding box center [508, 204] width 91 height 20
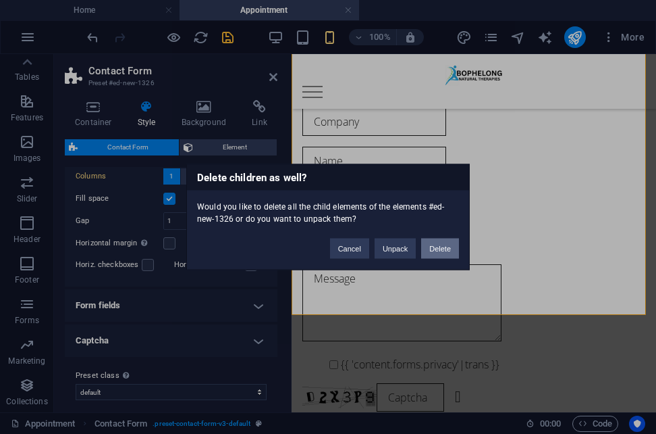
click at [442, 247] on button "Delete" at bounding box center [440, 248] width 38 height 20
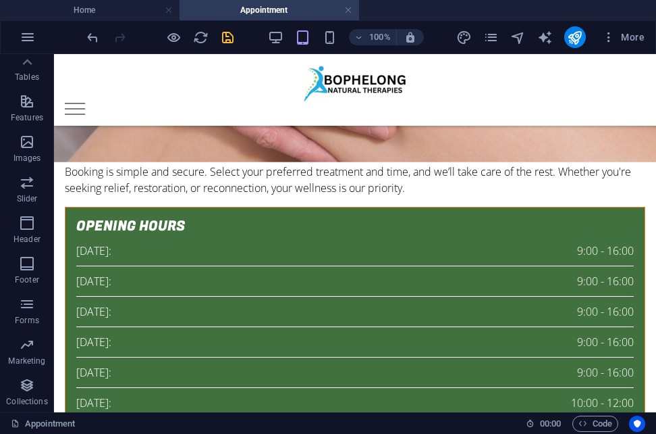
scroll to position [388, 0]
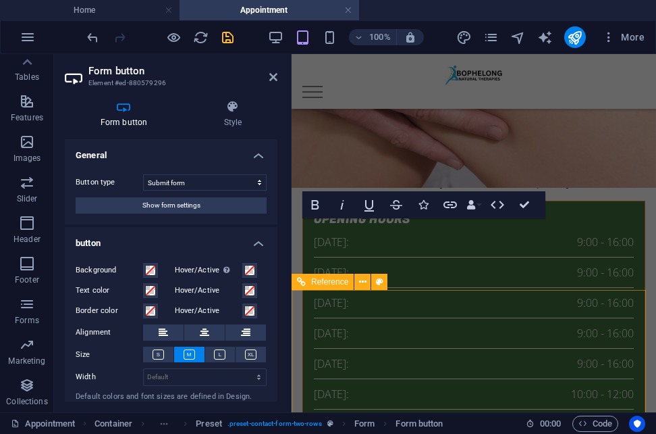
scroll to position [875, 0]
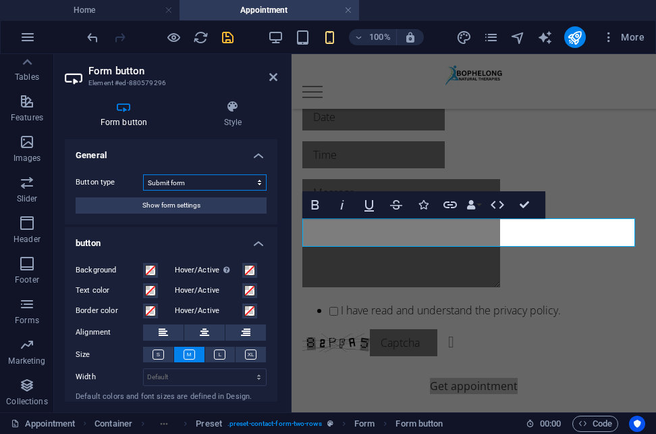
click at [255, 184] on select "Submit form Reset form No action" at bounding box center [205, 182] width 124 height 16
select select "button"
click at [143, 174] on select "Submit form Reset form No action" at bounding box center [205, 182] width 124 height 16
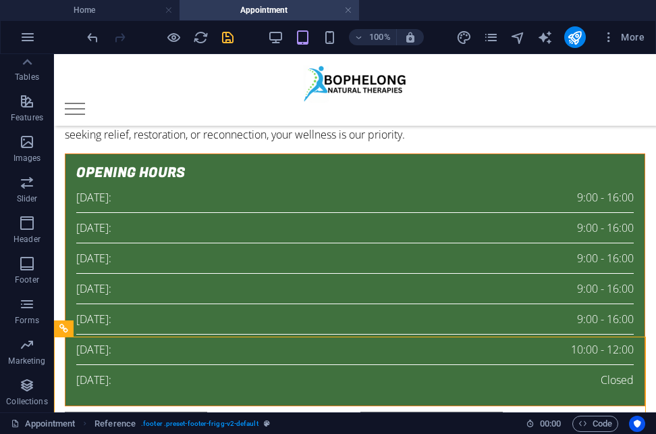
scroll to position [443, 0]
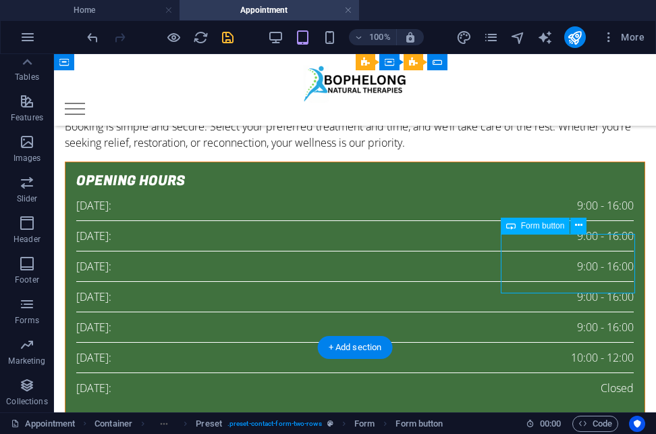
select select "button"
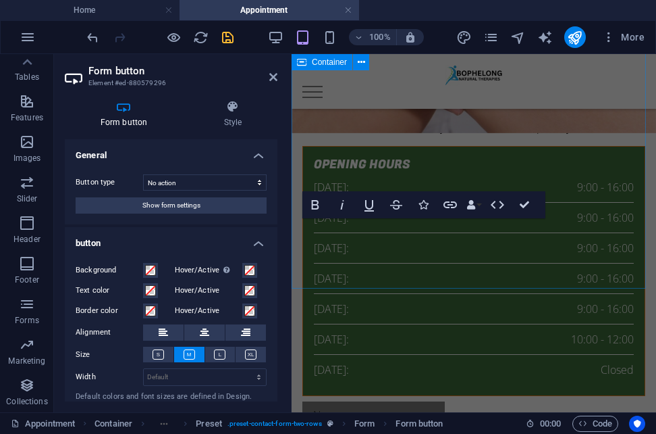
scroll to position [875, 0]
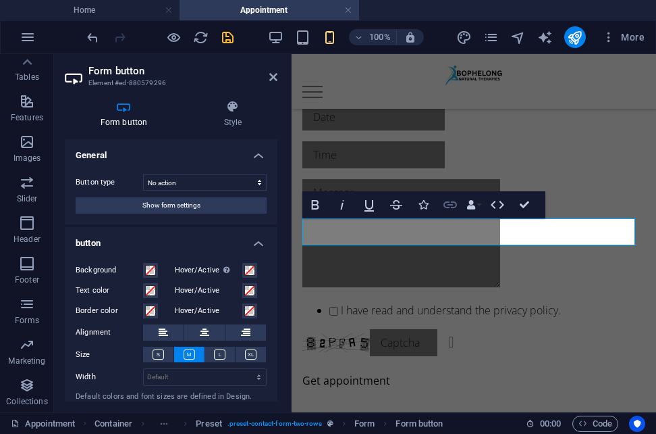
click at [451, 208] on icon "button" at bounding box center [451, 204] width 14 height 7
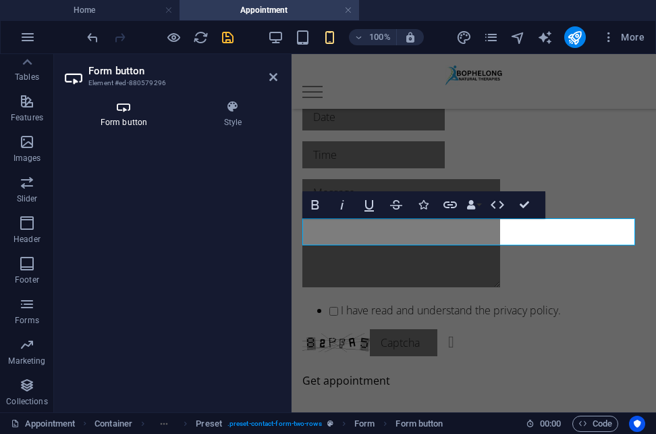
click at [122, 103] on icon at bounding box center [124, 107] width 118 height 14
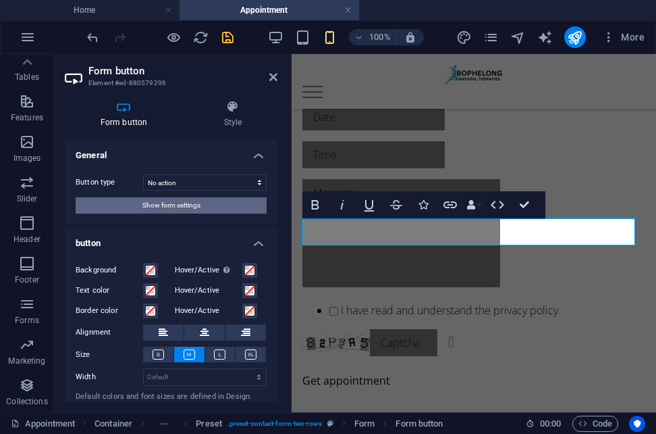
click at [224, 208] on button "Show form settings" at bounding box center [171, 205] width 191 height 16
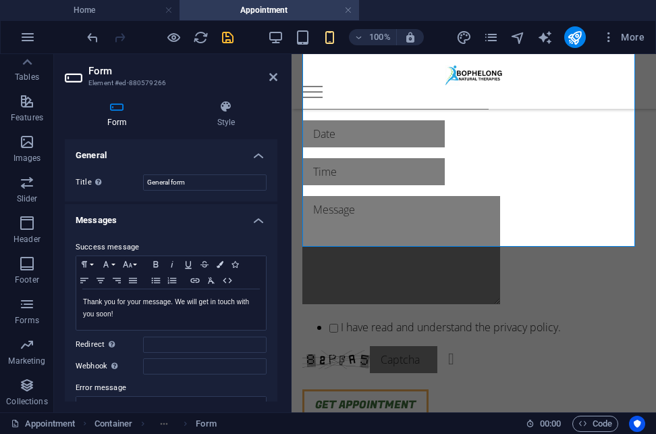
scroll to position [874, 0]
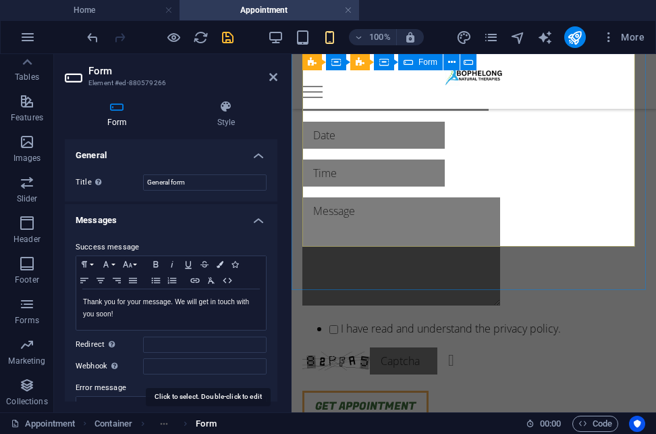
click at [213, 419] on span "Form" at bounding box center [206, 423] width 20 height 16
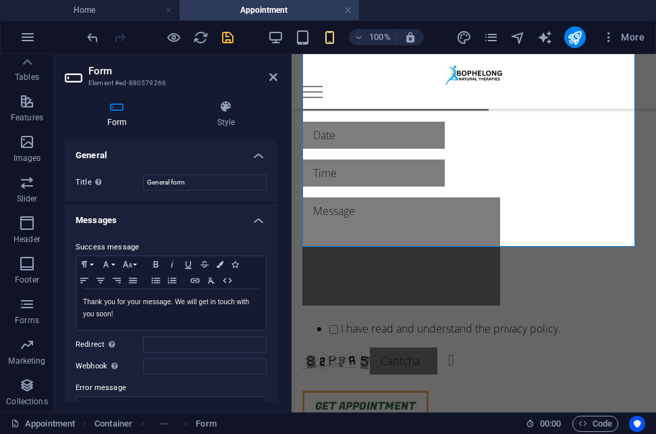
click at [165, 424] on ol "Container Form" at bounding box center [156, 423] width 122 height 16
drag, startPoint x: 278, startPoint y: 206, endPoint x: 290, endPoint y: 262, distance: 57.3
click at [290, 262] on aside "Form Element #ed-880579266 Form Style General Title Define a name for the form.…" at bounding box center [173, 233] width 238 height 358
click at [177, 351] on input "Redirect Define a redirect target upon successful form submission; for example,…" at bounding box center [205, 344] width 124 height 16
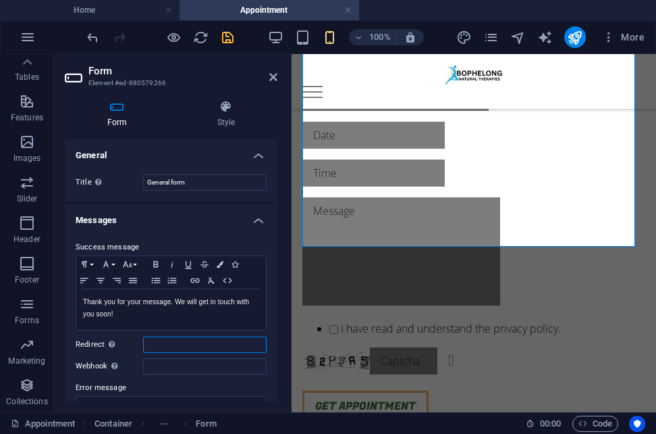
paste input "[URL][DOMAIN_NAME]"
type input "[URL][DOMAIN_NAME]"
drag, startPoint x: 278, startPoint y: 213, endPoint x: 271, endPoint y: 288, distance: 75.2
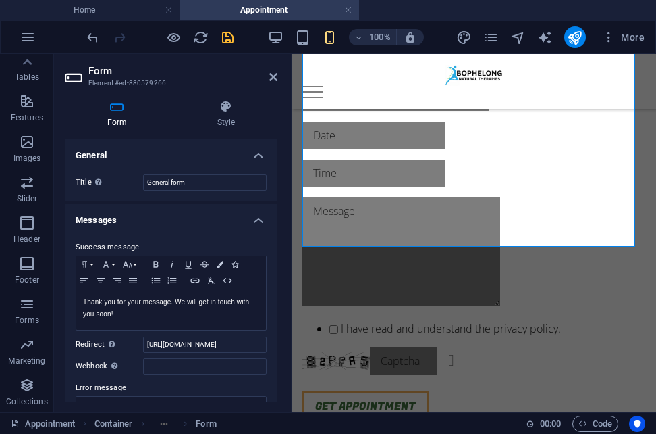
click at [271, 288] on div "Form Style General Title Define a name for the form. General form Messages Succ…" at bounding box center [171, 250] width 234 height 323
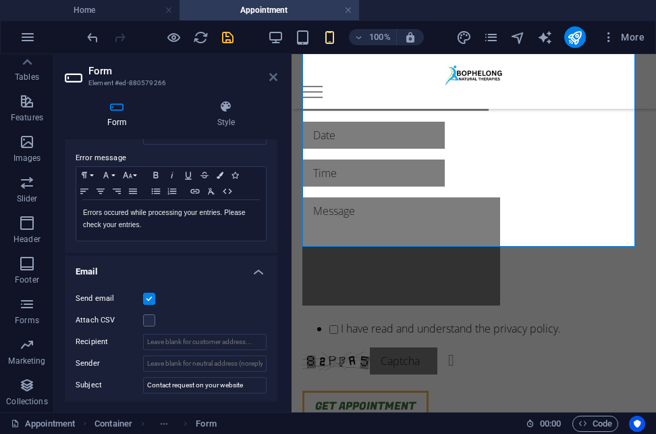
click at [272, 77] on icon at bounding box center [273, 77] width 8 height 11
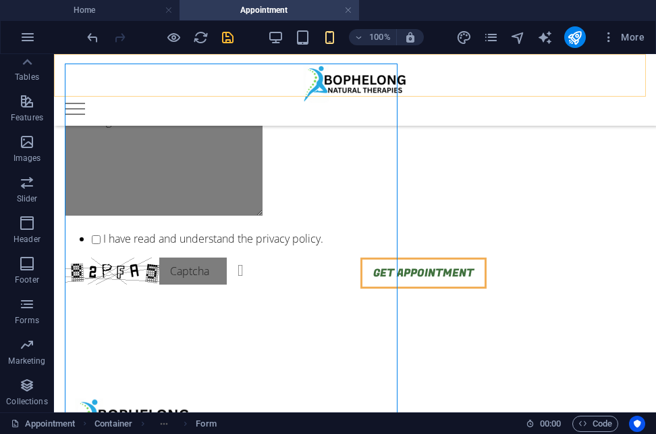
scroll to position [614, 0]
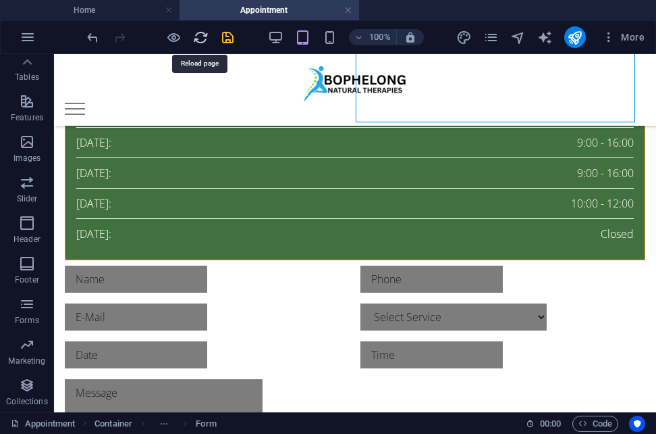
click at [203, 36] on icon "reload" at bounding box center [201, 38] width 16 height 16
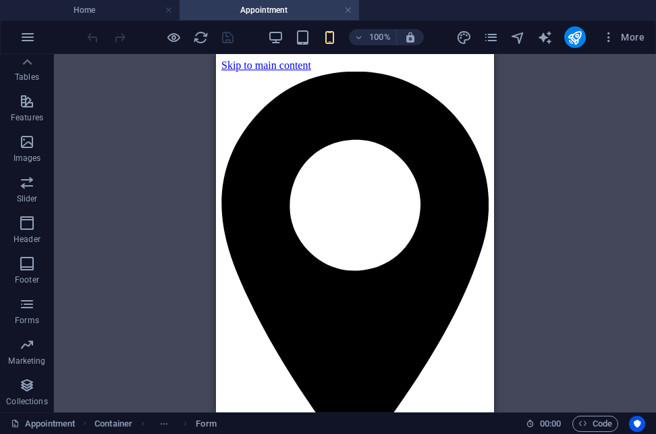
scroll to position [0, 0]
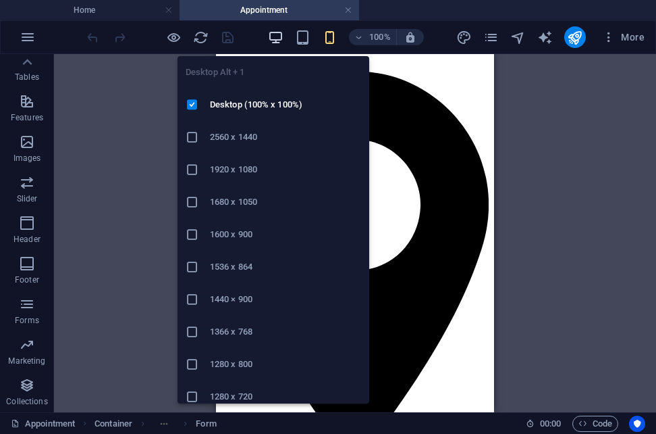
click at [273, 41] on icon "button" at bounding box center [276, 38] width 16 height 16
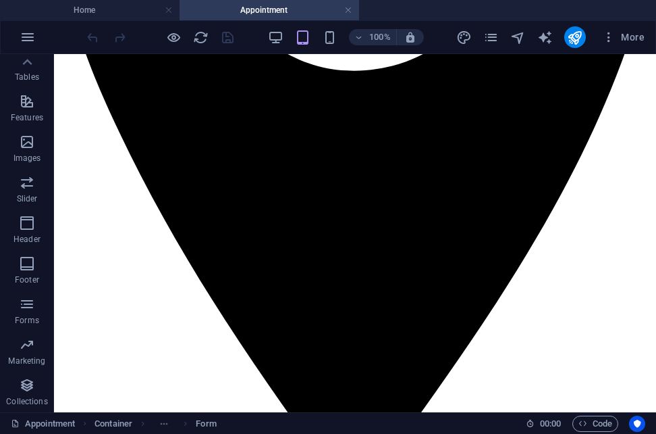
scroll to position [447, 0]
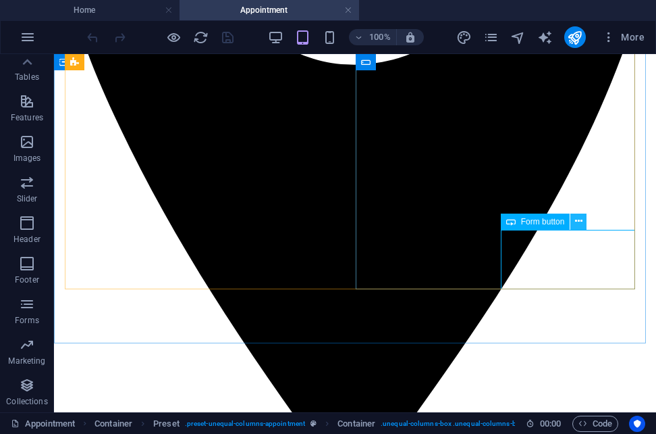
click at [581, 219] on icon at bounding box center [578, 221] width 7 height 14
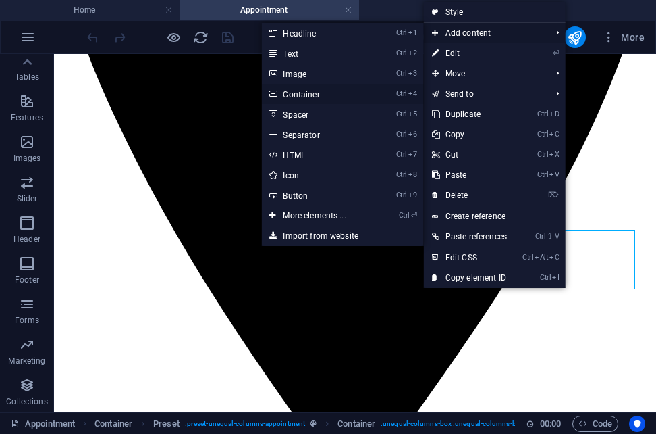
click at [303, 93] on link "Ctrl 4 Container" at bounding box center [316, 94] width 111 height 20
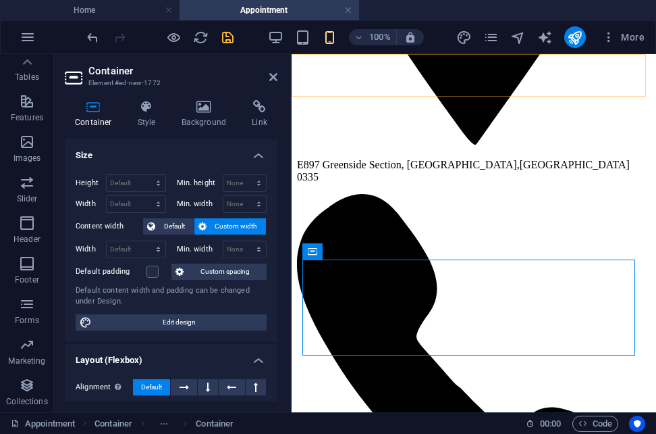
scroll to position [876, 0]
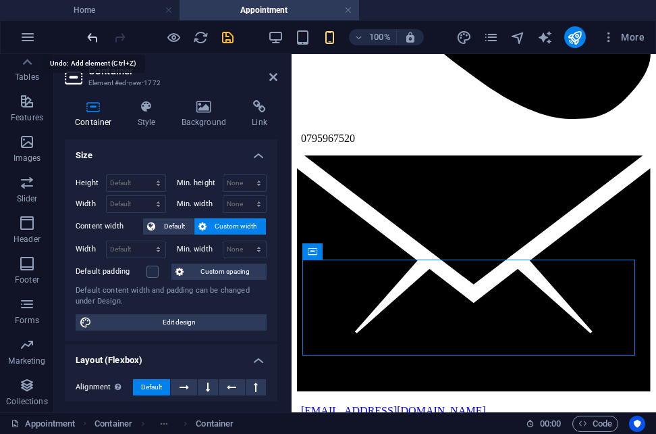
click at [97, 38] on icon "undo" at bounding box center [93, 38] width 16 height 16
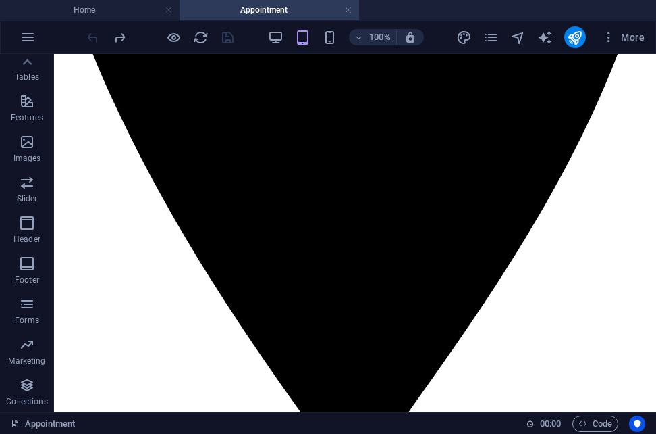
scroll to position [453, 0]
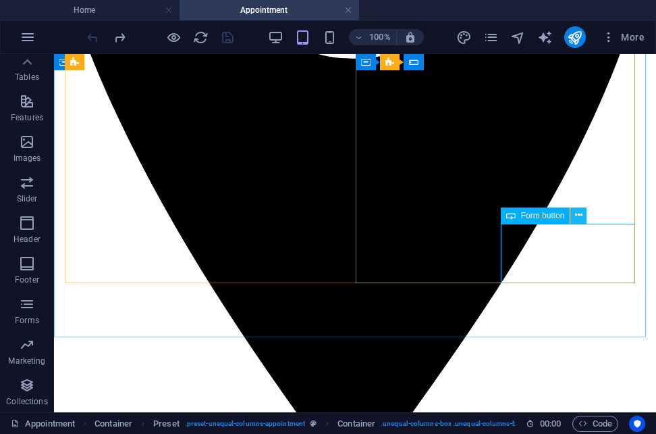
click at [581, 219] on icon at bounding box center [578, 215] width 7 height 14
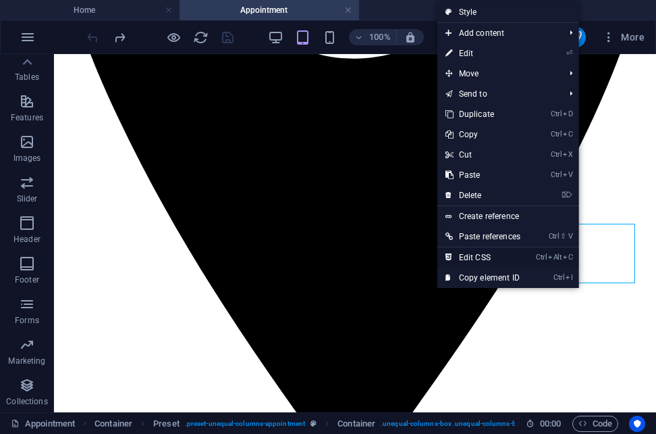
click at [474, 261] on link "Ctrl Alt C Edit CSS" at bounding box center [483, 257] width 91 height 20
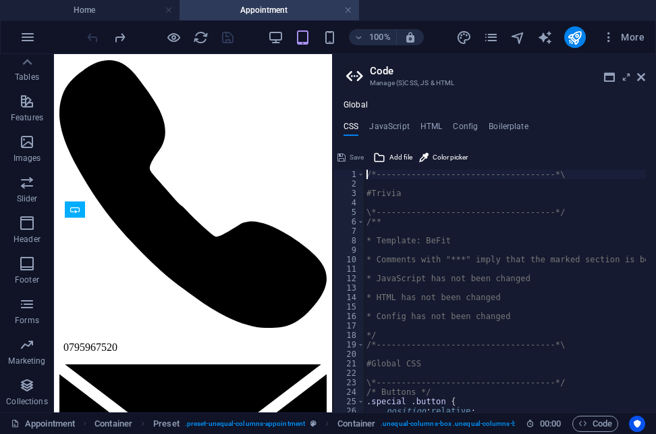
type textarea "transition: $transition-base;"
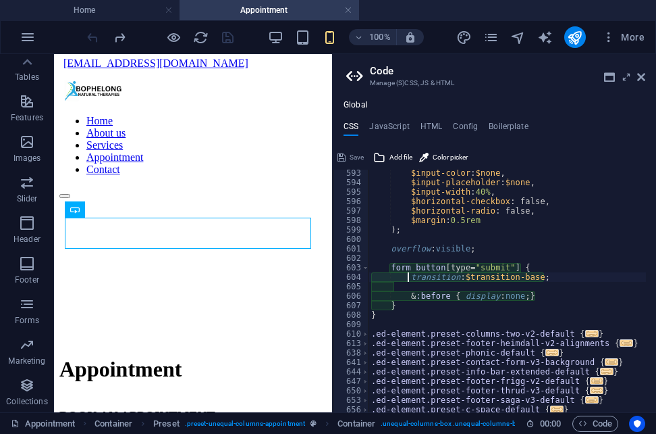
scroll to position [1372, 0]
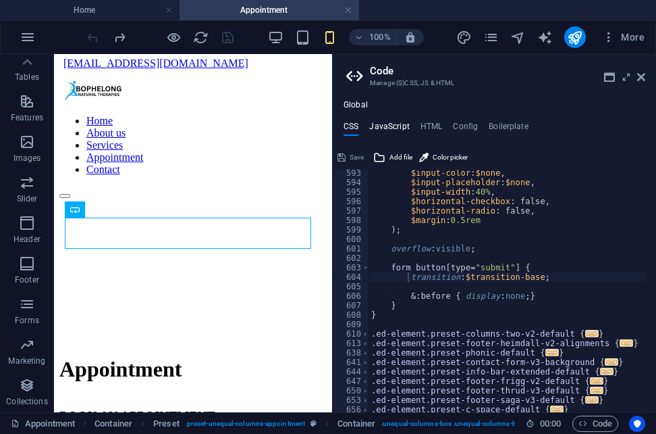
click at [392, 127] on h4 "JavaScript" at bounding box center [389, 129] width 40 height 15
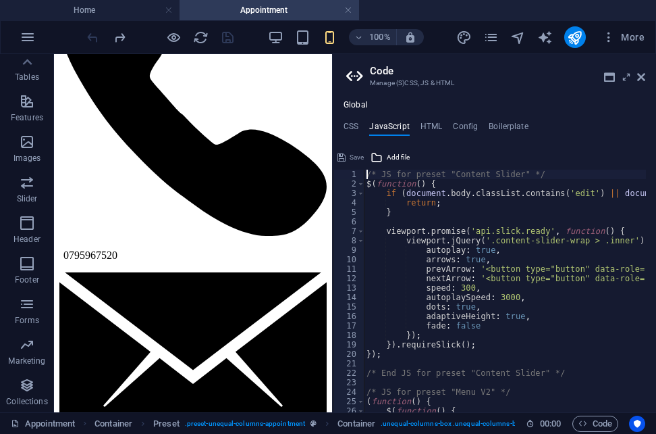
scroll to position [546, 0]
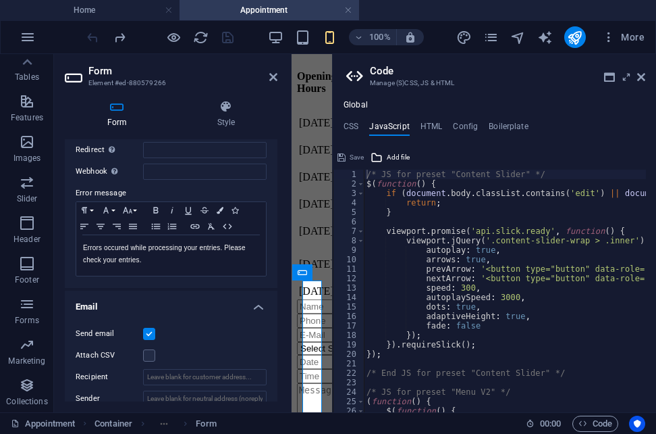
scroll to position [206, 0]
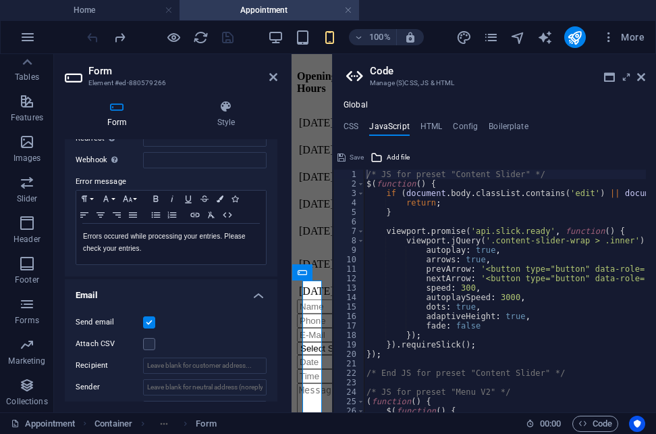
click at [148, 318] on label at bounding box center [149, 322] width 12 height 12
click at [0, 0] on input "Send email" at bounding box center [0, 0] width 0 height 0
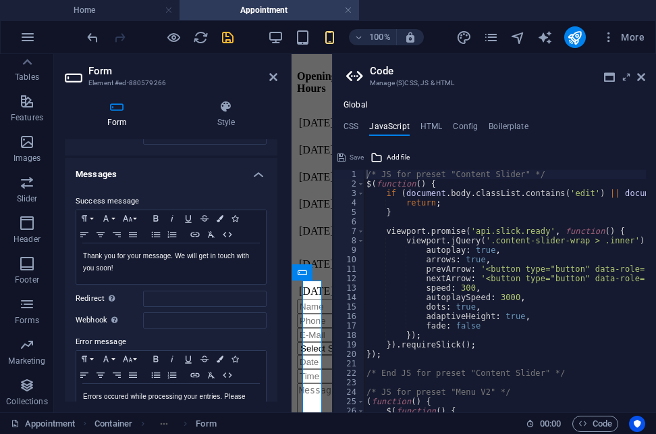
scroll to position [15, 0]
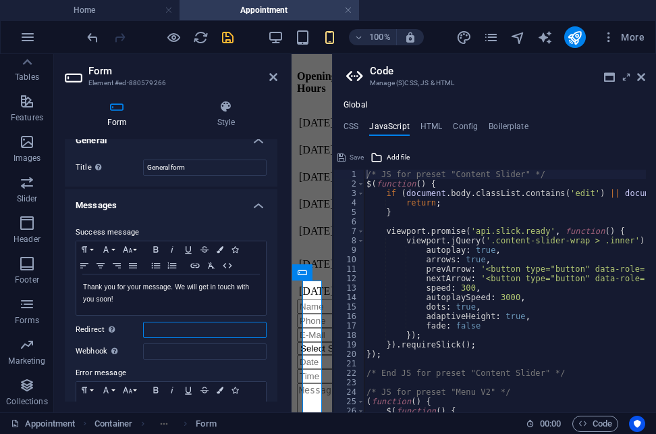
paste input "[URL][DOMAIN_NAME]"
type input "[URL][DOMAIN_NAME]"
click at [275, 83] on header "Form Element #ed-880579266" at bounding box center [171, 71] width 213 height 35
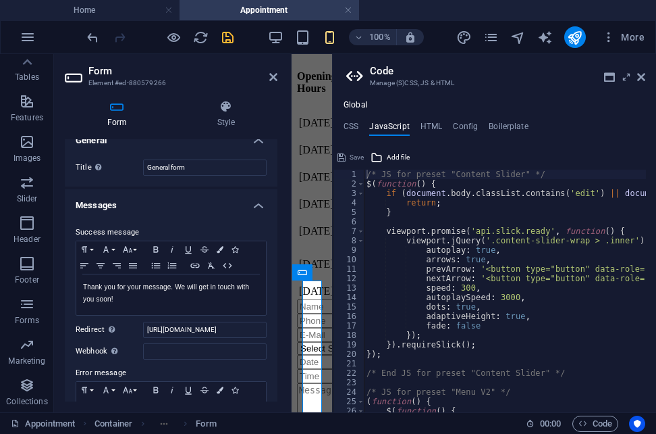
click at [275, 83] on header "Form Element #ed-880579266" at bounding box center [171, 71] width 213 height 35
click at [275, 75] on icon at bounding box center [273, 77] width 8 height 11
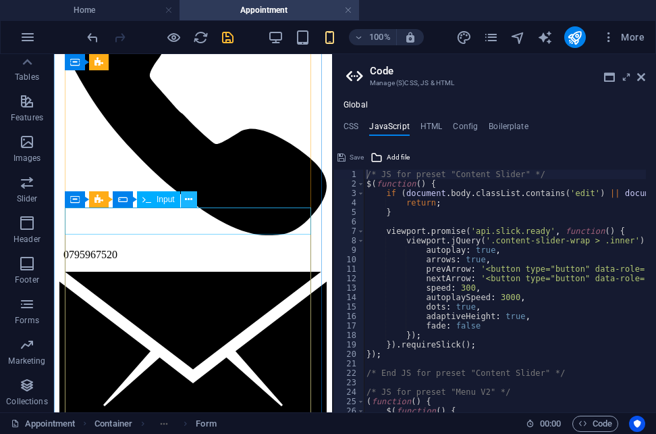
click at [190, 201] on icon at bounding box center [188, 199] width 7 height 14
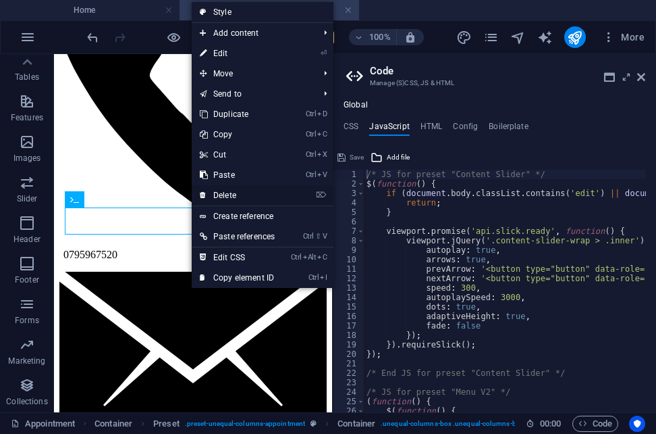
click at [219, 189] on link "⌦ Delete" at bounding box center [237, 195] width 91 height 20
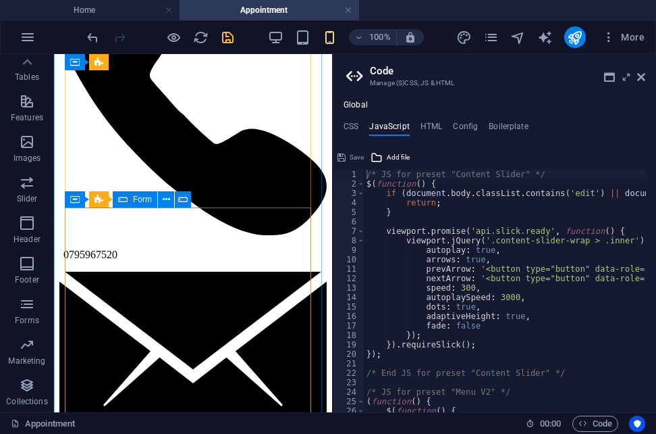
click at [188, 201] on icon at bounding box center [188, 199] width 7 height 14
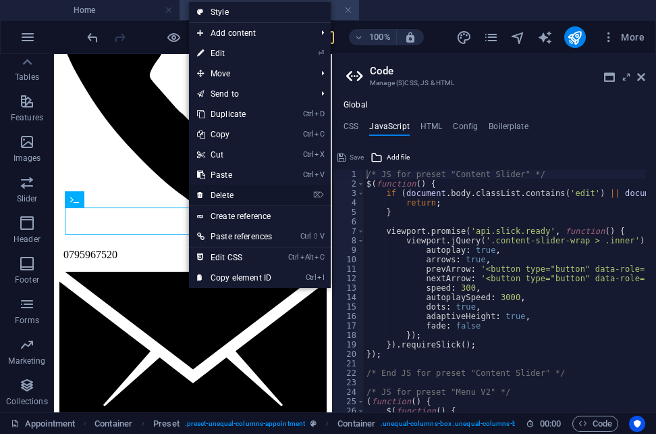
click at [203, 196] on icon at bounding box center [200, 195] width 7 height 20
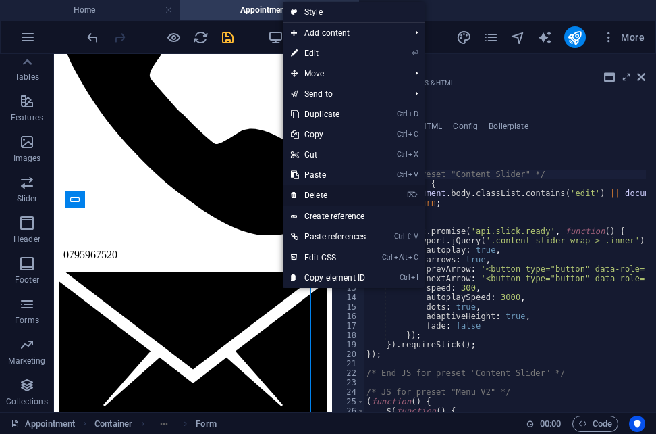
click at [313, 194] on link "⌦ Delete" at bounding box center [328, 195] width 91 height 20
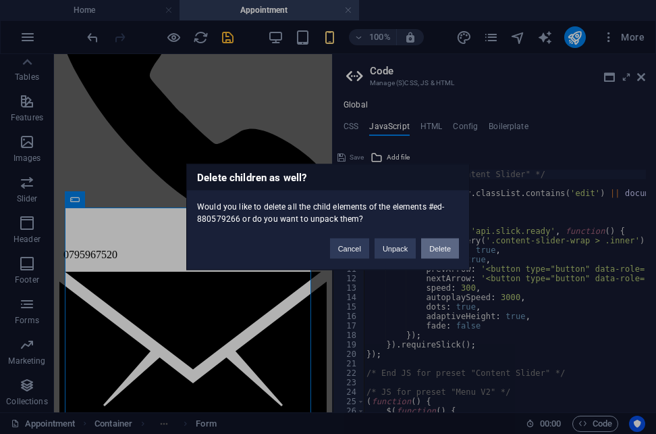
click at [434, 244] on button "Delete" at bounding box center [440, 248] width 38 height 20
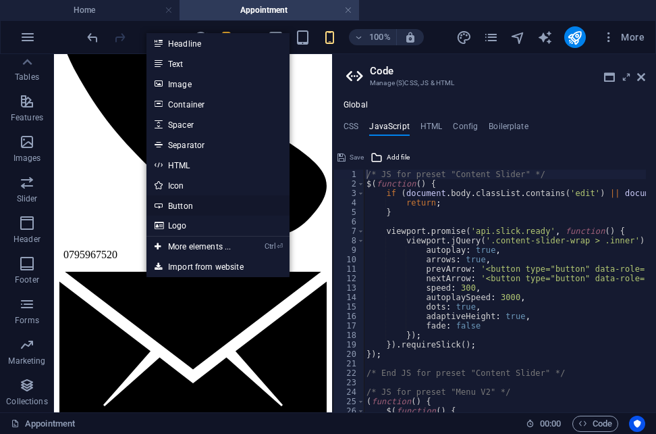
click at [182, 203] on link "Button" at bounding box center [218, 205] width 143 height 20
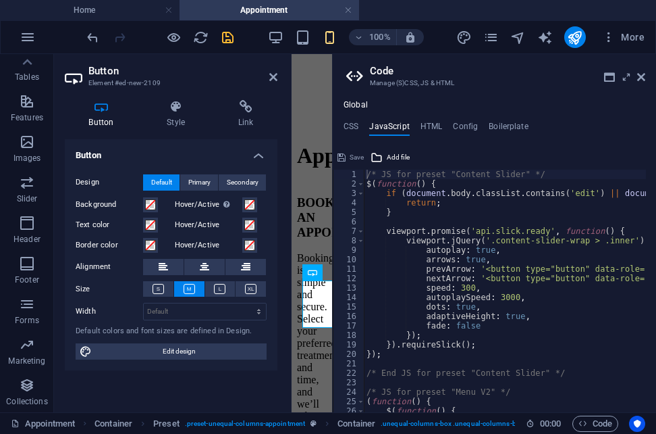
scroll to position [1104, 0]
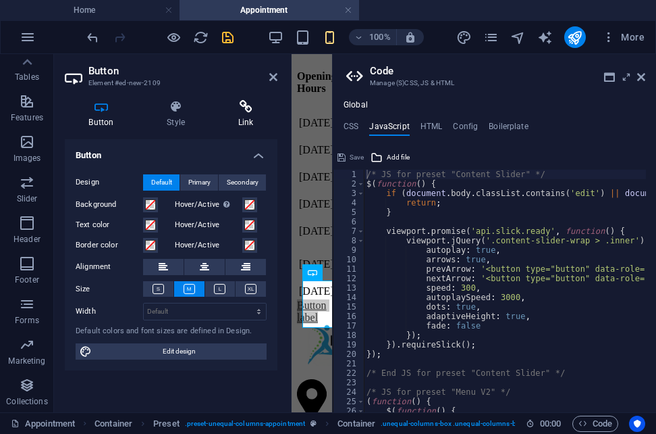
click at [246, 115] on h4 "Link" at bounding box center [245, 114] width 63 height 28
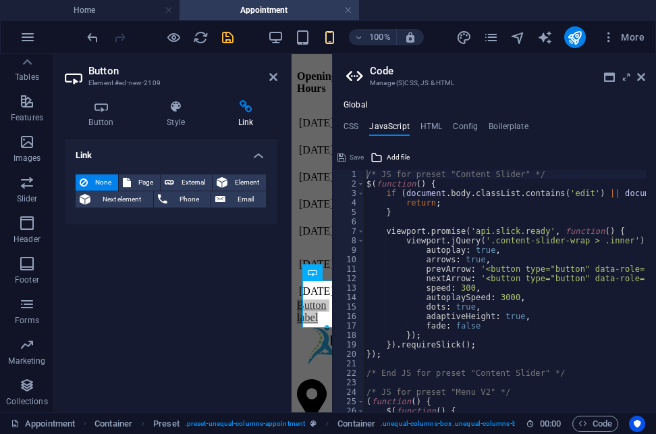
click at [246, 115] on h4 "Link" at bounding box center [245, 114] width 63 height 28
click at [246, 114] on h4 "Link" at bounding box center [245, 114] width 63 height 28
click at [188, 180] on span "External" at bounding box center [193, 182] width 30 height 16
select select "blank"
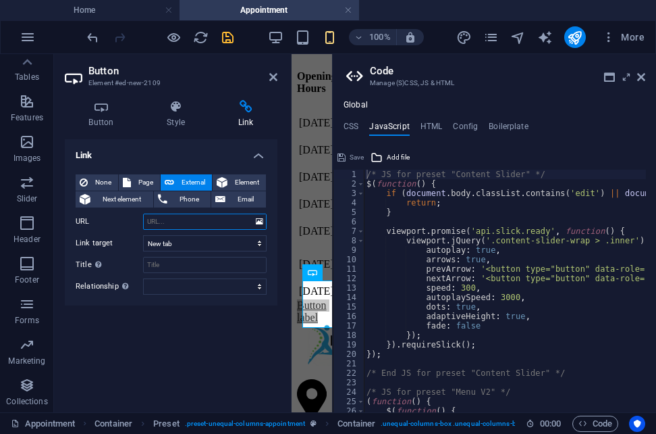
click at [160, 222] on input "URL" at bounding box center [205, 221] width 124 height 16
paste input "[URL][DOMAIN_NAME]."
type input "[URL][DOMAIN_NAME]."
click at [259, 240] on select "New tab Same tab Overlay" at bounding box center [205, 243] width 124 height 16
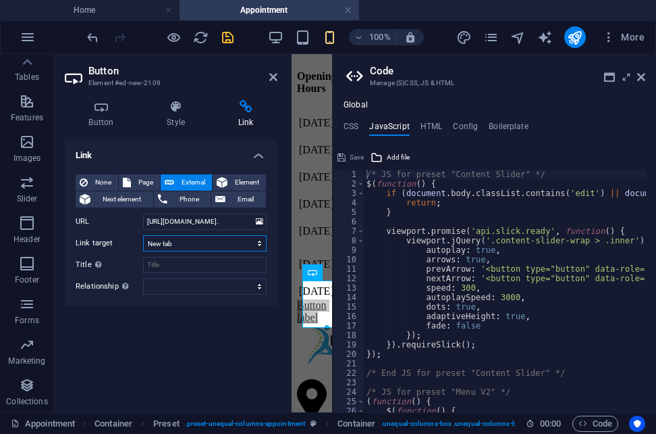
scroll to position [0, 0]
click at [259, 240] on select "New tab Same tab Overlay" at bounding box center [205, 243] width 124 height 16
click at [260, 287] on select "alternate author bookmark external help license next nofollow noreferrer noopen…" at bounding box center [205, 286] width 124 height 16
click at [221, 325] on div "Link None Page External Element Next element Phone Email Page Home About us Ser…" at bounding box center [171, 270] width 213 height 262
click at [175, 109] on icon at bounding box center [176, 107] width 66 height 14
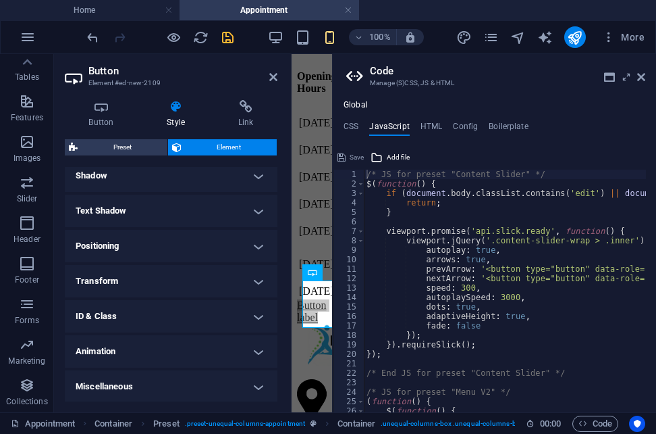
scroll to position [336, 0]
click at [261, 355] on h4 "Animation" at bounding box center [171, 350] width 213 height 32
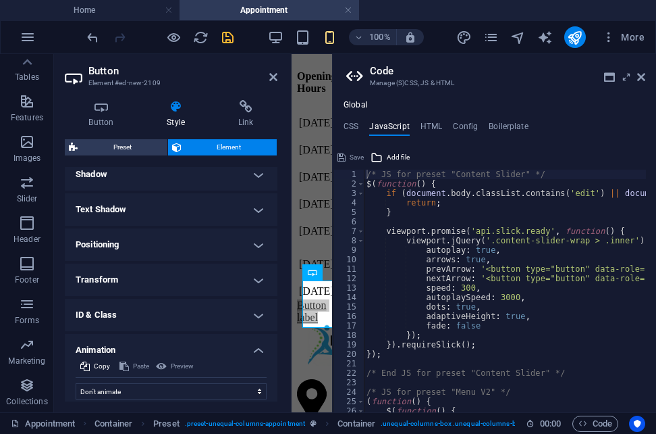
scroll to position [380, 0]
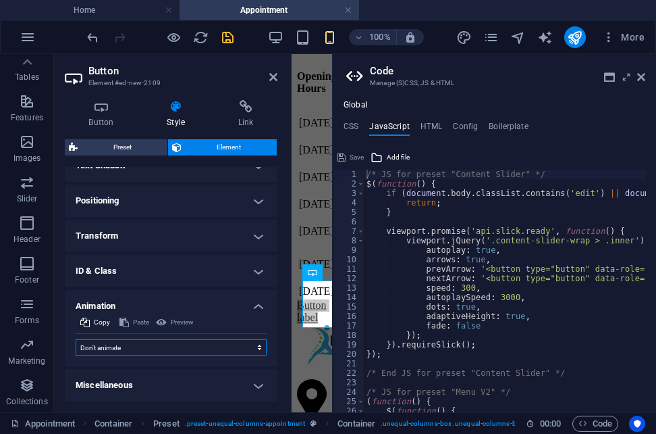
click at [257, 346] on select "Don't animate Show / Hide Slide up/down Zoom in/out Slide left to right Slide r…" at bounding box center [171, 347] width 191 height 16
select select "flash"
click at [76, 339] on select "Don't animate Show / Hide Slide up/down Zoom in/out Slide left to right Slide r…" at bounding box center [171, 347] width 191 height 16
select select "scroll"
click at [257, 345] on select "Don't animate Show / Hide Slide up/down Zoom in/out Slide left to right Slide r…" at bounding box center [171, 347] width 191 height 16
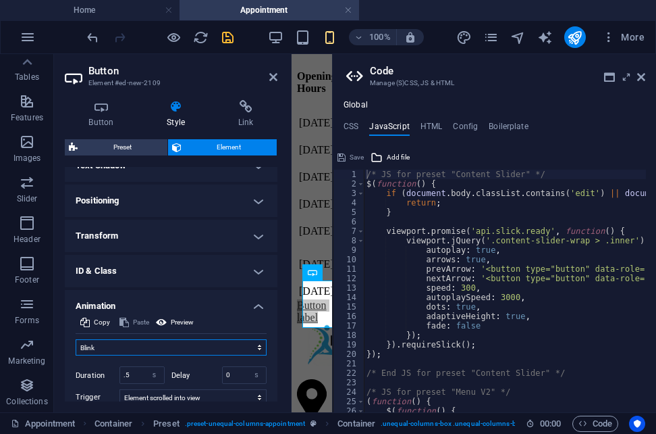
select select "pulse"
click at [76, 339] on select "Don't animate Show / Hide Slide up/down Zoom in/out Slide left to right Slide r…" at bounding box center [171, 347] width 191 height 16
click at [96, 117] on h4 "Button" at bounding box center [104, 114] width 78 height 28
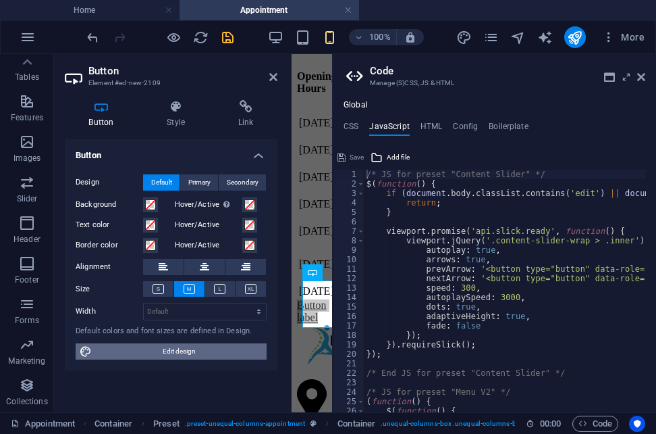
click at [209, 348] on span "Edit design" at bounding box center [179, 351] width 167 height 16
select select "px"
select select "300"
select select "px"
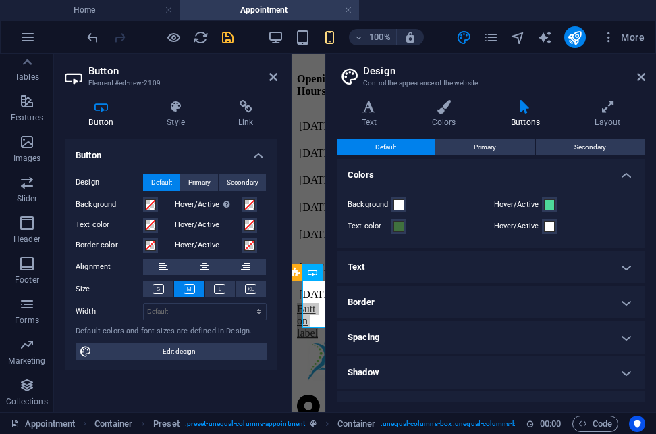
scroll to position [57, 0]
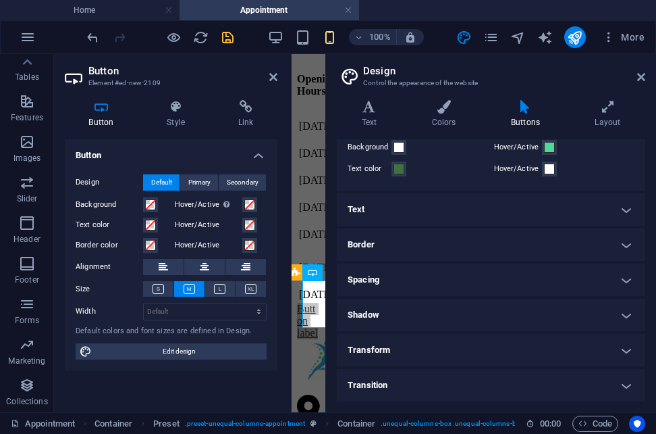
click at [635, 77] on header "Design Control the appearance of the website" at bounding box center [493, 71] width 306 height 35
click at [644, 77] on icon at bounding box center [641, 77] width 8 height 11
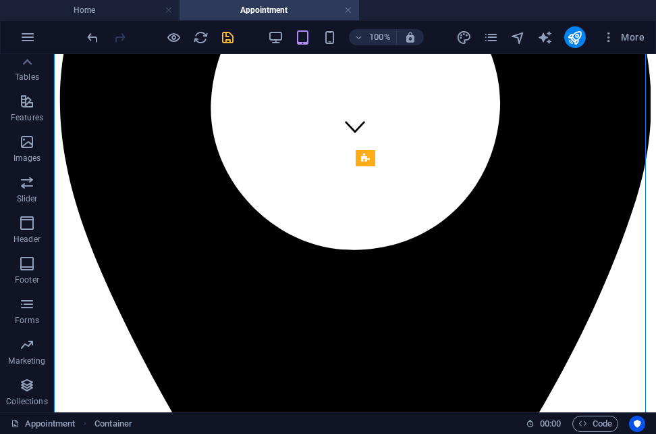
scroll to position [278, 0]
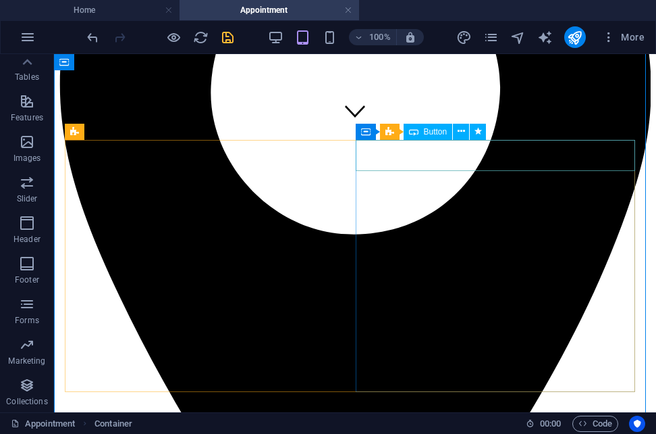
click at [463, 132] on icon at bounding box center [461, 131] width 7 height 14
click at [461, 132] on icon at bounding box center [461, 131] width 7 height 14
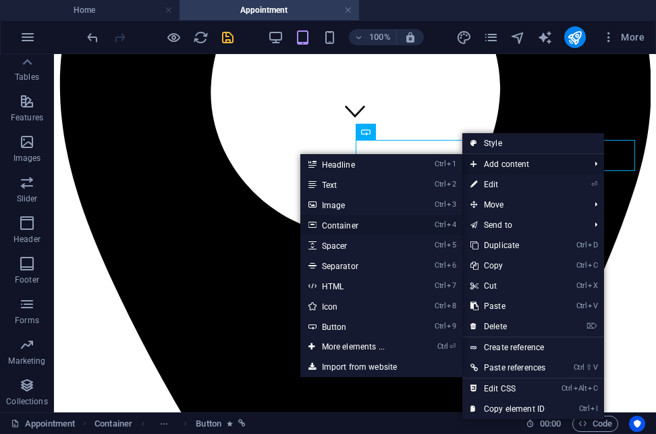
click at [344, 225] on link "Ctrl 4 Container" at bounding box center [355, 225] width 111 height 20
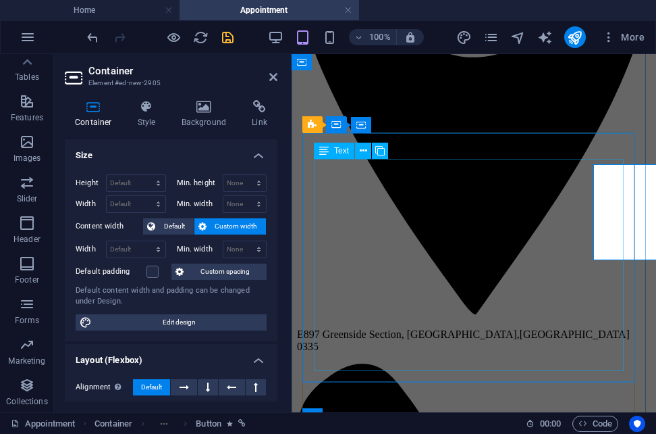
scroll to position [523, 0]
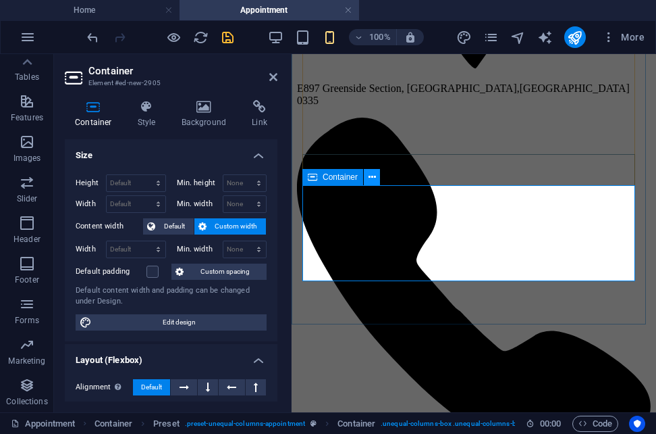
click at [371, 176] on icon at bounding box center [372, 177] width 7 height 14
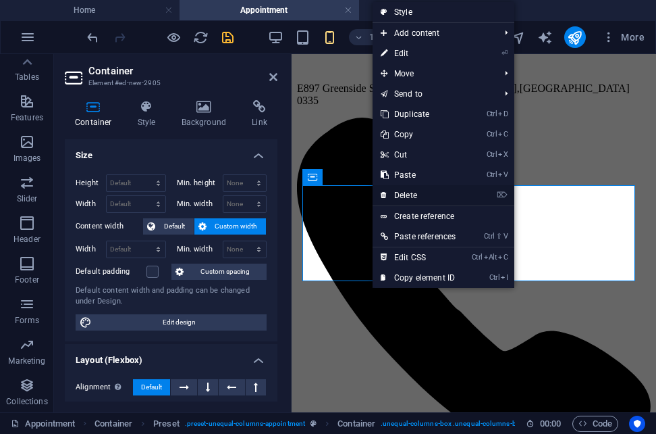
click at [415, 197] on link "⌦ Delete" at bounding box center [418, 195] width 91 height 20
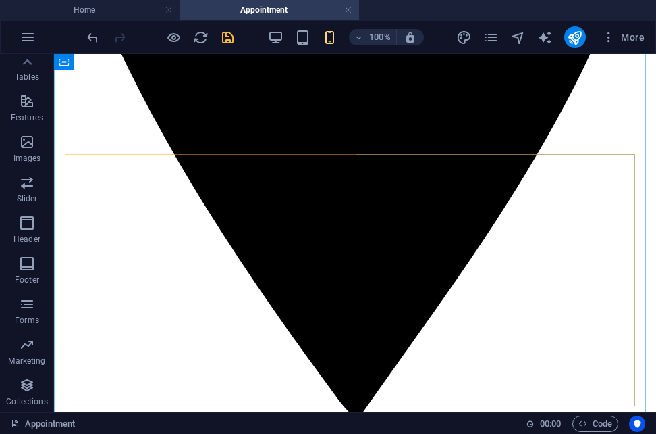
scroll to position [263, 0]
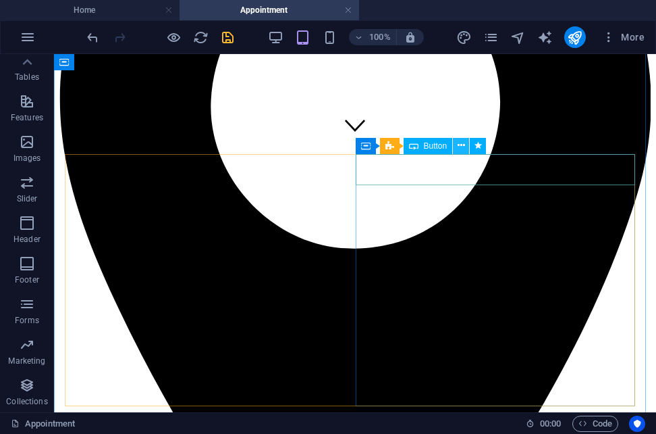
click at [463, 147] on icon at bounding box center [461, 145] width 7 height 14
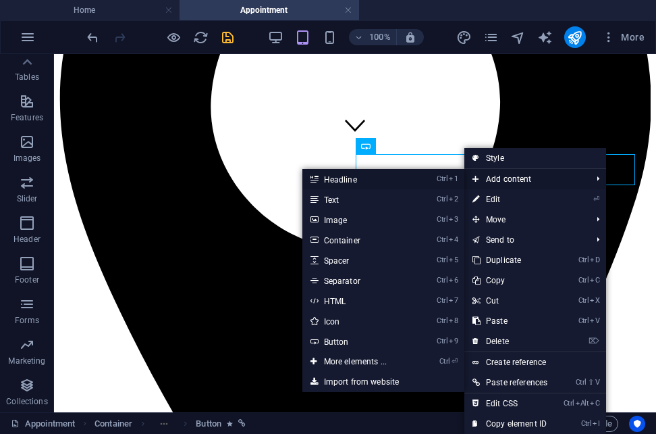
click at [365, 174] on link "Ctrl 1 Headline" at bounding box center [358, 179] width 111 height 20
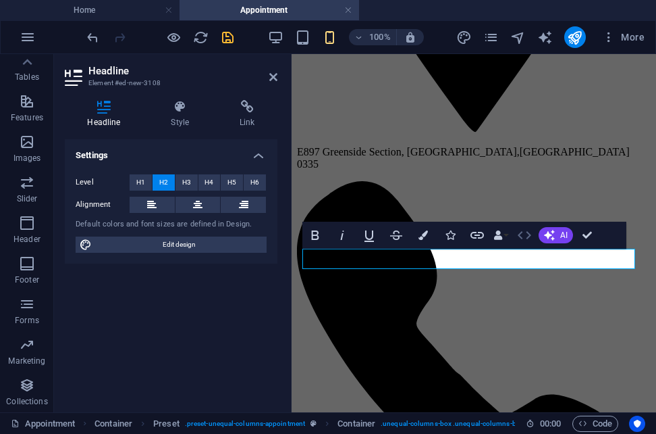
click at [521, 238] on icon "button" at bounding box center [525, 235] width 14 height 8
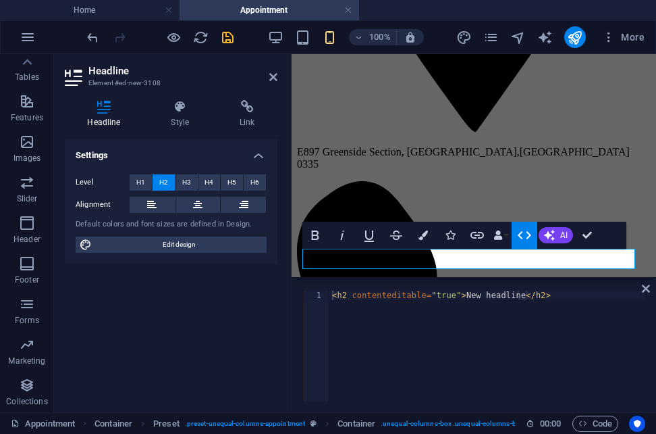
click at [529, 238] on icon "button" at bounding box center [525, 235] width 16 height 16
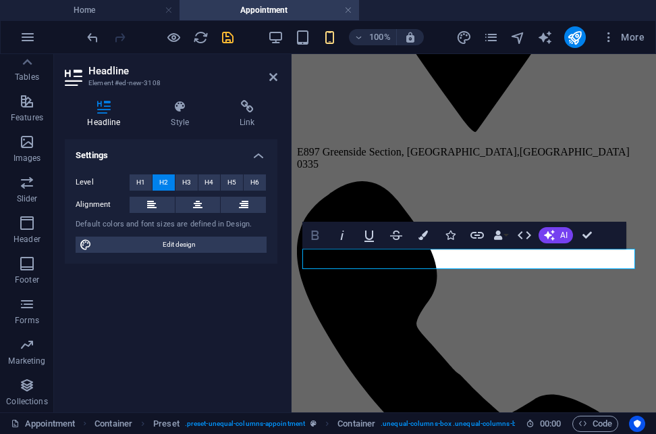
click at [315, 238] on icon "button" at bounding box center [315, 235] width 16 height 16
click at [314, 233] on icon "button" at bounding box center [315, 235] width 16 height 16
click at [138, 175] on span "H1" at bounding box center [140, 182] width 9 height 16
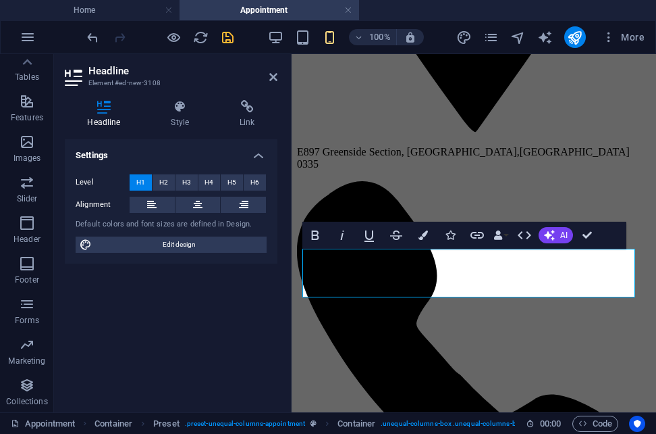
click at [138, 175] on span "H1" at bounding box center [140, 182] width 9 height 16
click at [166, 175] on span "H2" at bounding box center [163, 182] width 9 height 16
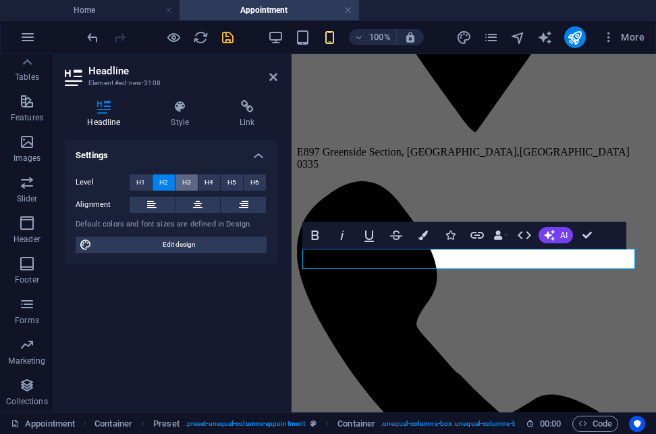
click at [184, 184] on span "H3" at bounding box center [186, 182] width 9 height 16
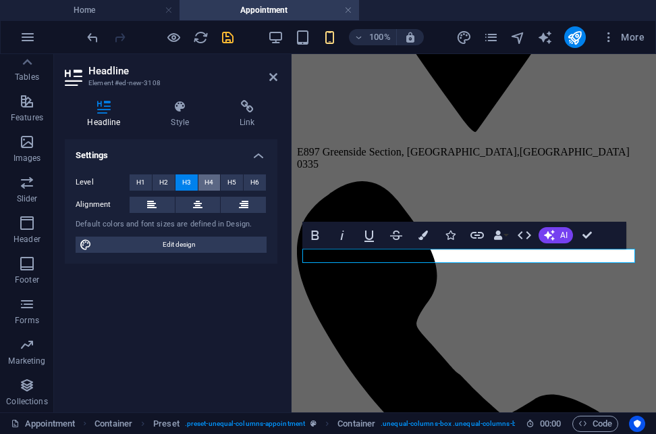
click at [211, 186] on span "H4" at bounding box center [209, 182] width 9 height 16
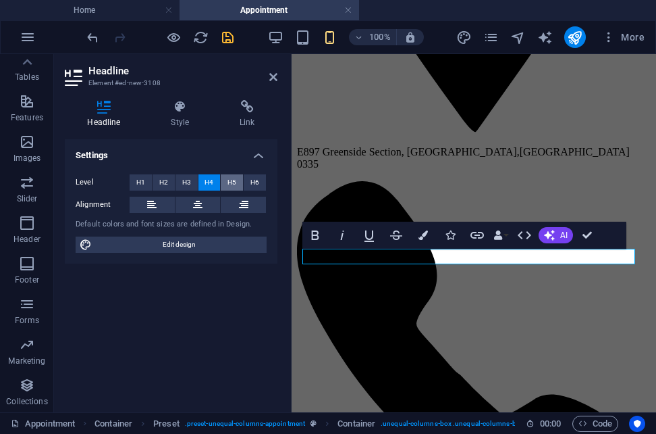
click at [234, 185] on span "H5" at bounding box center [232, 182] width 9 height 16
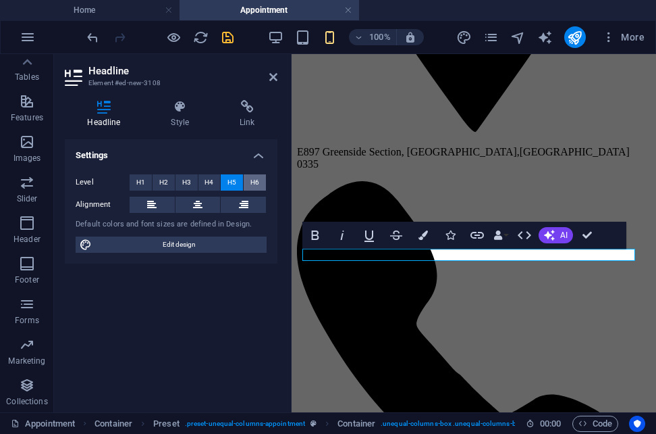
click at [253, 186] on span "H6" at bounding box center [255, 182] width 9 height 16
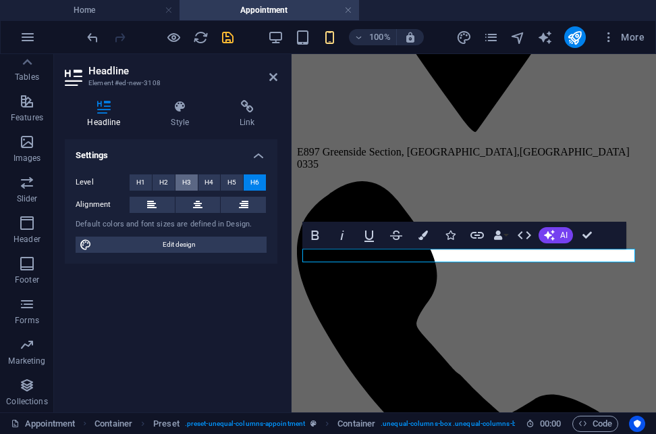
click at [186, 185] on span "H3" at bounding box center [186, 182] width 9 height 16
click at [341, 232] on icon "button" at bounding box center [342, 235] width 16 height 16
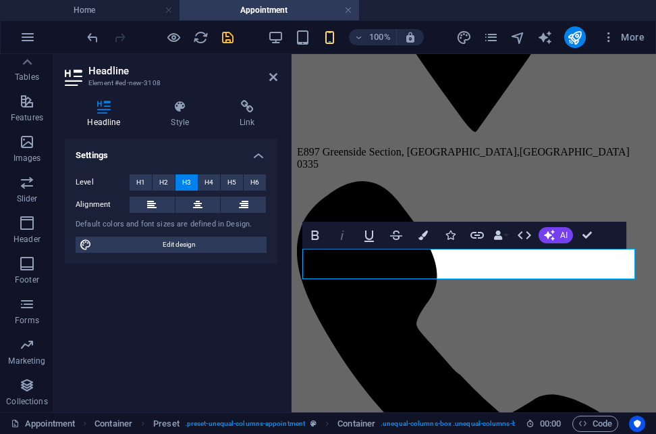
click at [341, 232] on icon "button" at bounding box center [342, 235] width 16 height 16
click at [340, 234] on icon "button" at bounding box center [342, 235] width 16 height 16
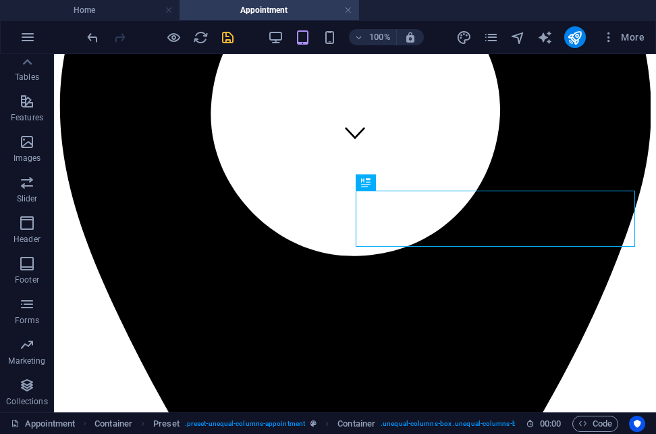
scroll to position [248, 0]
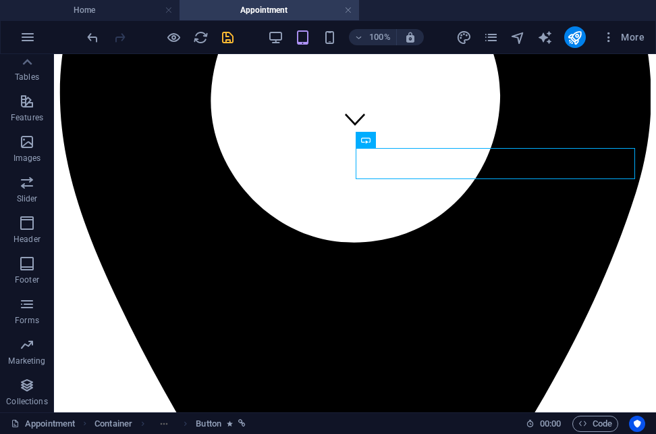
scroll to position [271, 0]
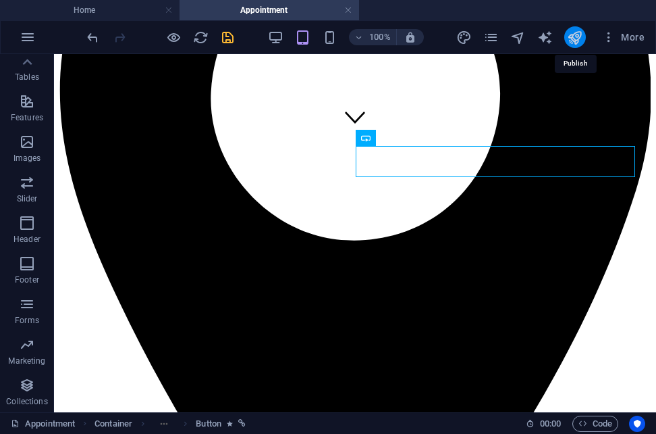
click at [575, 40] on icon "publish" at bounding box center [575, 38] width 16 height 16
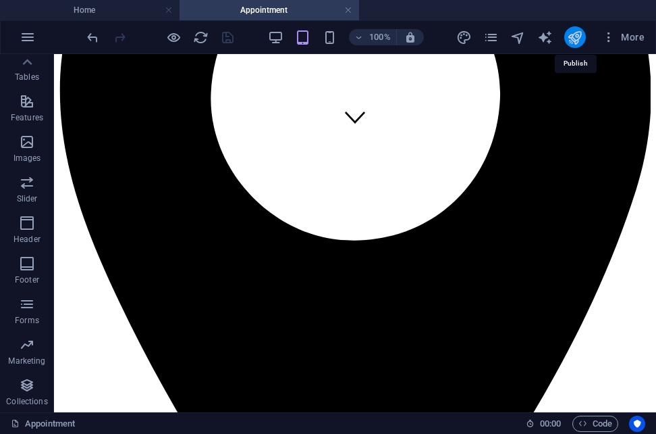
click at [573, 36] on icon "publish" at bounding box center [575, 38] width 16 height 16
